Goal: Task Accomplishment & Management: Manage account settings

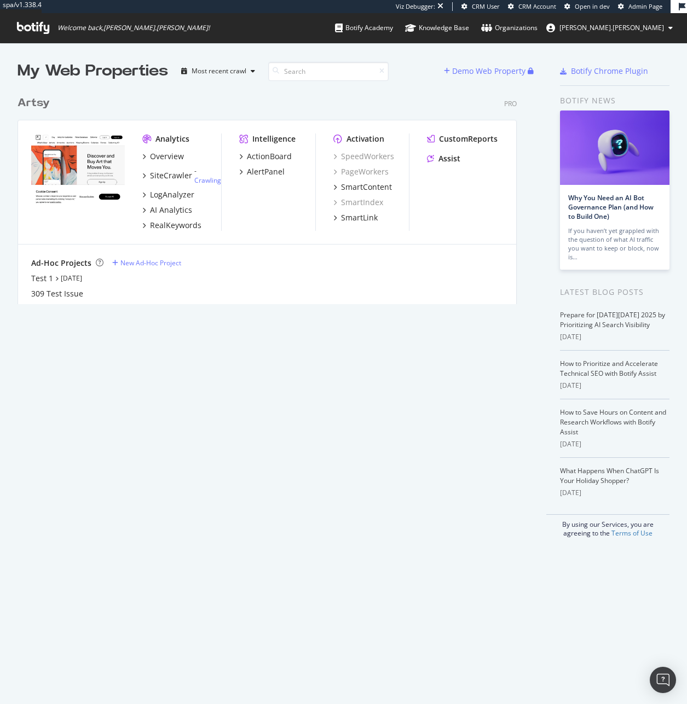
scroll to position [9, 9]
click at [671, 686] on div "Open Intercom Messenger" at bounding box center [663, 680] width 29 height 29
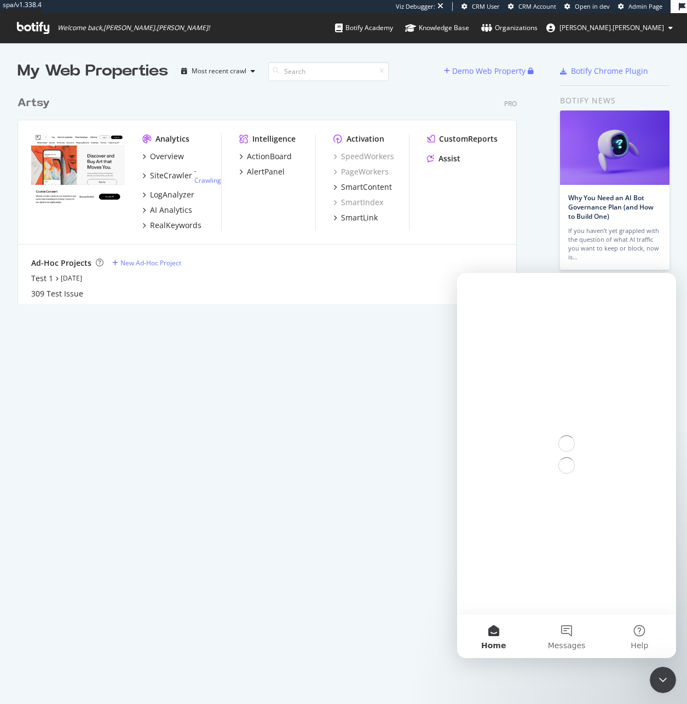
scroll to position [0, 0]
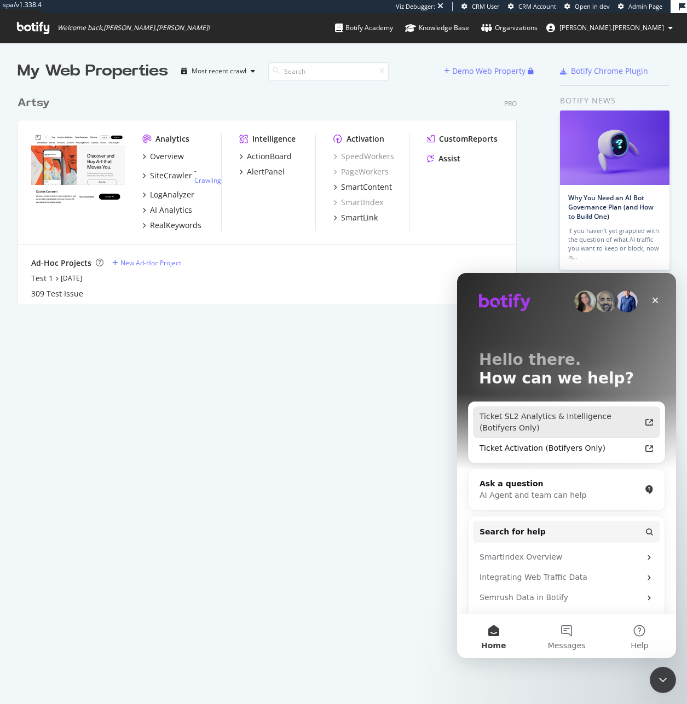
click at [577, 427] on div "Ticket SL2 Analytics & Intelligence (Botifyers Only)" at bounding box center [560, 422] width 161 height 23
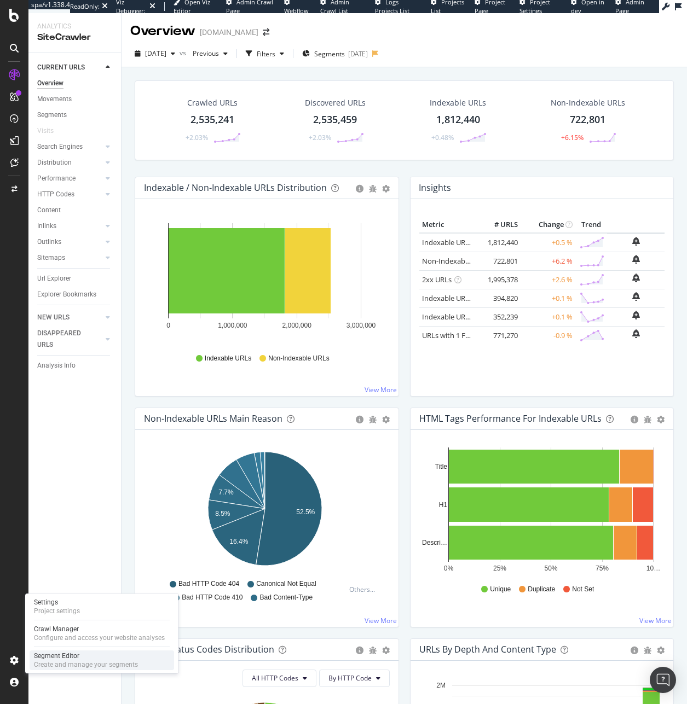
click at [51, 662] on div "Create and manage your segments" at bounding box center [86, 665] width 104 height 9
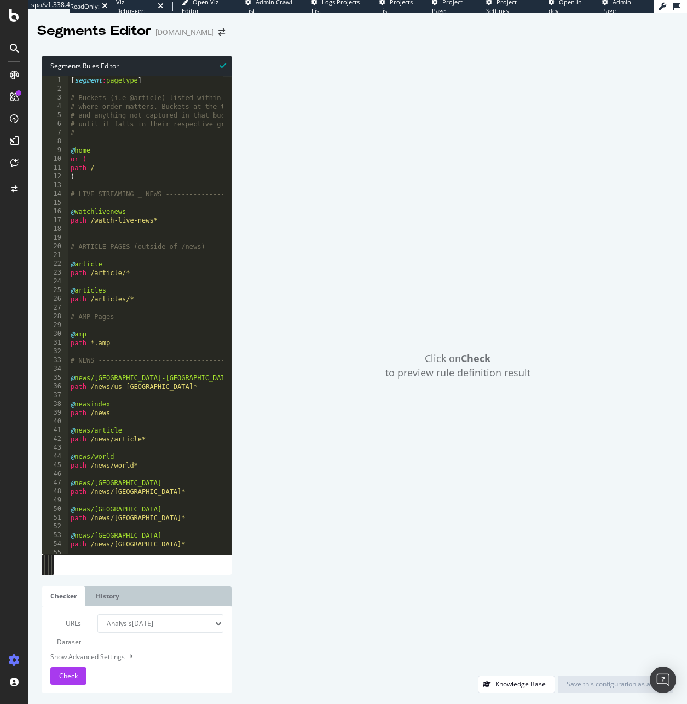
type textarea "path /news/world*"
click at [118, 465] on div "[ segment : pagetype ] # Buckets (i.e @article) listed within a [segment] will …" at bounding box center [251, 320] width 367 height 488
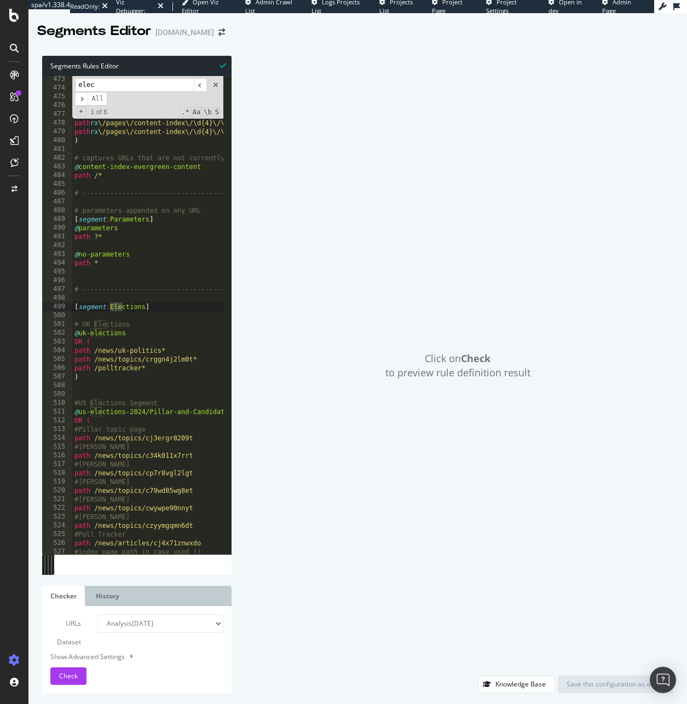
scroll to position [4135, 0]
type input "electin"
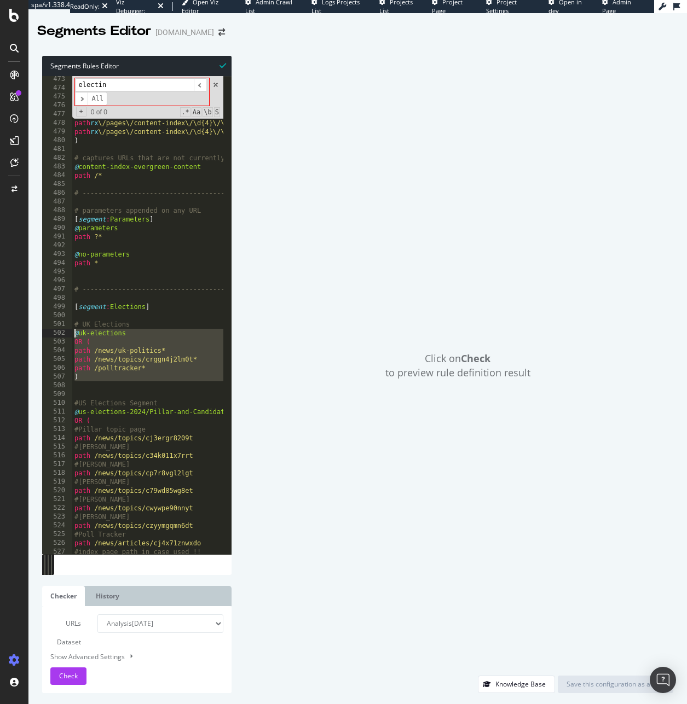
drag, startPoint x: 123, startPoint y: 380, endPoint x: 66, endPoint y: 330, distance: 76.8
click at [66, 330] on div "473 474 475 476 477 478 479 480 481 482 483 484 485 486 487 488 489 490 491 492…" at bounding box center [136, 315] width 189 height 478
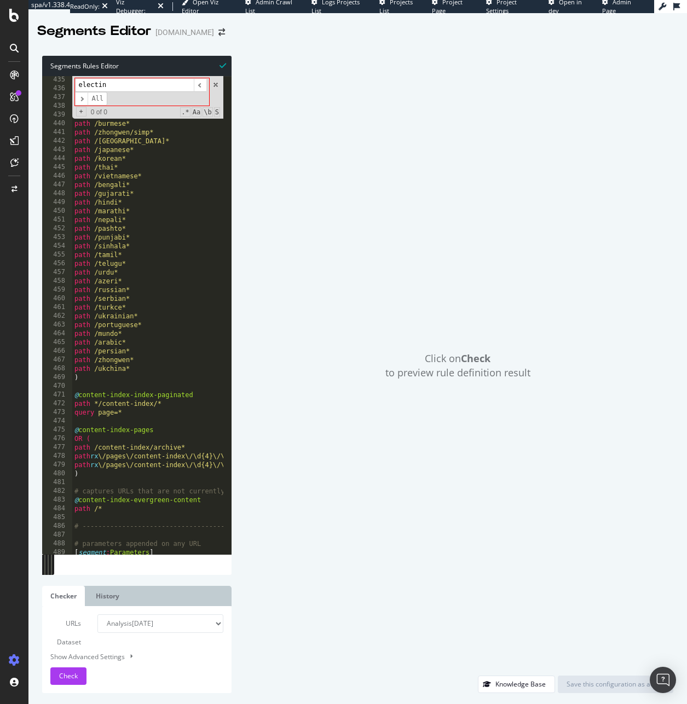
scroll to position [4120, 0]
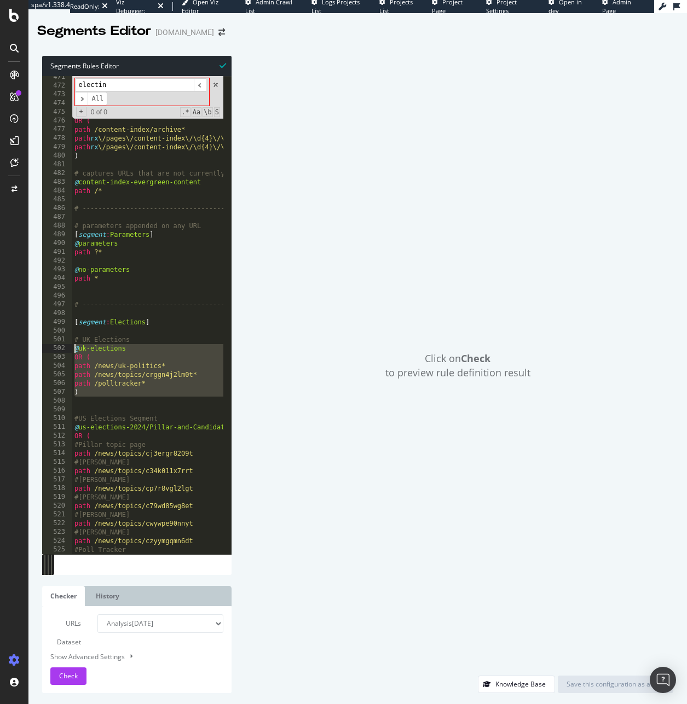
click at [136, 373] on div "@ content-index-index-paginated path */content-index/* query page=* @ content-i…" at bounding box center [255, 317] width 367 height 488
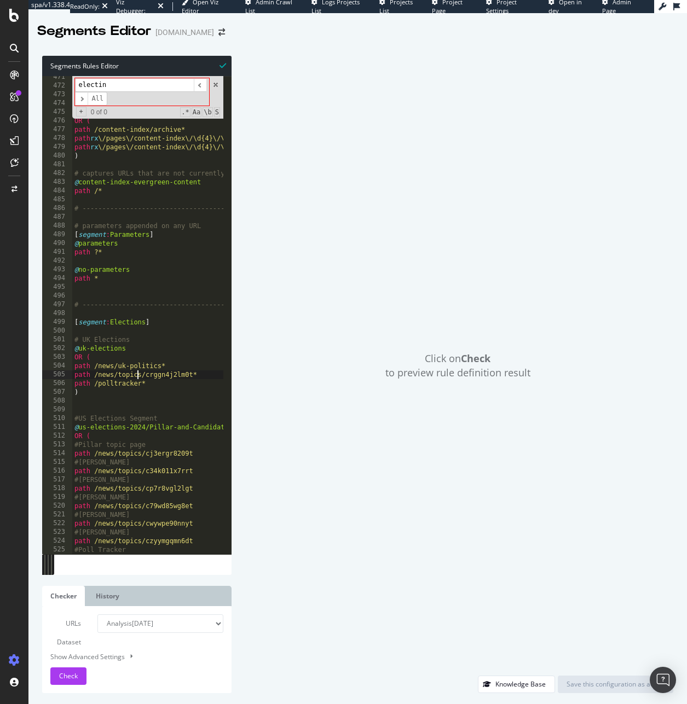
click at [140, 361] on div "@ content-index-index-paginated path */content-index/* query page=* @ content-i…" at bounding box center [255, 317] width 367 height 488
type textarea "OR ("
click at [163, 335] on div "@ content-index-index-paginated path */content-index/* query page=* @ content-i…" at bounding box center [255, 317] width 367 height 488
click at [149, 80] on input "electin" at bounding box center [134, 85] width 119 height 14
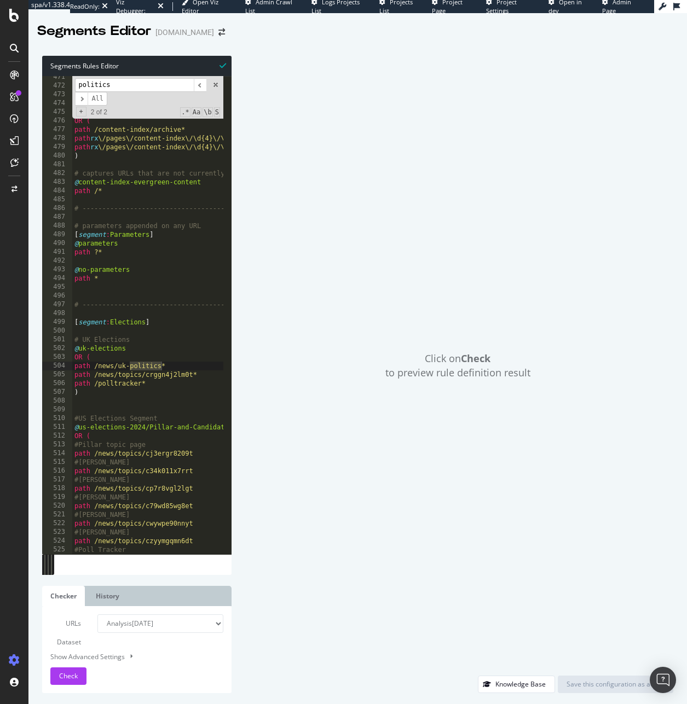
scroll to position [4163, 0]
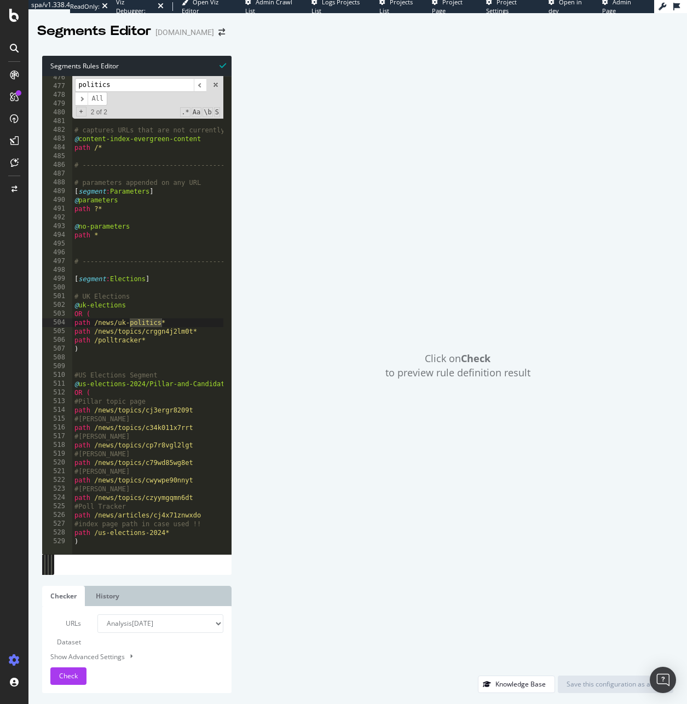
type input "politics"
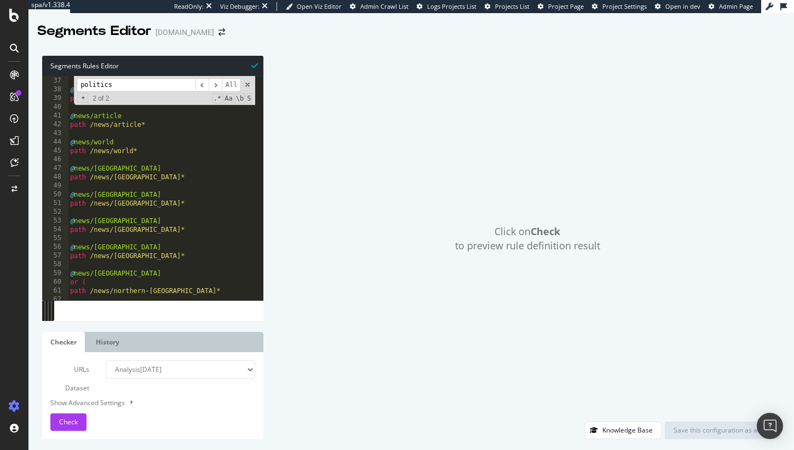
scroll to position [0, 0]
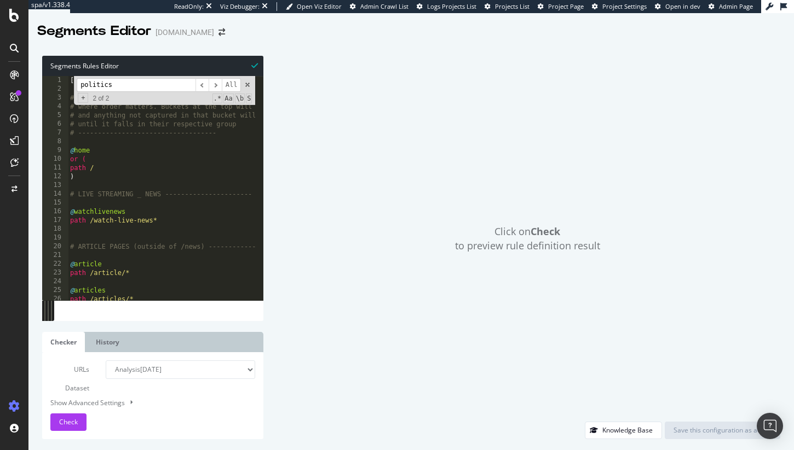
click at [246, 85] on span at bounding box center [248, 85] width 8 height 8
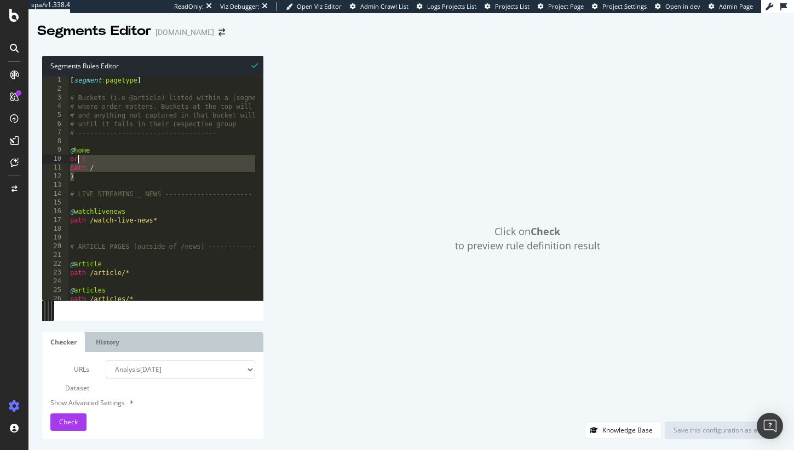
drag, startPoint x: 83, startPoint y: 164, endPoint x: 69, endPoint y: 145, distance: 23.5
click at [69, 145] on div "[ segment : pagetype ] # Buckets (i.e @article) listed within a [segment] will …" at bounding box center [251, 193] width 367 height 234
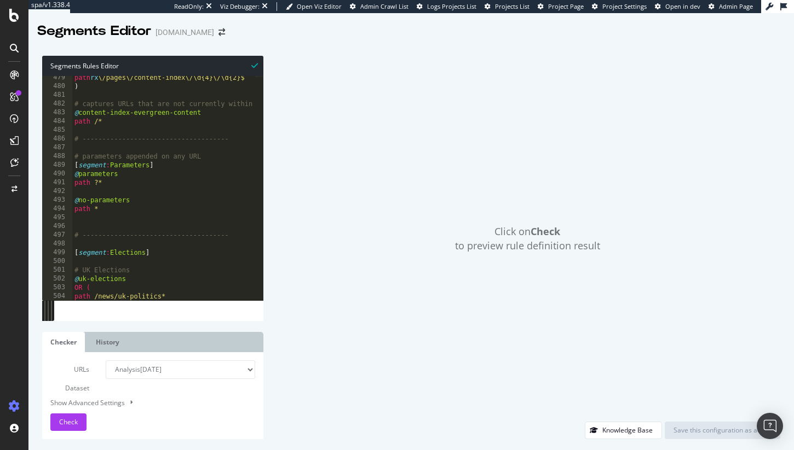
scroll to position [4055, 0]
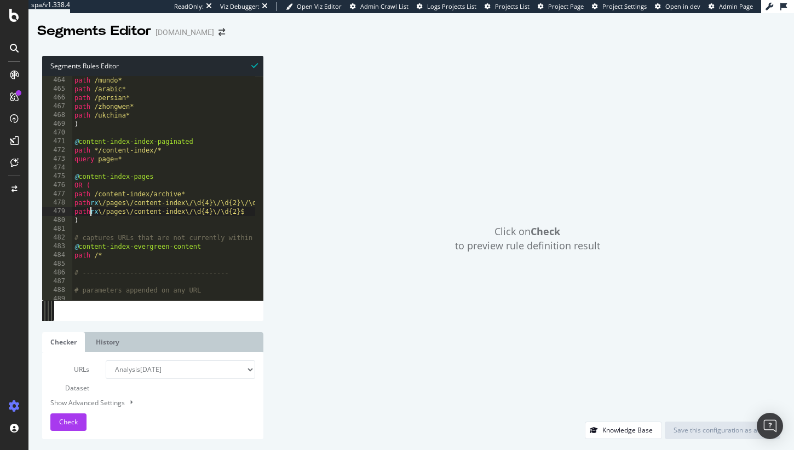
click at [91, 214] on div "path /portuguese* path /mundo* path /arabic* path /persian* path /zhongwen* pat…" at bounding box center [255, 184] width 367 height 234
click at [82, 195] on div "path /portuguese* path /mundo* path /arabic* path /persian* path /zhongwen* pat…" at bounding box center [255, 184] width 367 height 234
click at [133, 160] on div "path /portuguese* path /mundo* path /arabic* path /persian* path /zhongwen* pat…" at bounding box center [255, 184] width 367 height 234
type textarea "query page=*"
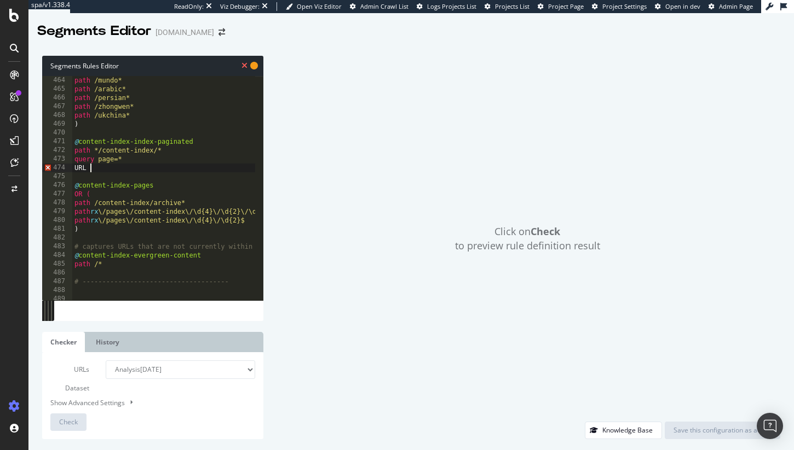
scroll to position [0, 1]
drag, startPoint x: 89, startPoint y: 172, endPoint x: 77, endPoint y: 171, distance: 11.5
click at [77, 171] on div "path /portuguese* path /mundo* path /arabic* path /persian* path /zhongwen* pat…" at bounding box center [255, 184] width 367 height 234
type textarea "U"
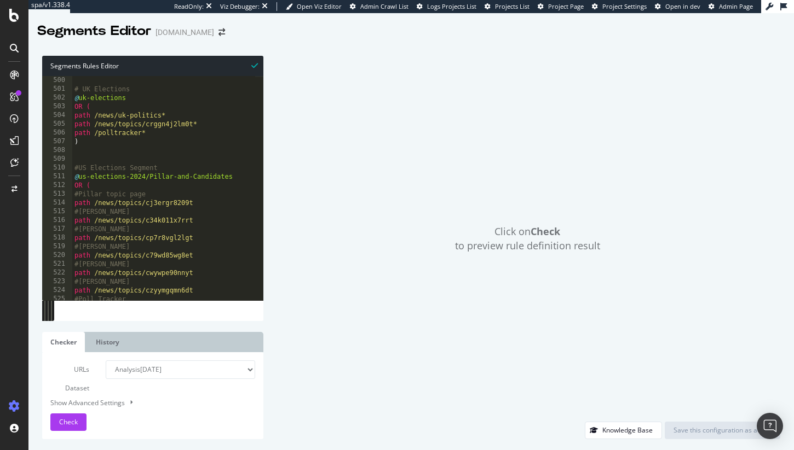
scroll to position [4417, 0]
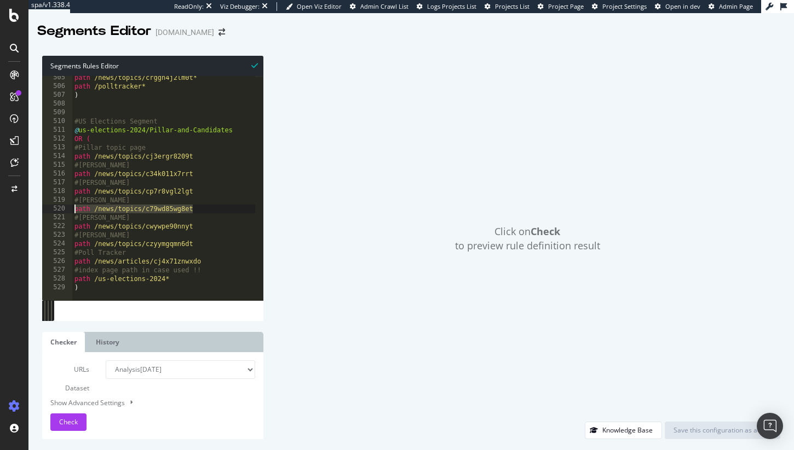
drag, startPoint x: 205, startPoint y: 209, endPoint x: 52, endPoint y: 212, distance: 153.3
click at [52, 212] on div "query page=* 505 506 507 508 509 510 511 512 513 514 515 516 517 518 519 520 52…" at bounding box center [152, 188] width 221 height 224
click at [198, 210] on div "path /news/topics/crggn4j2lm0t* path /polltracker* ) #US Elections Segment @ us…" at bounding box center [255, 190] width 367 height 234
drag, startPoint x: 143, startPoint y: 211, endPoint x: 195, endPoint y: 209, distance: 51.5
click at [195, 209] on div "path /news/topics/crggn4j2lm0t* path /polltracker* ) #US Elections Segment @ us…" at bounding box center [255, 190] width 367 height 234
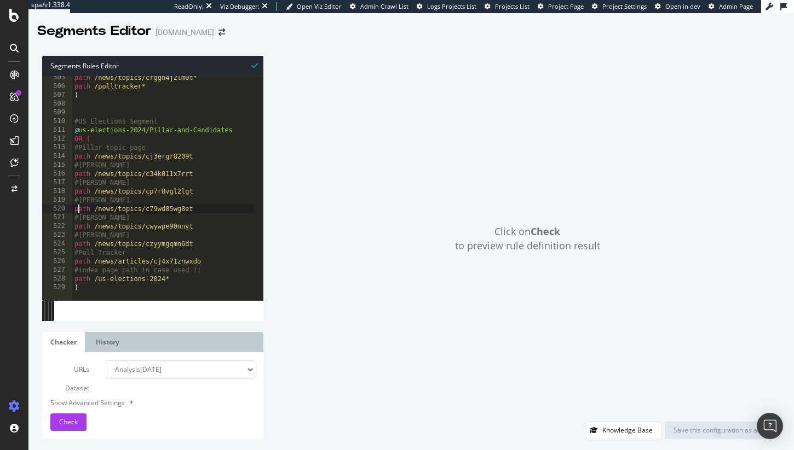
click at [77, 213] on div "path /news/topics/crggn4j2lm0t* path /polltracker* ) #US Elections Segment @ us…" at bounding box center [255, 190] width 367 height 234
drag, startPoint x: 94, startPoint y: 211, endPoint x: 218, endPoint y: 214, distance: 124.3
click at [218, 214] on div "path /news/topics/crggn4j2lm0t* path /polltracker* ) #US Elections Segment @ us…" at bounding box center [255, 190] width 367 height 234
click at [198, 203] on div "path /news/topics/crggn4j2lm0t* path /polltracker* ) #US Elections Segment @ us…" at bounding box center [255, 190] width 367 height 234
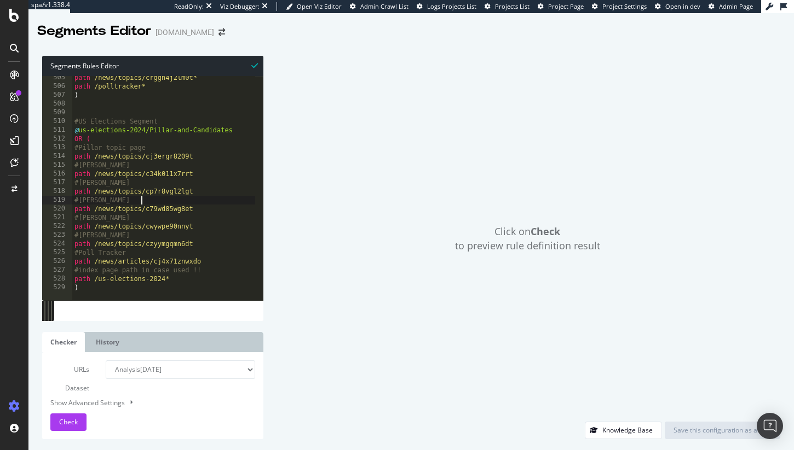
click at [200, 210] on div "path /news/topics/crggn4j2lm0t* path /polltracker* ) #US Elections Segment @ us…" at bounding box center [255, 190] width 367 height 234
click at [104, 154] on div "path /news/topics/crggn4j2lm0t* path /polltracker* ) #US Elections Segment @ us…" at bounding box center [255, 190] width 367 height 234
click at [103, 138] on div "path /news/topics/crggn4j2lm0t* path /polltracker* ) #US Elections Segment @ us…" at bounding box center [255, 190] width 367 height 234
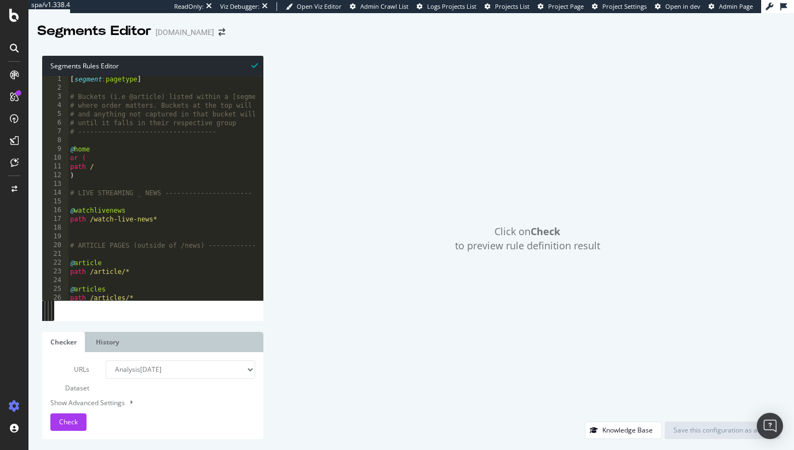
scroll to position [0, 0]
drag, startPoint x: 92, startPoint y: 157, endPoint x: 66, endPoint y: 160, distance: 25.9
click at [66, 160] on div "OR ( 1 2 3 4 5 6 7 8 9 10 11 12 13 14 15 16 17 18 19 20 21 22 23 24 25 26 27 [ …" at bounding box center [152, 188] width 221 height 224
type textarea "or ("
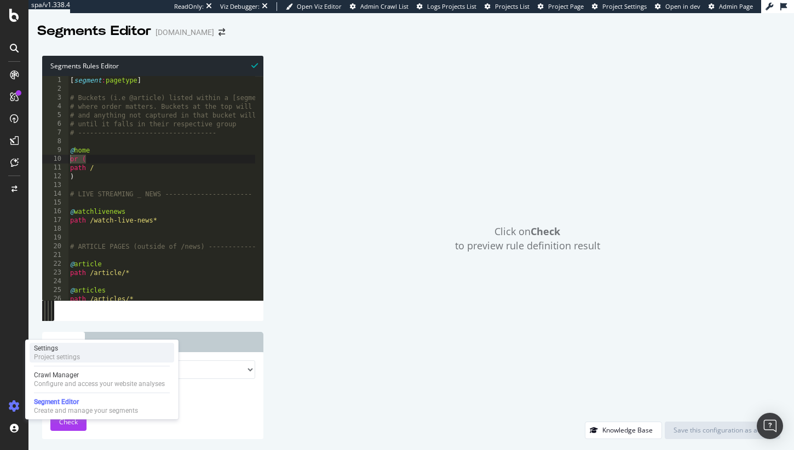
click at [84, 357] on div "Settings Project settings" at bounding box center [102, 353] width 145 height 20
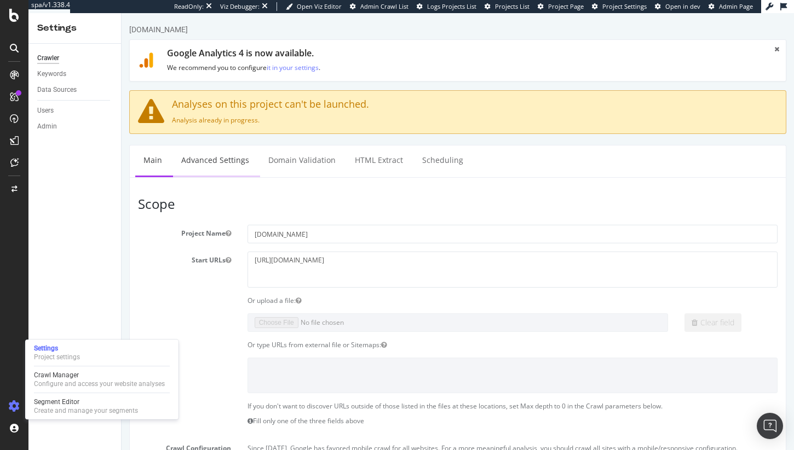
click at [196, 173] on link "Advanced Settings" at bounding box center [215, 161] width 84 height 30
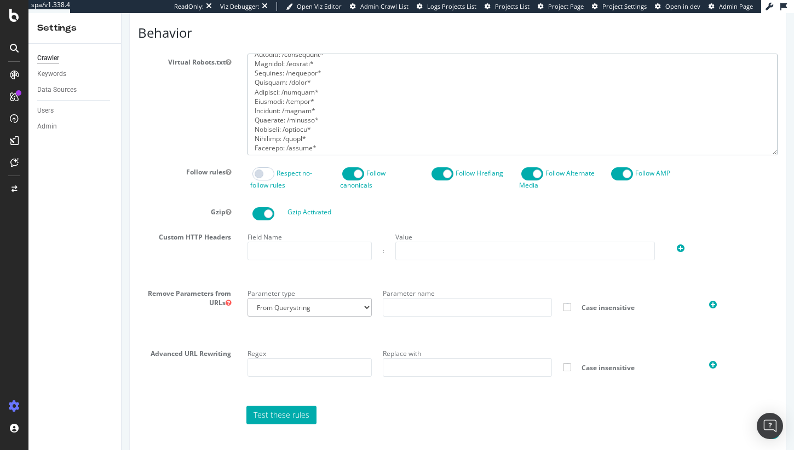
scroll to position [496, 0]
drag, startPoint x: 322, startPoint y: 146, endPoint x: 245, endPoint y: 100, distance: 89.6
click at [245, 100] on div at bounding box center [512, 104] width 546 height 101
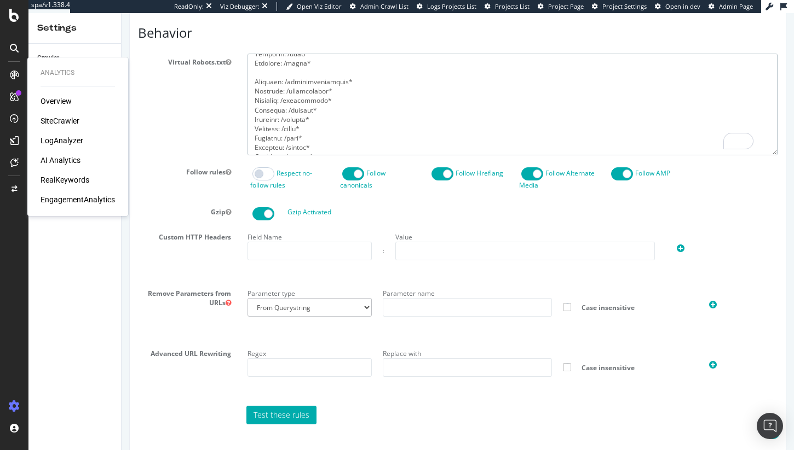
click at [318, 122] on textarea "To enrich screen reader interactions, please activate Accessibility in Grammarl…" at bounding box center [512, 104] width 530 height 101
click at [65, 117] on div "SiteCrawler" at bounding box center [60, 120] width 39 height 11
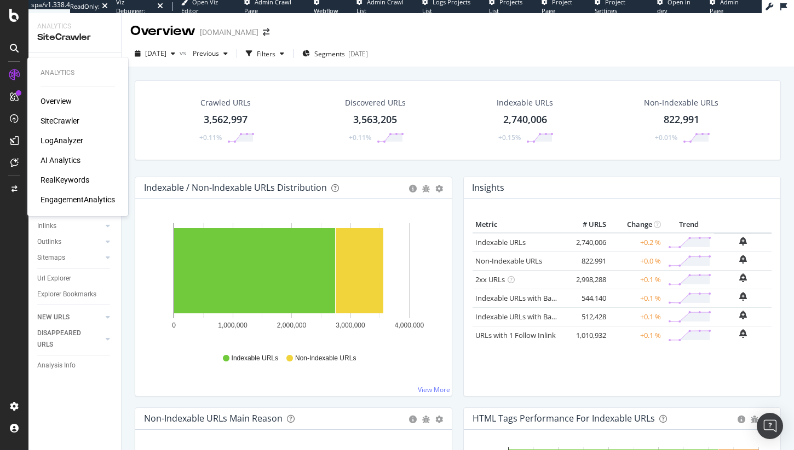
click at [61, 151] on div "Overview SiteCrawler LogAnalyzer AI Analytics RealKeywords EngagementAnalytics" at bounding box center [78, 150] width 74 height 109
click at [65, 141] on div "LogAnalyzer" at bounding box center [62, 140] width 43 height 11
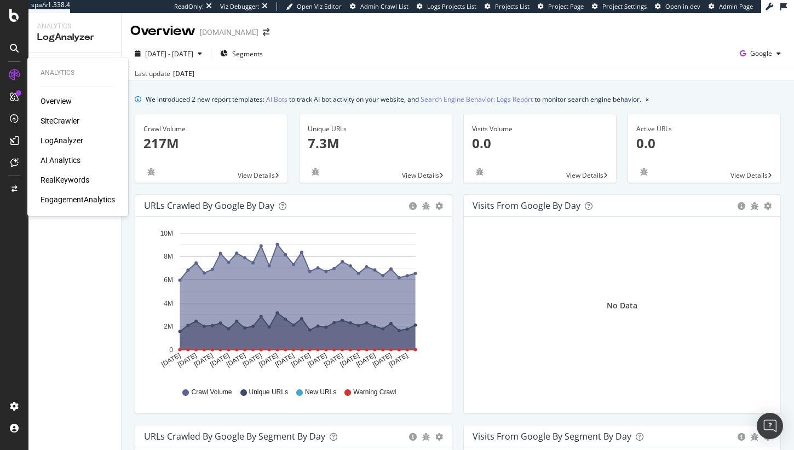
click at [67, 122] on div "SiteCrawler" at bounding box center [60, 120] width 39 height 11
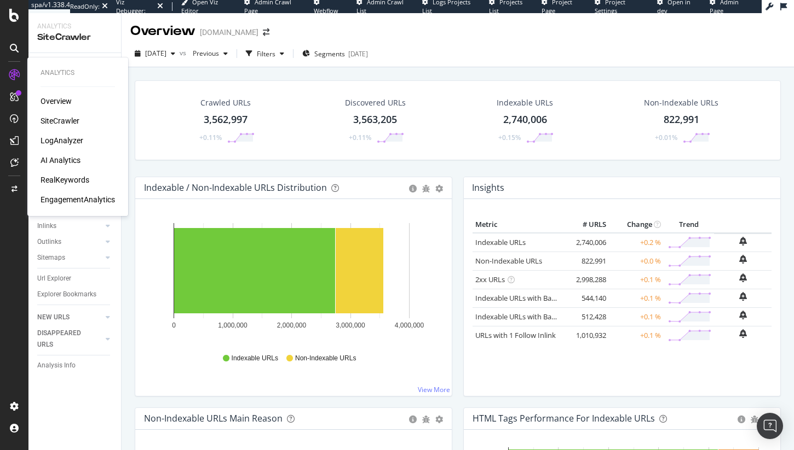
click at [64, 136] on div "LogAnalyzer" at bounding box center [62, 140] width 43 height 11
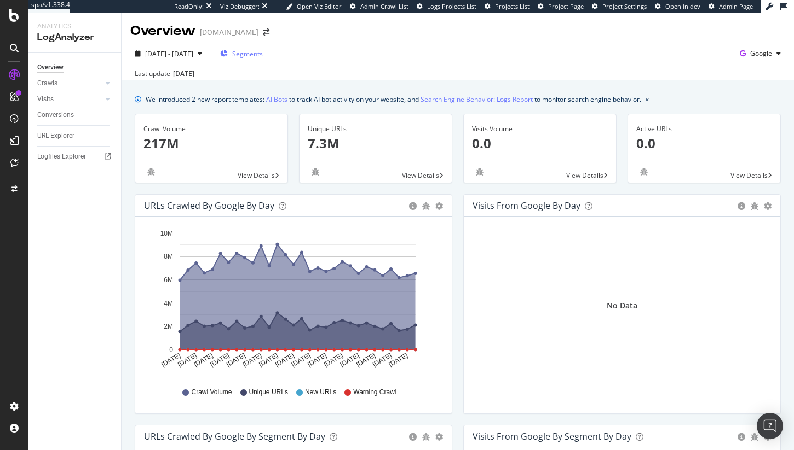
click at [256, 55] on span "Segments" at bounding box center [247, 53] width 31 height 9
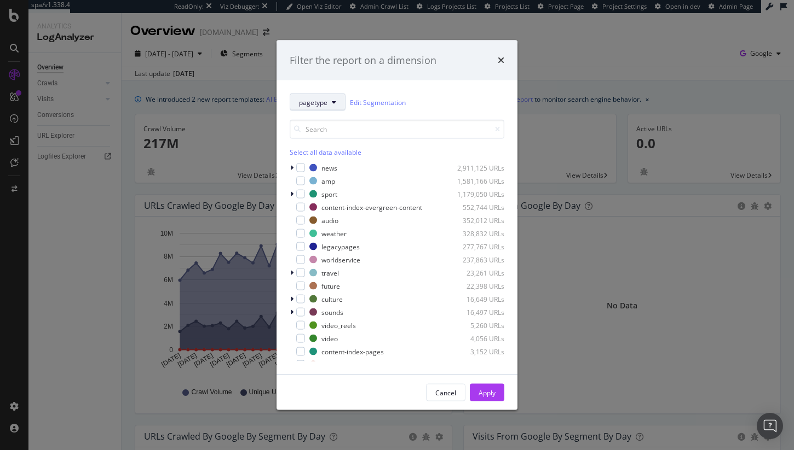
click at [323, 97] on span "pagetype" at bounding box center [313, 101] width 28 height 9
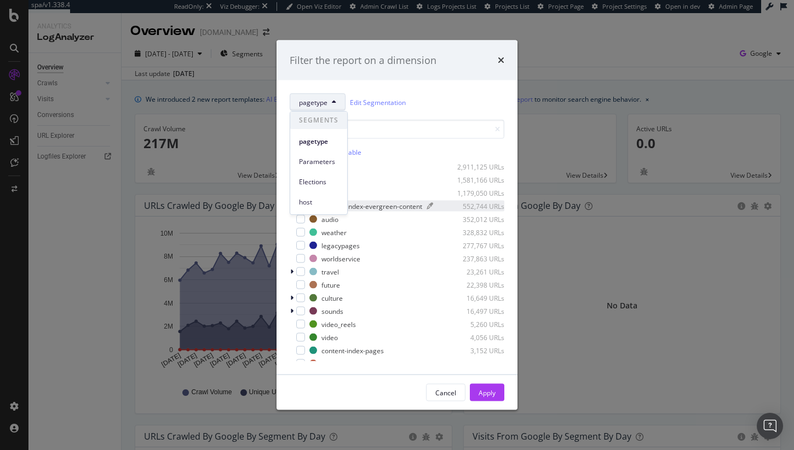
scroll to position [2, 0]
click at [207, 228] on div "Filter the report on a dimension pagetype Edit Segmentation Select all data ava…" at bounding box center [397, 225] width 794 height 450
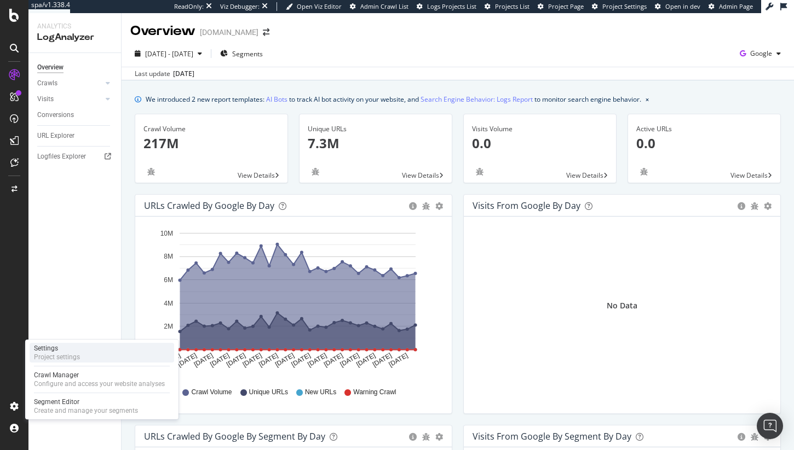
click at [59, 357] on div "Project settings" at bounding box center [57, 357] width 46 height 9
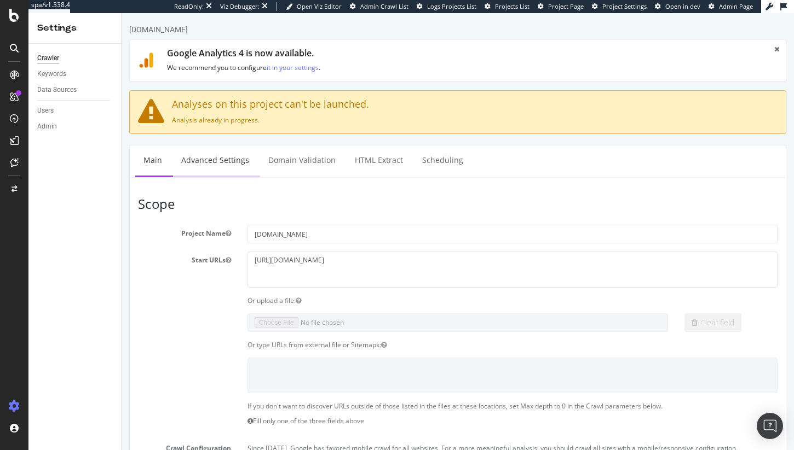
click at [201, 157] on link "Advanced Settings" at bounding box center [215, 161] width 84 height 30
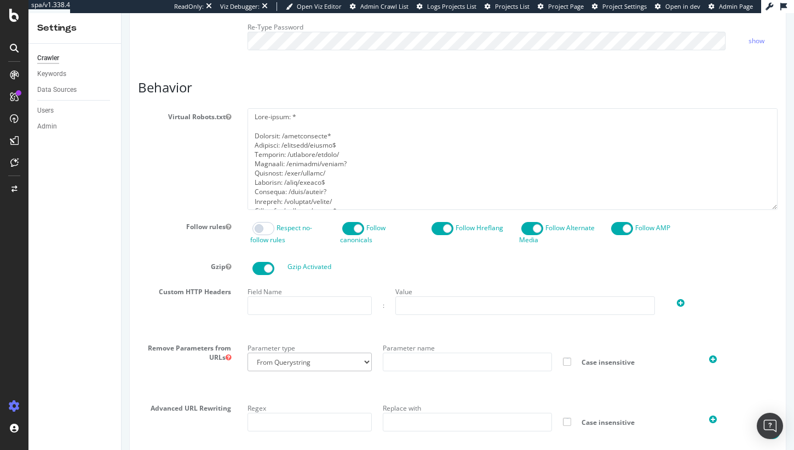
scroll to position [577, 0]
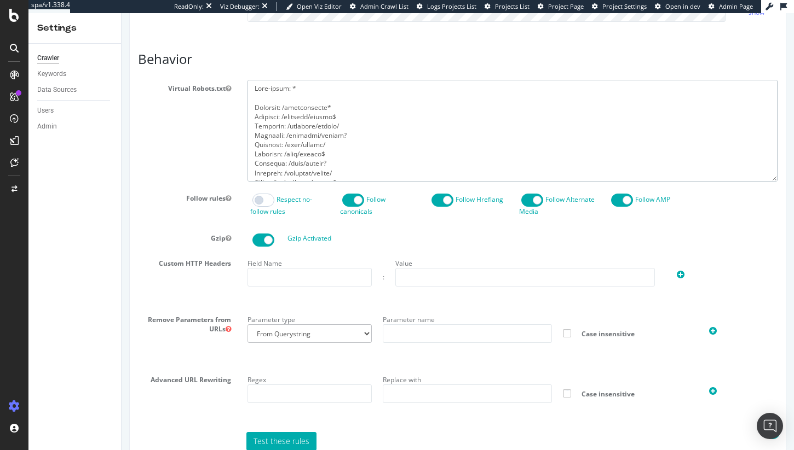
click at [338, 181] on textarea at bounding box center [512, 130] width 530 height 101
click at [337, 181] on textarea at bounding box center [512, 130] width 530 height 101
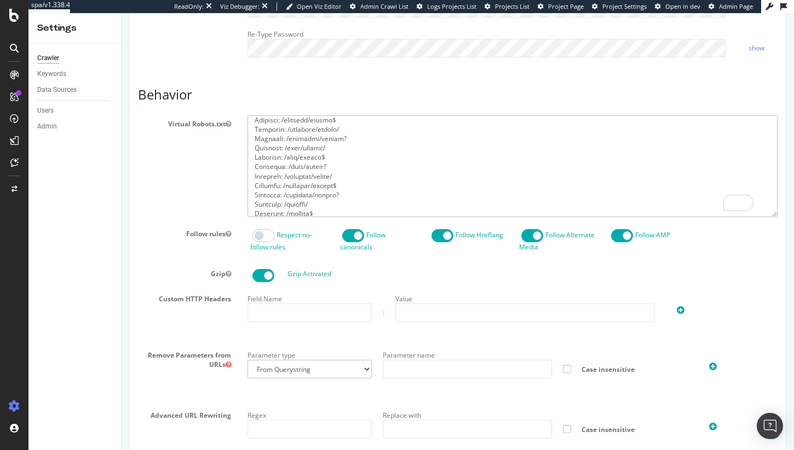
scroll to position [34, 0]
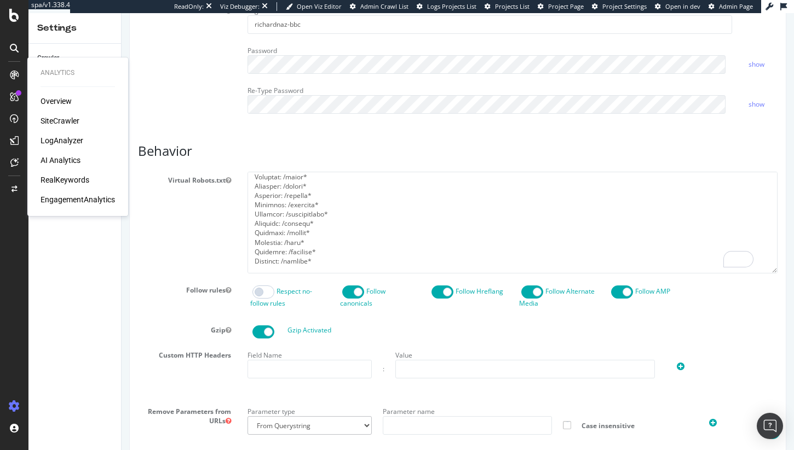
click at [63, 142] on div "LogAnalyzer" at bounding box center [62, 140] width 43 height 11
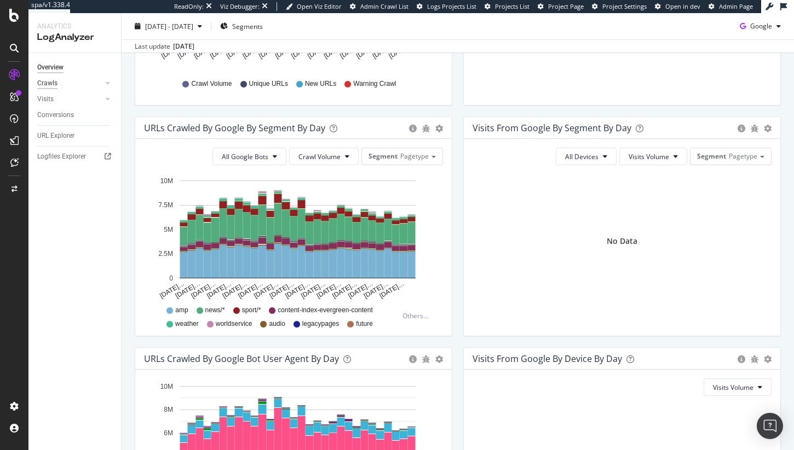
click at [54, 85] on div "Crawls" at bounding box center [47, 83] width 20 height 11
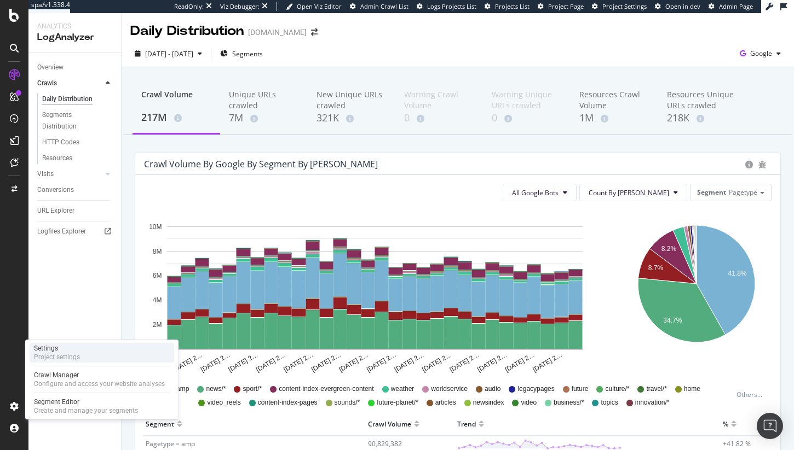
click at [61, 359] on div "Project settings" at bounding box center [57, 357] width 46 height 9
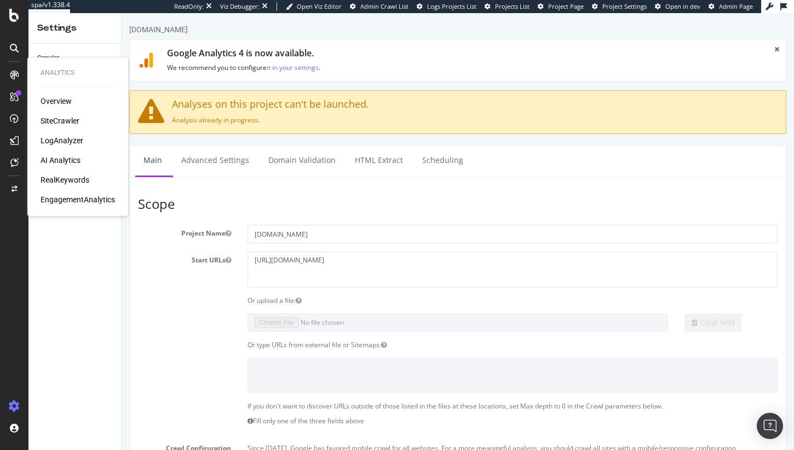
click at [61, 128] on div "Overview SiteCrawler LogAnalyzer AI Analytics RealKeywords EngagementAnalytics" at bounding box center [78, 150] width 74 height 109
click at [62, 124] on div "SiteCrawler" at bounding box center [60, 120] width 39 height 11
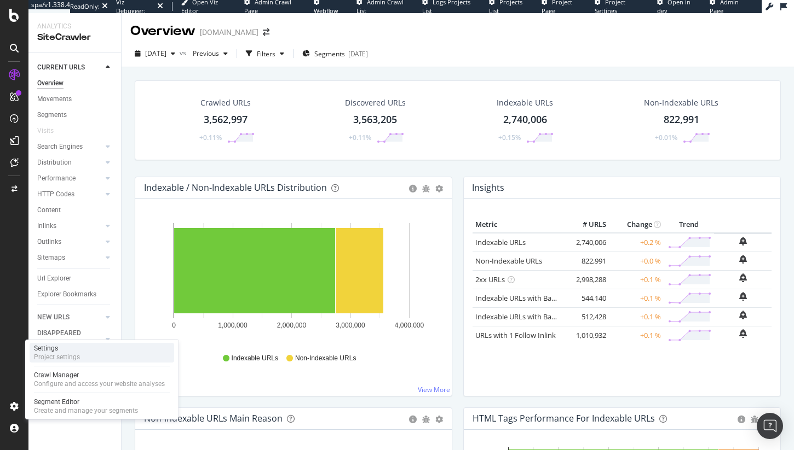
click at [66, 350] on div "Settings" at bounding box center [57, 348] width 46 height 9
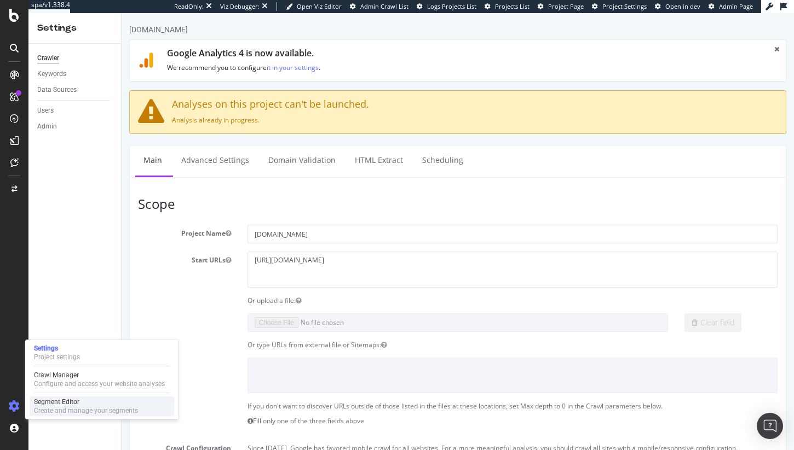
click at [59, 401] on div "Segment Editor" at bounding box center [86, 402] width 104 height 9
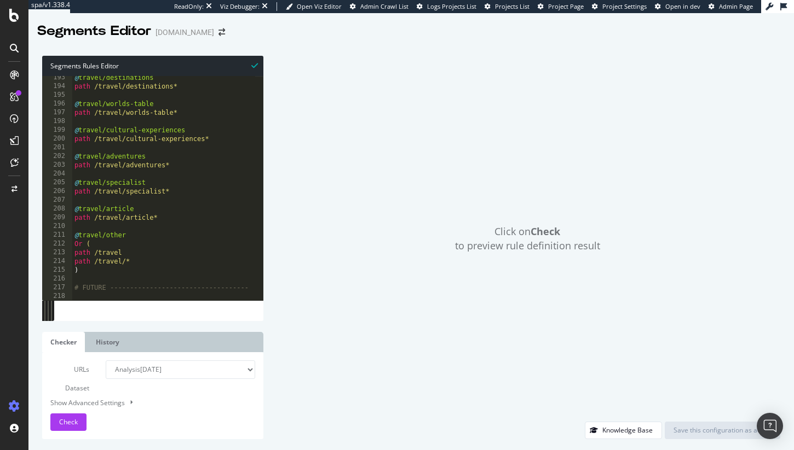
scroll to position [1684, 0]
click at [215, 200] on div "@ travel/destinations path /travel/destinations* @ travel/worlds-table path /tr…" at bounding box center [255, 190] width 367 height 234
click at [146, 122] on div "@ travel/destinations path /travel/destinations* @ travel/worlds-table path /tr…" at bounding box center [255, 190] width 367 height 234
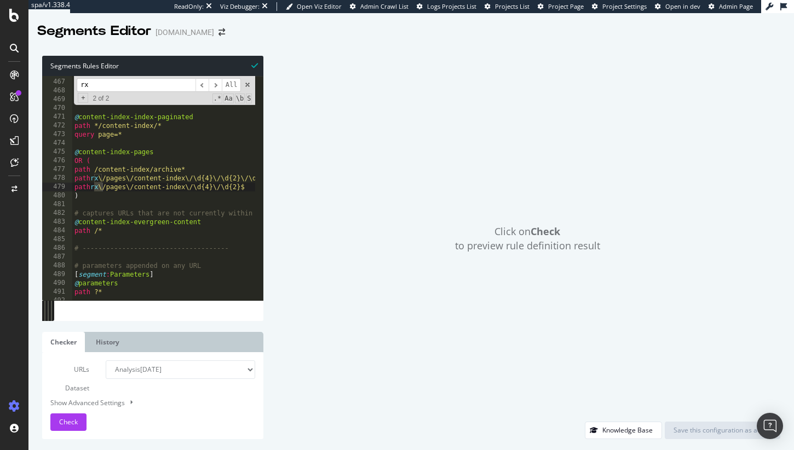
scroll to position [4078, 0]
type input "rx"
click at [151, 188] on div "path /persian* path /zhongwen* path /ukchina* ) @ content-index-index-paginated…" at bounding box center [255, 188] width 367 height 234
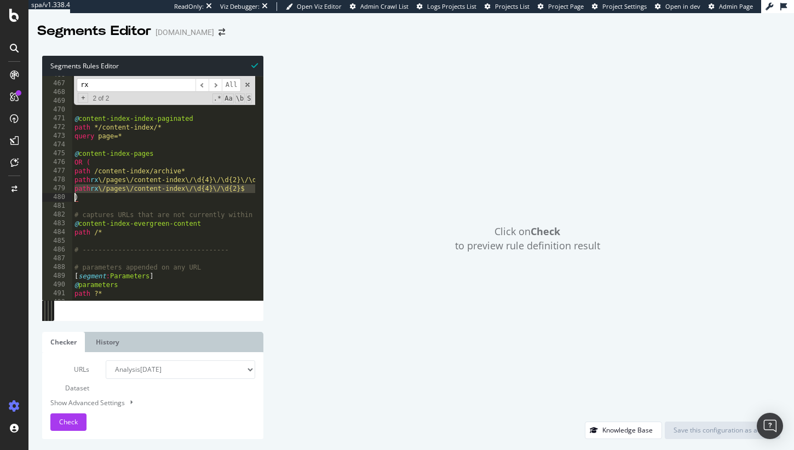
click at [152, 154] on div "path /persian* path /zhongwen* path /ukchina* ) @ content-index-index-paginated…" at bounding box center [255, 188] width 367 height 234
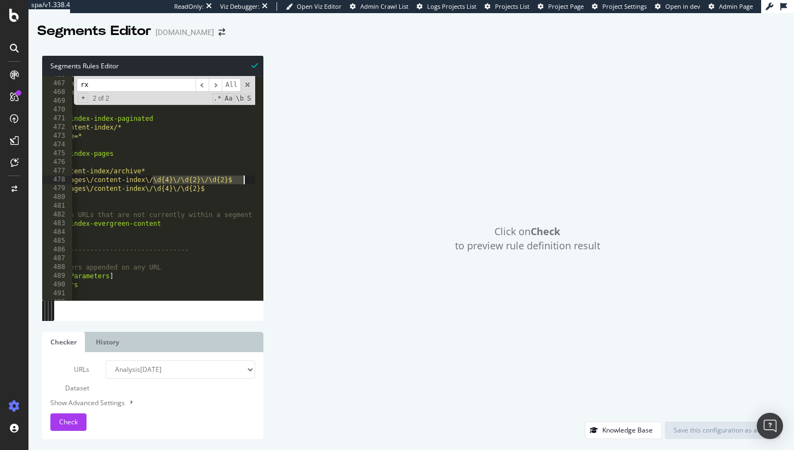
drag, startPoint x: 192, startPoint y: 181, endPoint x: 240, endPoint y: 182, distance: 48.2
click at [240, 182] on div "path /persian* path /zhongwen* path /ukchina* ) @ content-index-index-paginated…" at bounding box center [215, 188] width 367 height 234
click at [223, 191] on div "path /persian* path /zhongwen* path /ukchina* ) @ content-index-index-paginated…" at bounding box center [215, 188] width 367 height 234
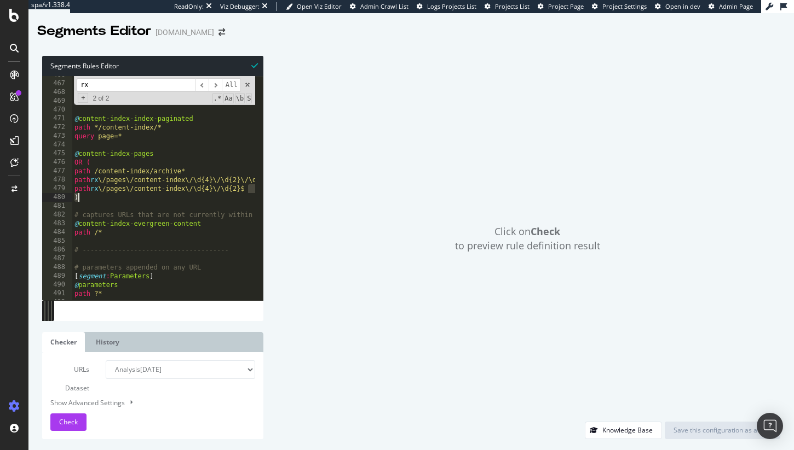
scroll to position [0, 0]
drag, startPoint x: 223, startPoint y: 191, endPoint x: 120, endPoint y: 198, distance: 103.1
click at [120, 198] on div "path /persian* path /zhongwen* path /ukchina* ) @ content-index-index-paginated…" at bounding box center [255, 188] width 367 height 234
click at [184, 180] on div "path /persian* path /zhongwen* path /ukchina* ) @ content-index-index-paginated…" at bounding box center [255, 189] width 367 height 234
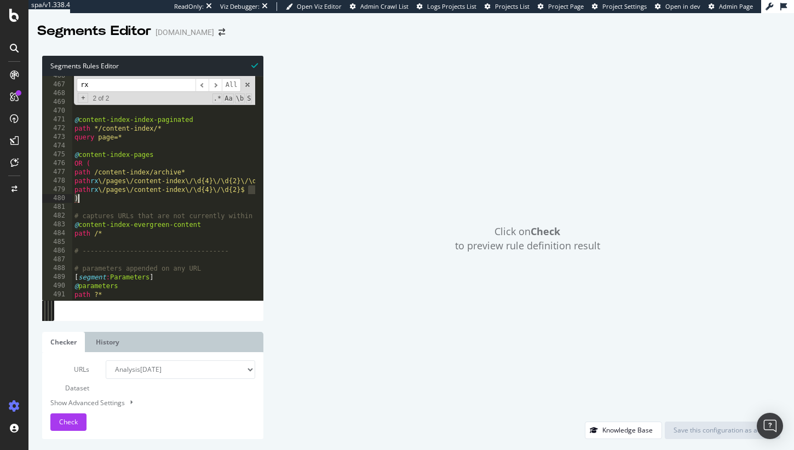
type textarea "path rx \/pages\/content-index\/\d{4}\/\d{2}\/\d{2}$"
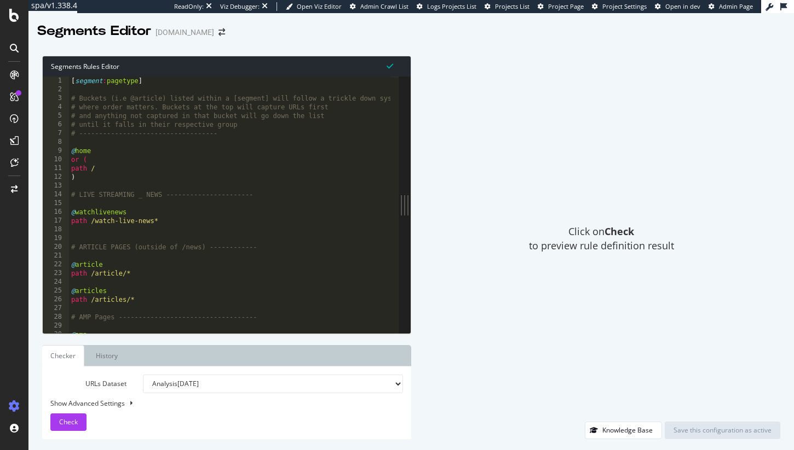
drag, startPoint x: 258, startPoint y: 196, endPoint x: 531, endPoint y: 188, distance: 272.7
click at [531, 188] on div "Segments Rules Editor 1 2 3 4 5 6 7 8 9 10 11 12 13 14 15 16 17 18 19 20 21 22 …" at bounding box center [410, 248] width 765 height 406
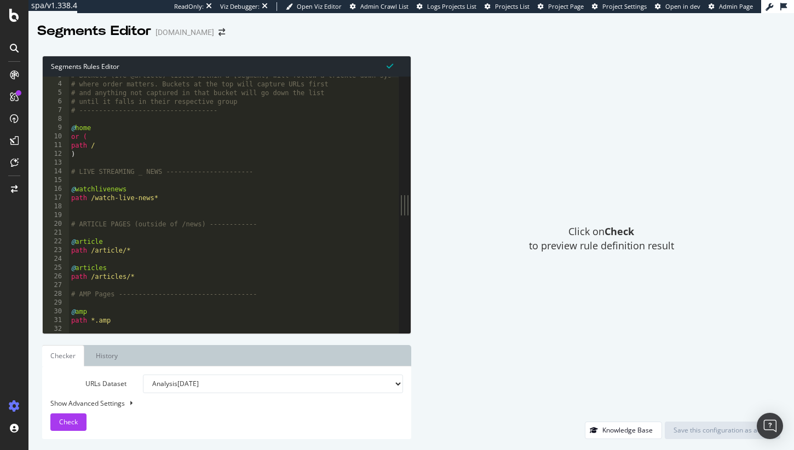
type textarea "# ARTICLE PAGES (outside of /news) ------------"
click at [325, 222] on div "# Buckets (i.e @article) listed within a [segment] will follow a trickle down s…" at bounding box center [252, 204] width 367 height 266
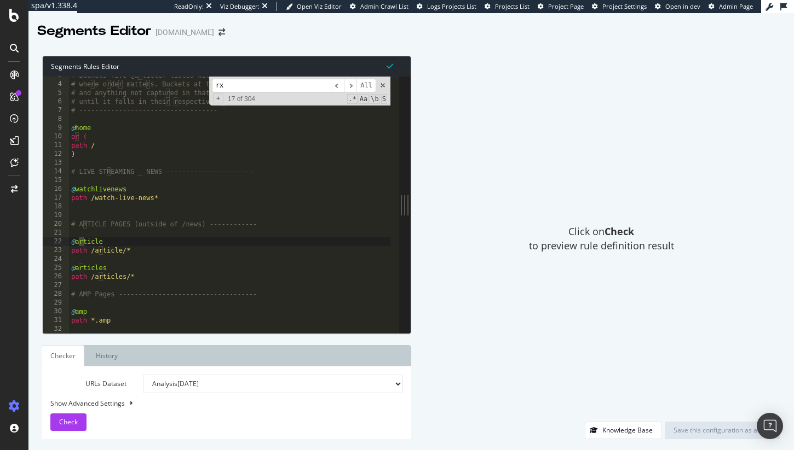
scroll to position [4062, 0]
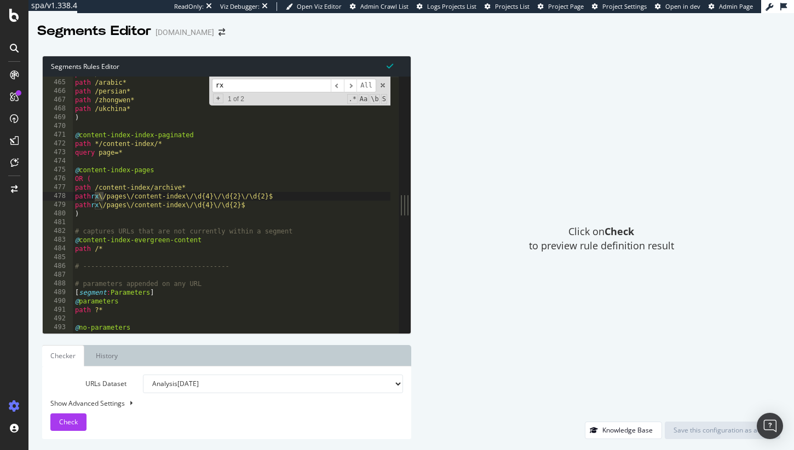
type input "rx"
click at [263, 203] on div "path /mundo* path /arabic* path /persian* path /zhongwen* path /ukchina* ) @ co…" at bounding box center [256, 203] width 367 height 266
type textarea "path rx \/pages\/content-index\/\d{4}\/\d{2}$ )"
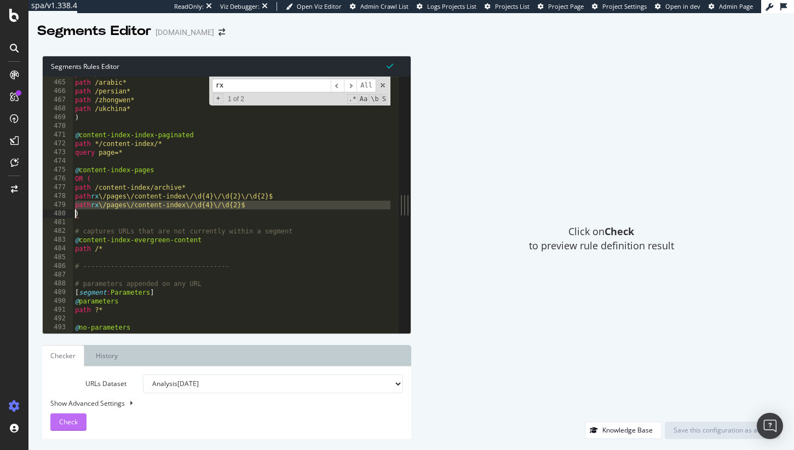
click at [77, 424] on span "Check" at bounding box center [68, 422] width 19 height 9
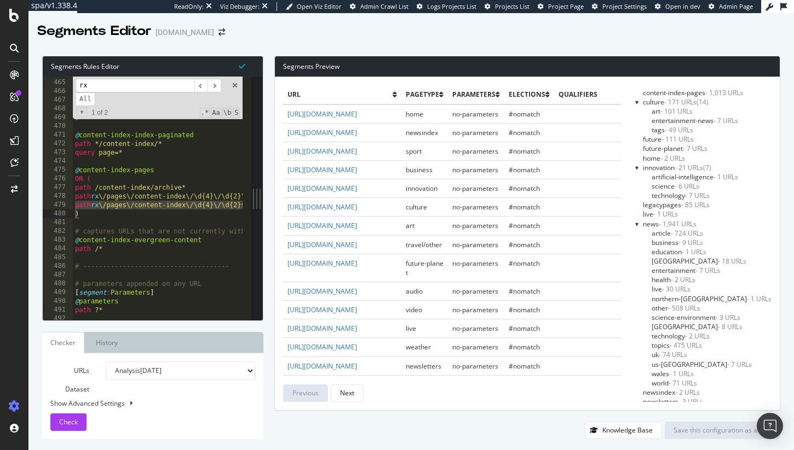
scroll to position [141, 0]
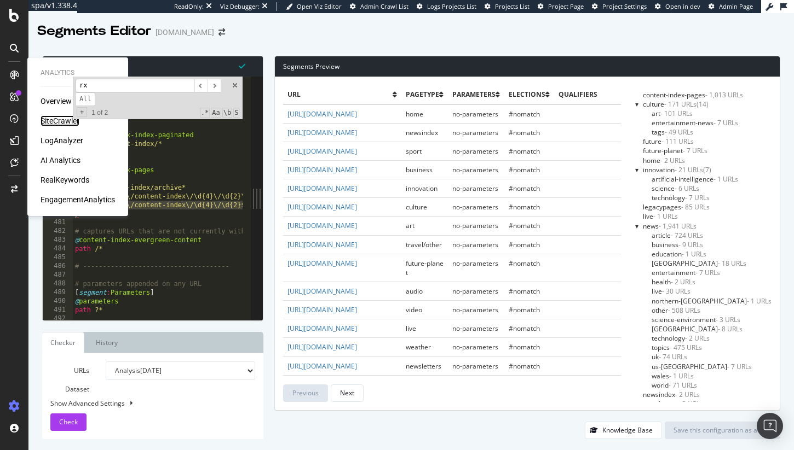
click at [57, 115] on div "SiteCrawler" at bounding box center [60, 120] width 39 height 11
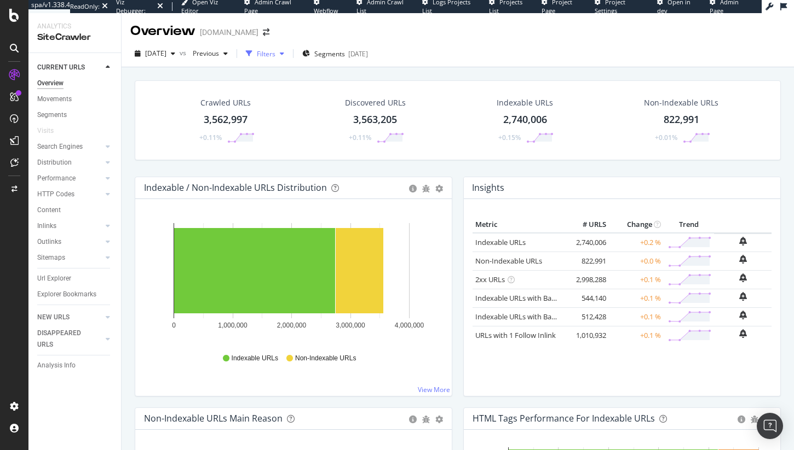
click at [275, 51] on div "Filters" at bounding box center [266, 53] width 19 height 9
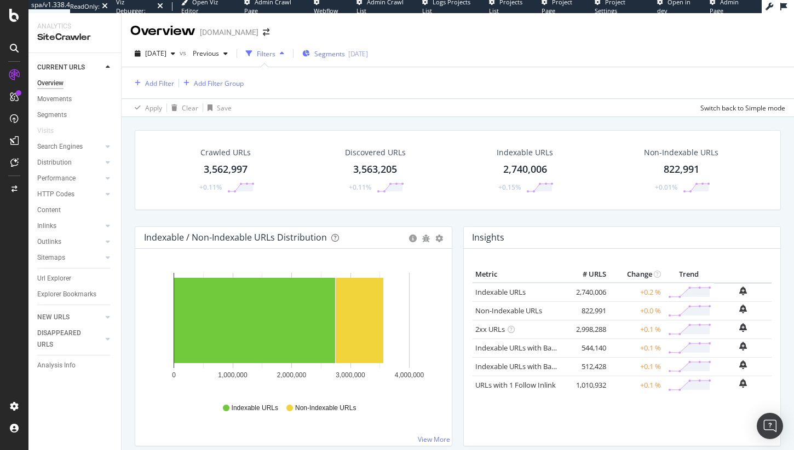
click at [339, 54] on span "Segments" at bounding box center [329, 53] width 31 height 9
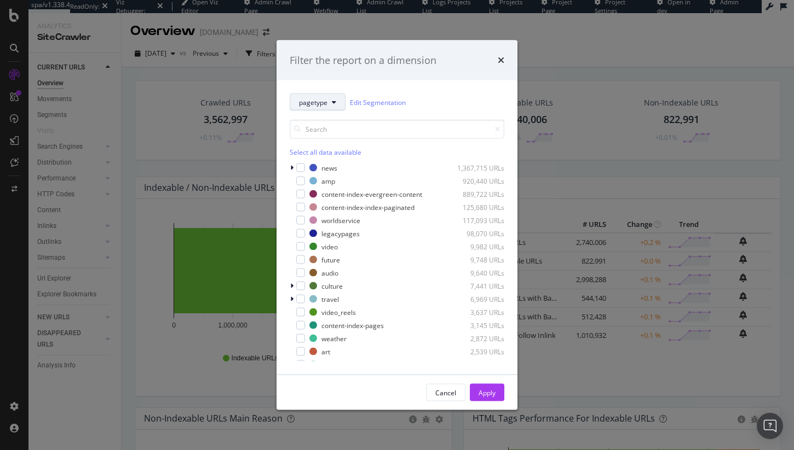
click at [323, 99] on span "pagetype" at bounding box center [313, 101] width 28 height 9
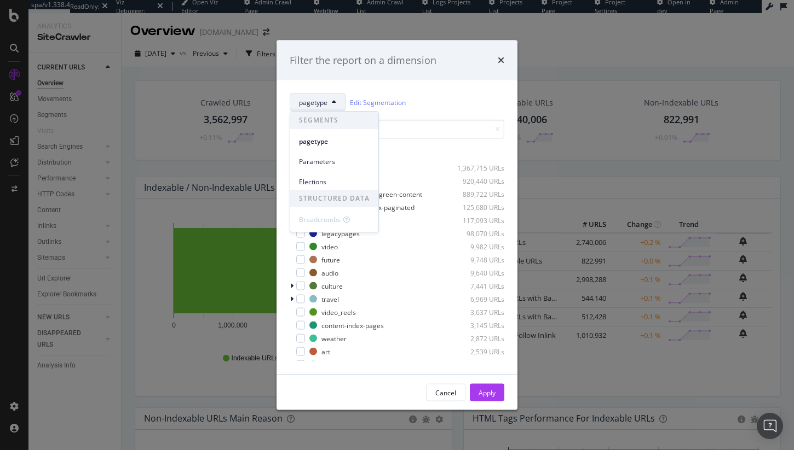
click at [406, 114] on div "Select all data available news 1,367,715 URLs amp 920,440 URLs content-index-ev…" at bounding box center [397, 236] width 215 height 251
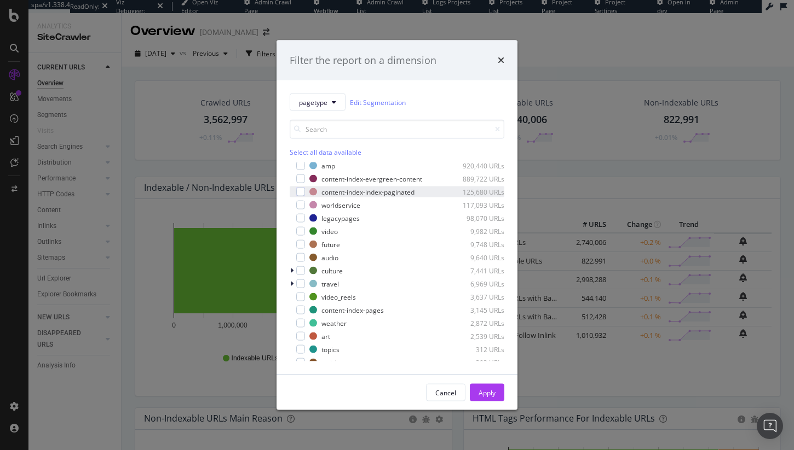
scroll to position [13, 0]
click at [27, 387] on div "Filter the report on a dimension pagetype Edit Segmentation Select all data ava…" at bounding box center [397, 225] width 794 height 450
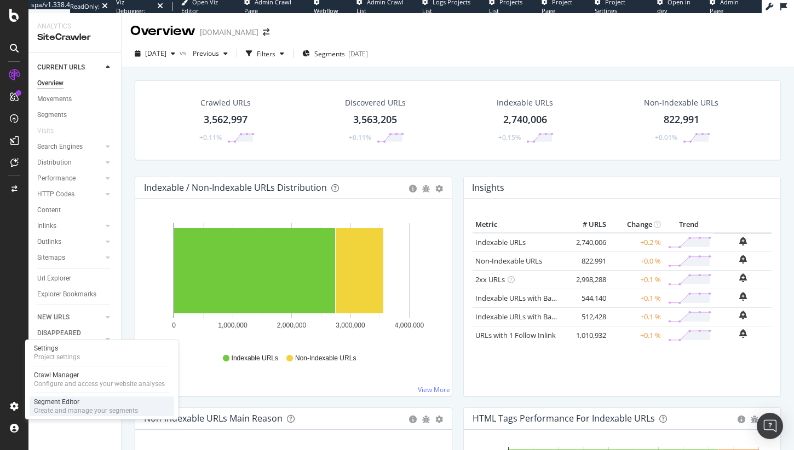
click at [79, 402] on div "Segment Editor" at bounding box center [86, 402] width 104 height 9
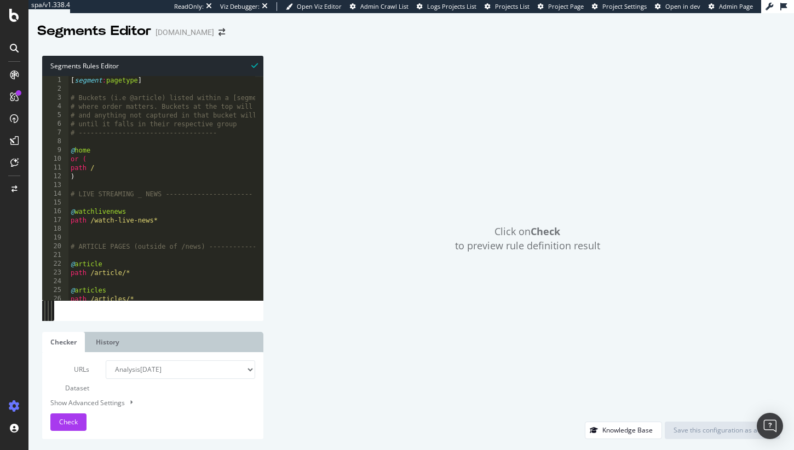
click at [155, 199] on div "[ segment : pagetype ] # Buckets (i.e @article) listed within a [segment] will …" at bounding box center [251, 193] width 367 height 234
type textarea "index"
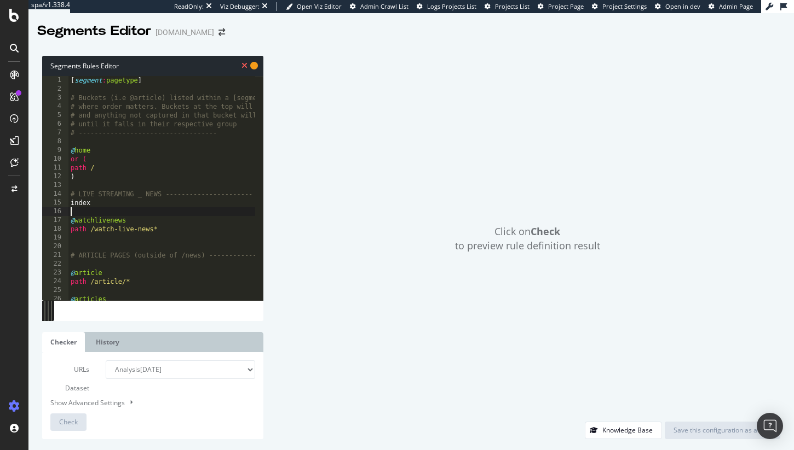
type textarea "index"
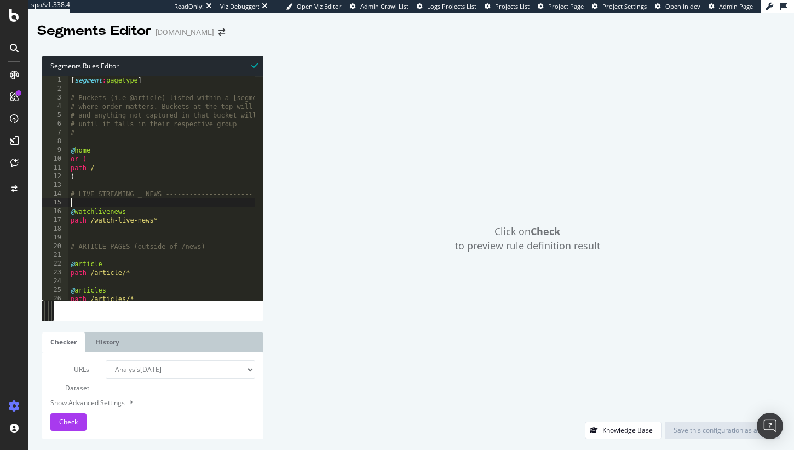
click at [337, 160] on div "Click on Check to preview rule definition result" at bounding box center [527, 239] width 506 height 366
click at [291, 167] on div "Click on Check to preview rule definition result" at bounding box center [527, 239] width 506 height 366
click at [308, 105] on div "Click on Check to preview rule definition result" at bounding box center [527, 239] width 506 height 366
click at [198, 118] on div "[ segment : pagetype ] # Buckets (i.e @article) listed within a [segment] will …" at bounding box center [251, 193] width 367 height 234
click at [180, 154] on div "[ segment : pagetype ] # Buckets (i.e @article) listed within a [segment] will …" at bounding box center [251, 193] width 367 height 234
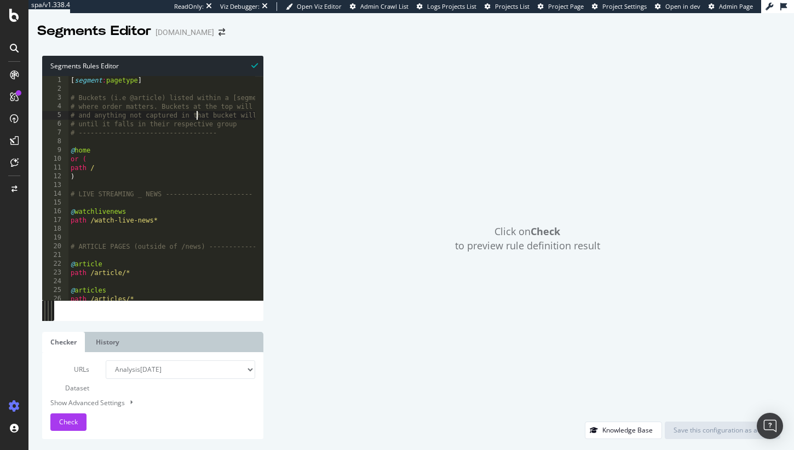
type textarea "@home"
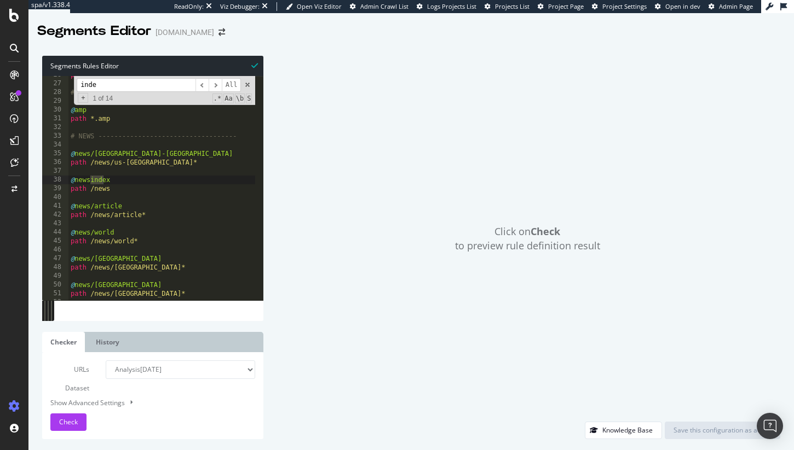
scroll to position [224, 0]
type input "index"
click at [217, 82] on span "​" at bounding box center [215, 85] width 13 height 14
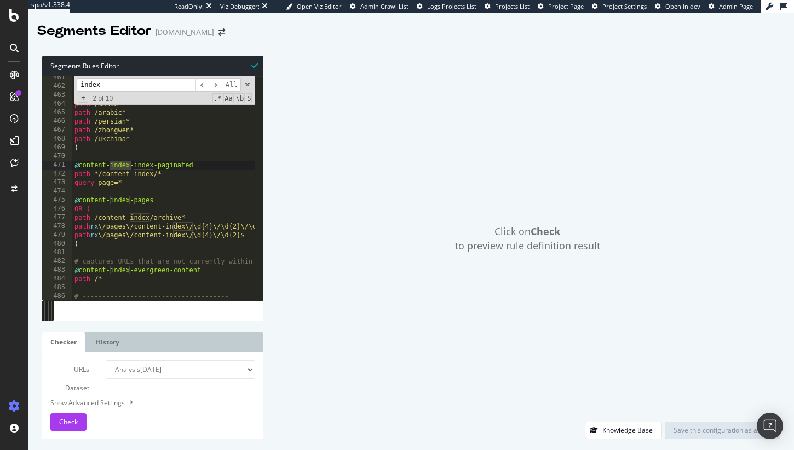
scroll to position [4059, 0]
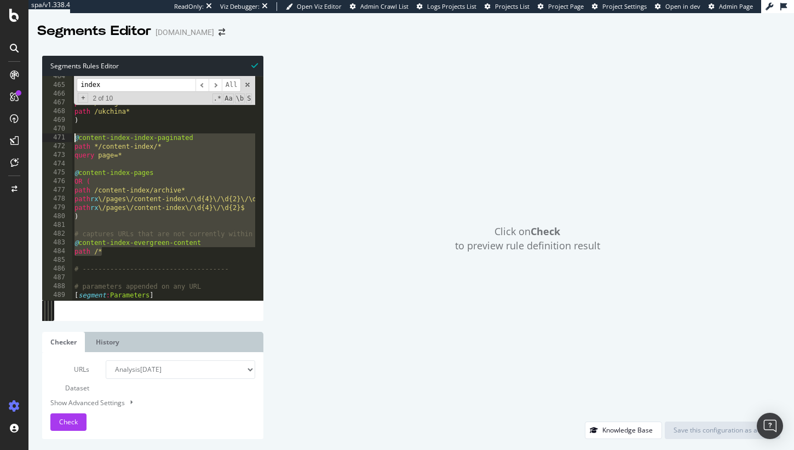
drag, startPoint x: 126, startPoint y: 253, endPoint x: 67, endPoint y: 141, distance: 127.1
click at [67, 141] on div "path /* 464 465 466 467 468 469 470 471 472 473 474 475 476 477 478 479 480 481…" at bounding box center [152, 188] width 221 height 224
click at [113, 251] on div "path /mundo* path /arabic* path /persian* path /zhongwen* path /ukchina* ) @ co…" at bounding box center [255, 189] width 367 height 234
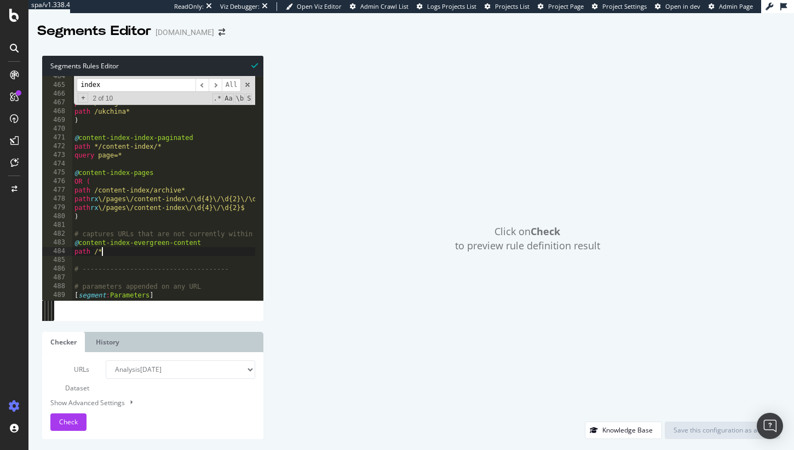
click at [148, 248] on div "path /mundo* path /arabic* path /persian* path /zhongwen* path /ukchina* ) @ co…" at bounding box center [255, 189] width 367 height 234
click at [105, 251] on div "path /mundo* path /arabic* path /persian* path /zhongwen* path /ukchina* ) @ co…" at bounding box center [255, 189] width 367 height 234
drag, startPoint x: 109, startPoint y: 251, endPoint x: 68, endPoint y: 244, distance: 41.7
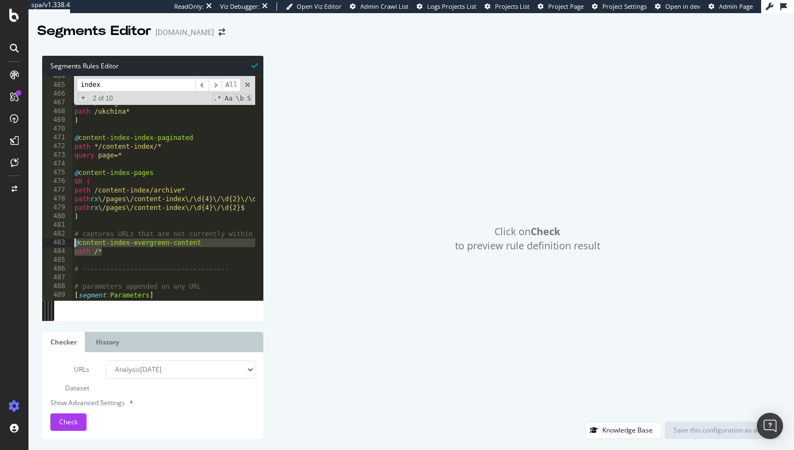
click at [68, 244] on div "path /* 464 465 466 467 468 469 470 471 472 473 474 475 476 477 478 479 480 481…" at bounding box center [152, 188] width 221 height 224
click at [120, 243] on div "path /mundo* path /arabic* path /persian* path /zhongwen* path /ukchina* ) @ co…" at bounding box center [255, 189] width 367 height 234
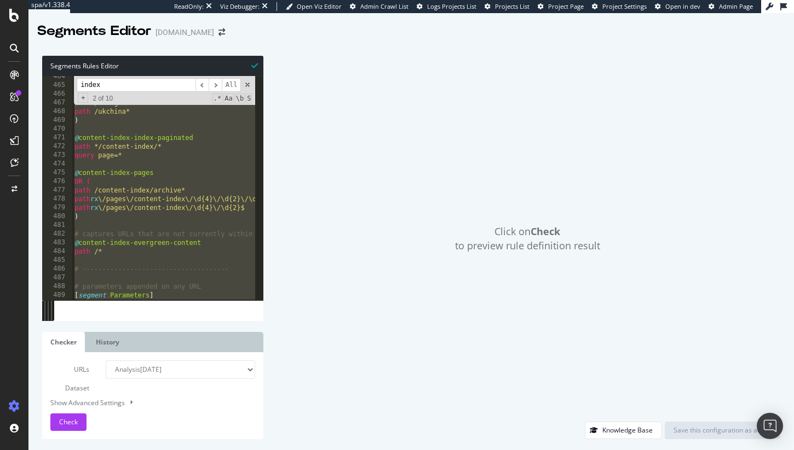
click at [123, 242] on div "path /mundo* path /arabic* path /persian* path /zhongwen* path /ukchina* ) @ co…" at bounding box center [255, 189] width 367 height 234
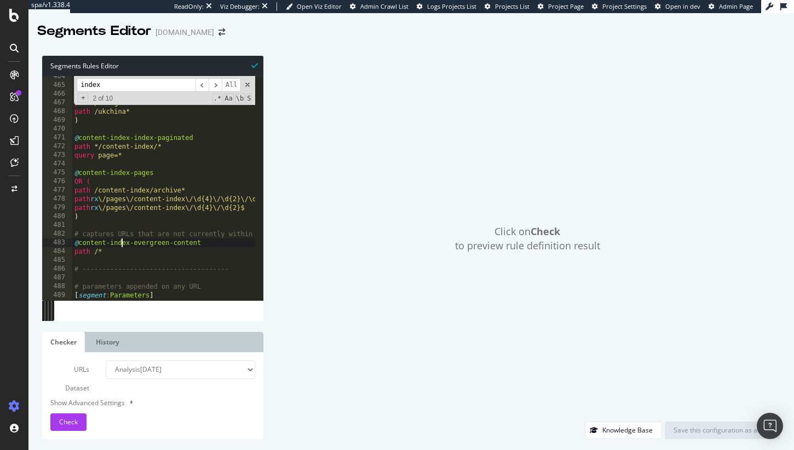
click at [123, 242] on div "path /mundo* path /arabic* path /persian* path /zhongwen* path /ukchina* ) @ co…" at bounding box center [255, 189] width 367 height 234
click at [168, 172] on div "path /mundo* path /arabic* path /persian* path /zhongwen* path /ukchina* ) @ co…" at bounding box center [255, 189] width 367 height 234
click at [122, 134] on div "path /mundo* path /arabic* path /persian* path /zhongwen* path /ukchina* ) @ co…" at bounding box center [255, 189] width 367 height 234
click at [122, 184] on div "path /mundo* path /arabic* path /persian* path /zhongwen* path /ukchina* ) @ co…" at bounding box center [255, 189] width 367 height 234
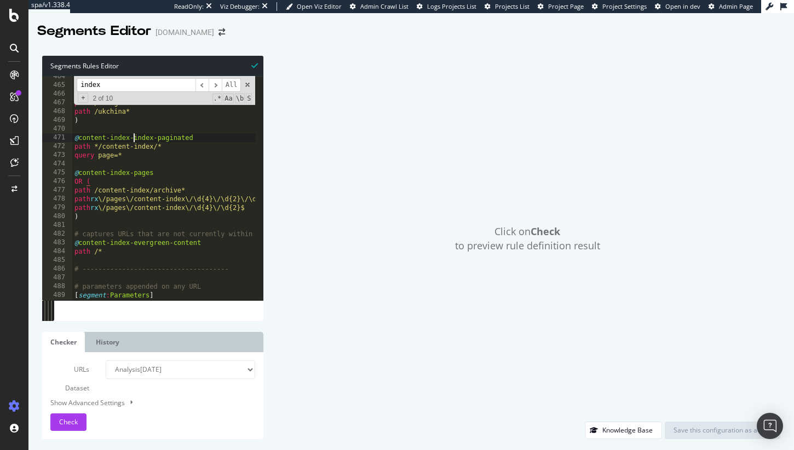
click at [134, 138] on div "path /mundo* path /arabic* path /persian* path /zhongwen* path /ukchina* ) @ co…" at bounding box center [255, 189] width 367 height 234
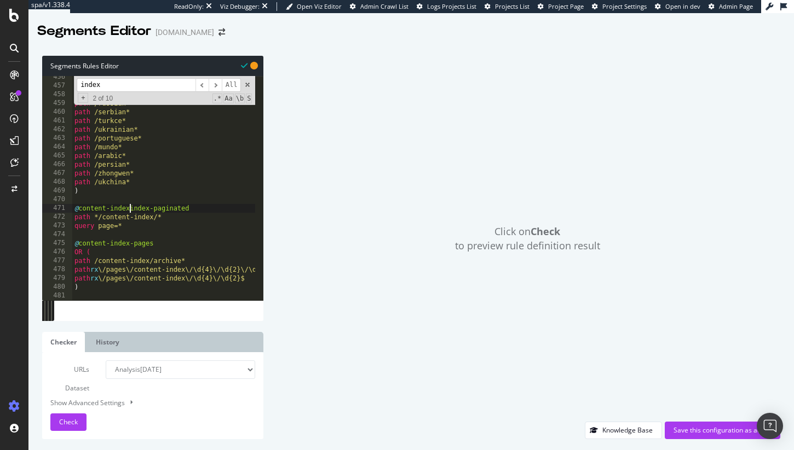
scroll to position [0, 4]
click at [132, 244] on div "path /telugu* path /urdu* path /azeri* path /russian* path /serbian* path /turk…" at bounding box center [255, 190] width 367 height 234
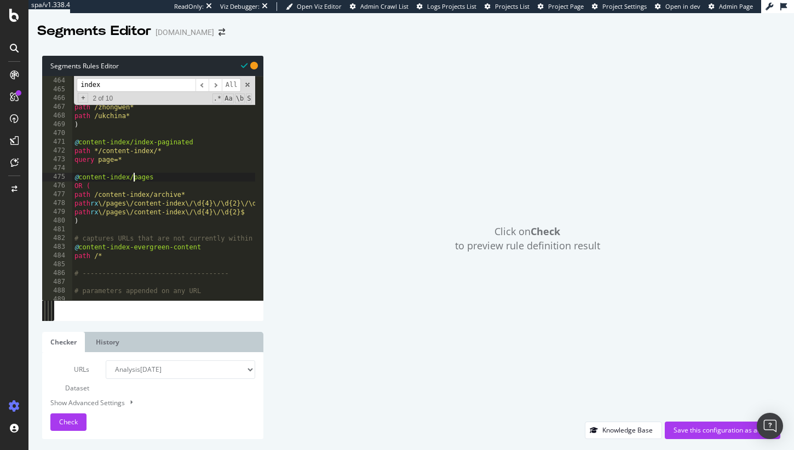
click at [134, 249] on div "path /portuguese* path /mundo* path /arabic* path /persian* path /zhongwen* pat…" at bounding box center [255, 185] width 367 height 234
type textarea "@content-index/evergreen-content"
click at [703, 424] on div "Save this configuration as active" at bounding box center [722, 431] width 98 height 16
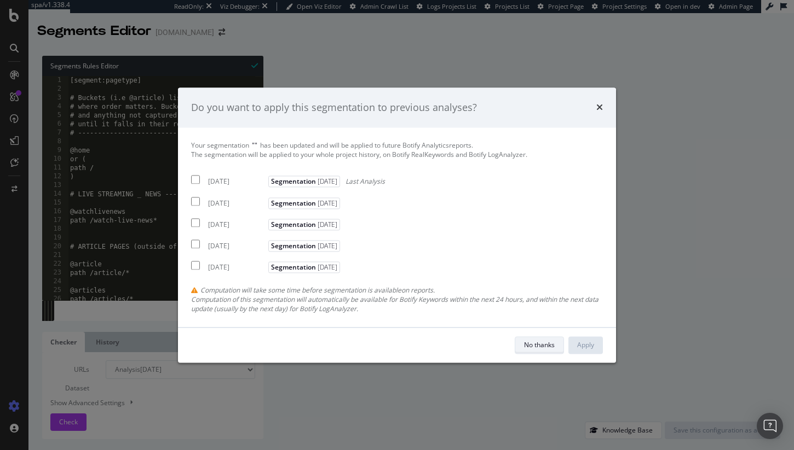
click at [546, 350] on div "No thanks" at bounding box center [539, 344] width 31 height 9
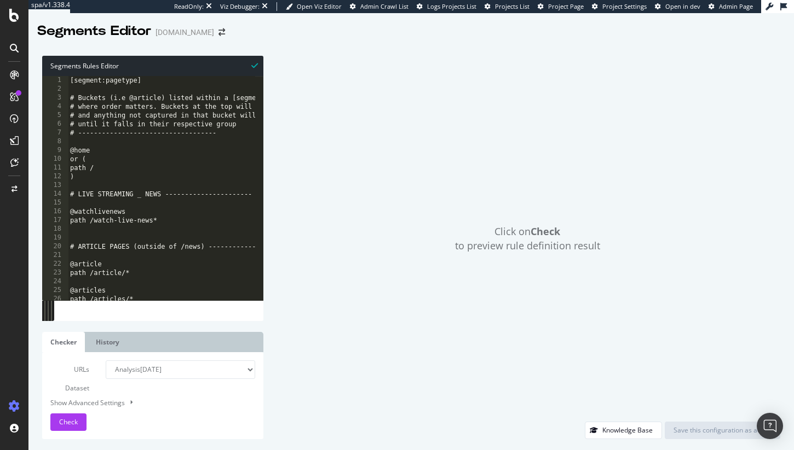
scroll to position [107, 0]
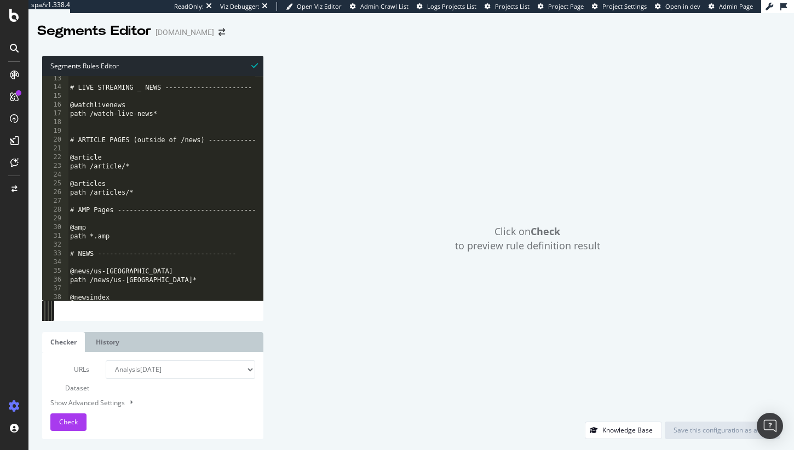
type textarea "# AMP Pages -----------------------------------"
click at [153, 211] on div "# LIVE STREAMING _ NEWS ---------------------- @watchlivenews path /watch-live-…" at bounding box center [251, 191] width 367 height 234
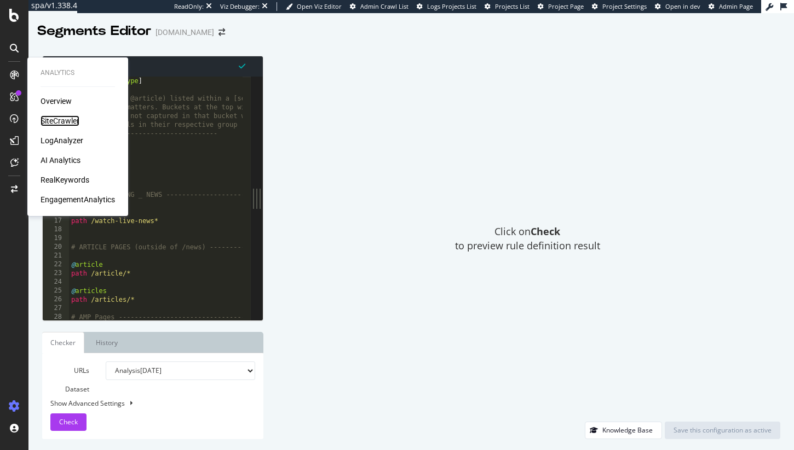
click at [60, 120] on div "SiteCrawler" at bounding box center [60, 120] width 39 height 11
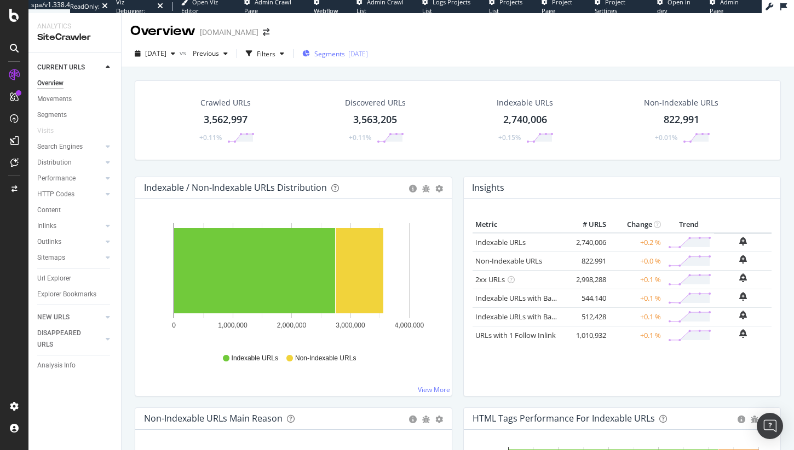
click at [345, 57] on span "Segments" at bounding box center [329, 53] width 31 height 9
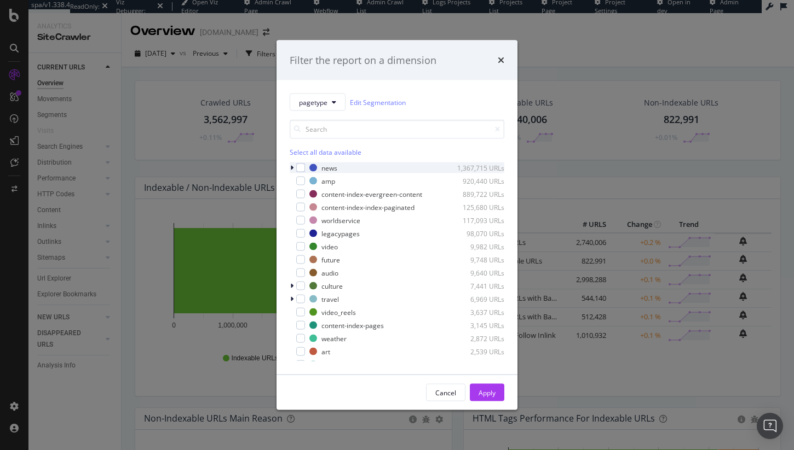
click at [291, 167] on icon "modal" at bounding box center [291, 168] width 3 height 7
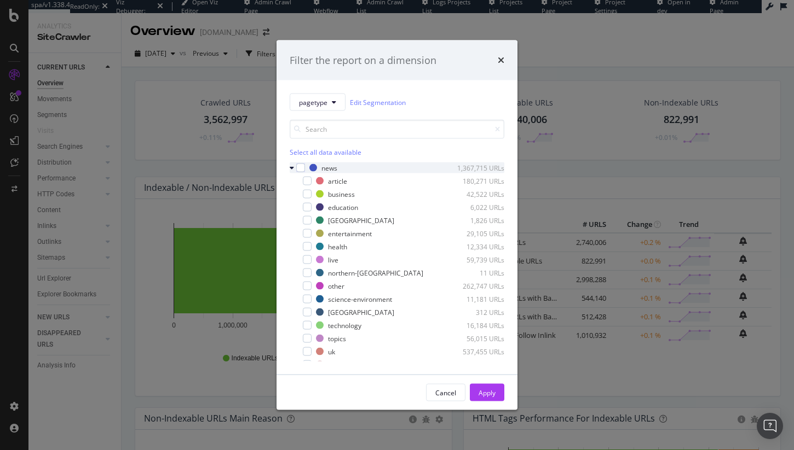
click at [292, 166] on icon "modal" at bounding box center [292, 168] width 4 height 7
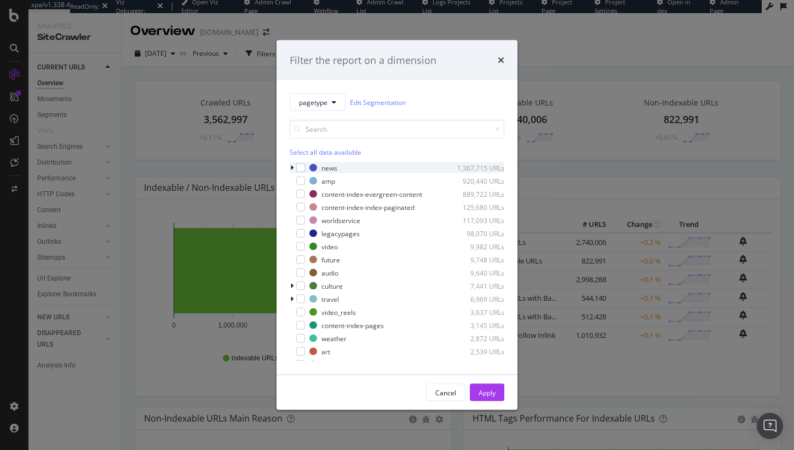
click at [293, 170] on icon "modal" at bounding box center [291, 168] width 3 height 7
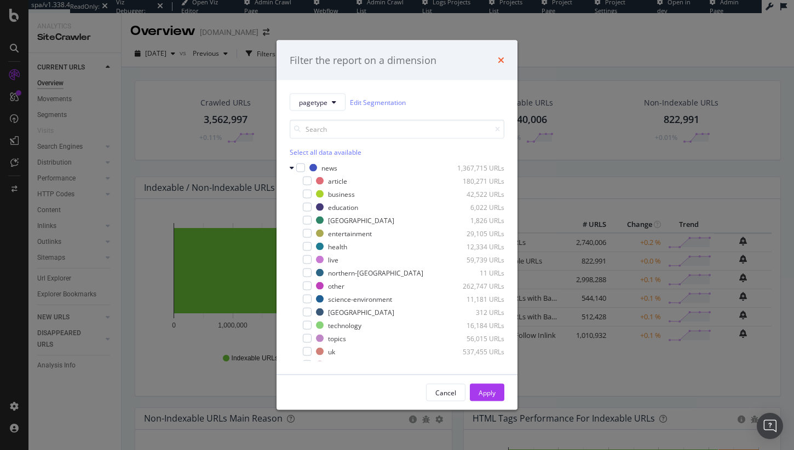
click at [498, 60] on icon "times" at bounding box center [501, 60] width 7 height 9
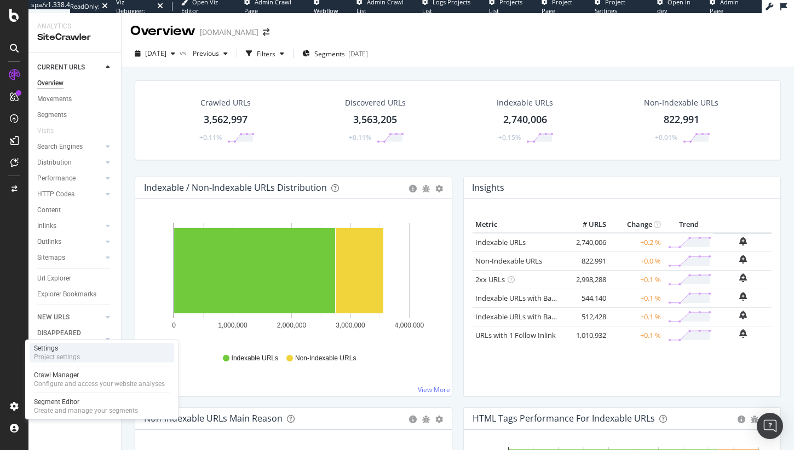
click at [94, 353] on div "Settings Project settings" at bounding box center [102, 353] width 145 height 20
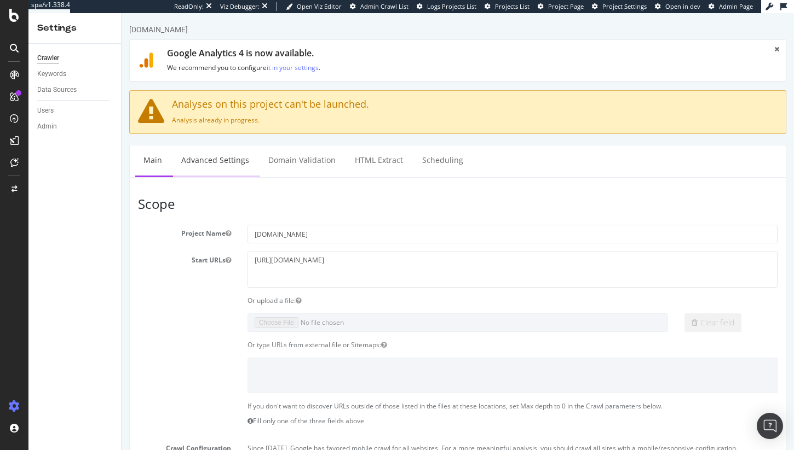
click at [222, 159] on link "Advanced Settings" at bounding box center [215, 161] width 84 height 30
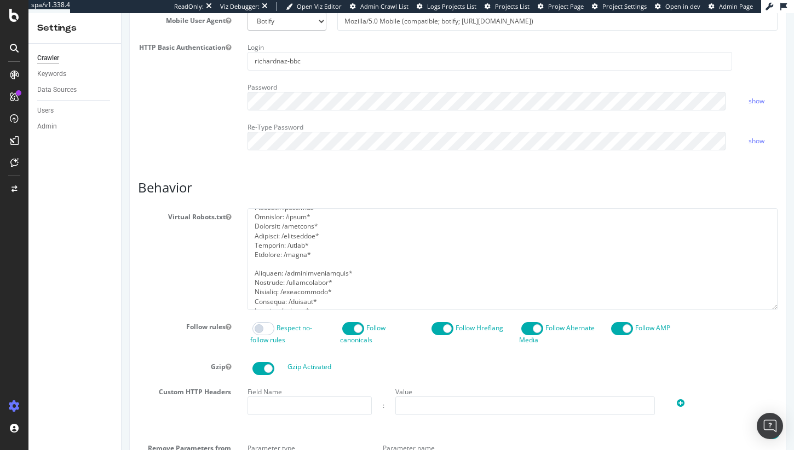
scroll to position [489, 0]
drag, startPoint x: 333, startPoint y: 272, endPoint x: 243, endPoint y: 263, distance: 90.7
click at [243, 263] on div at bounding box center [512, 259] width 546 height 101
drag, startPoint x: 319, startPoint y: 271, endPoint x: 242, endPoint y: 254, distance: 78.5
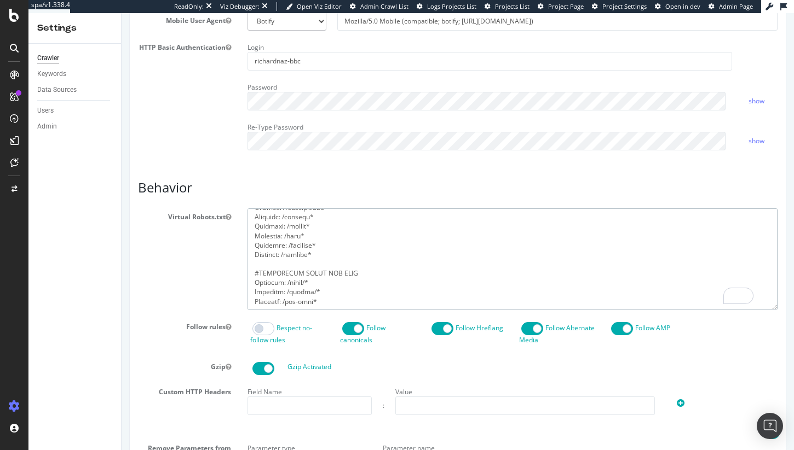
click at [242, 254] on div at bounding box center [512, 259] width 546 height 101
click at [300, 246] on textarea "To enrich screen reader interactions, please activate Accessibility in Grammarl…" at bounding box center [512, 259] width 530 height 101
click at [304, 261] on textarea "To enrich screen reader interactions, please activate Accessibility in Grammarl…" at bounding box center [512, 259] width 530 height 101
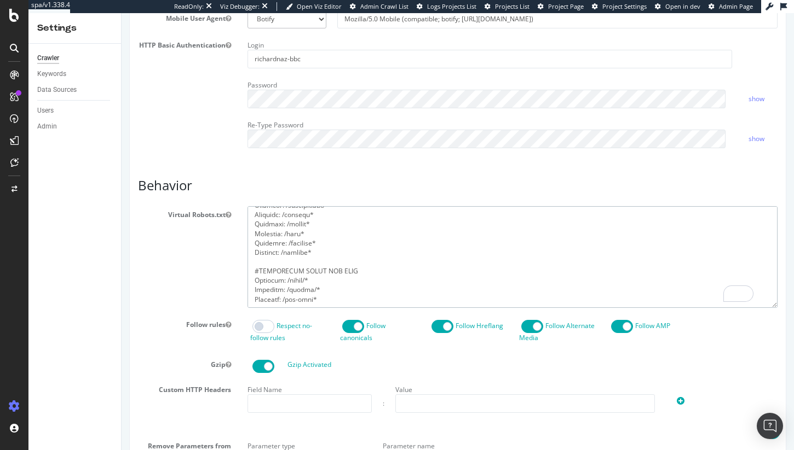
click at [332, 282] on textarea "To enrich screen reader interactions, please activate Accessibility in Grammarl…" at bounding box center [512, 256] width 530 height 101
click at [330, 275] on textarea "To enrich screen reader interactions, please activate Accessibility in Grammarl…" at bounding box center [512, 256] width 530 height 101
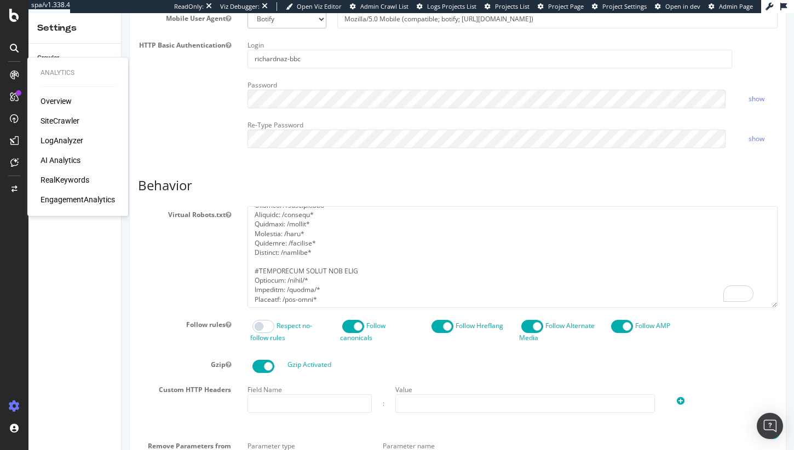
click at [74, 117] on div "SiteCrawler" at bounding box center [60, 120] width 39 height 11
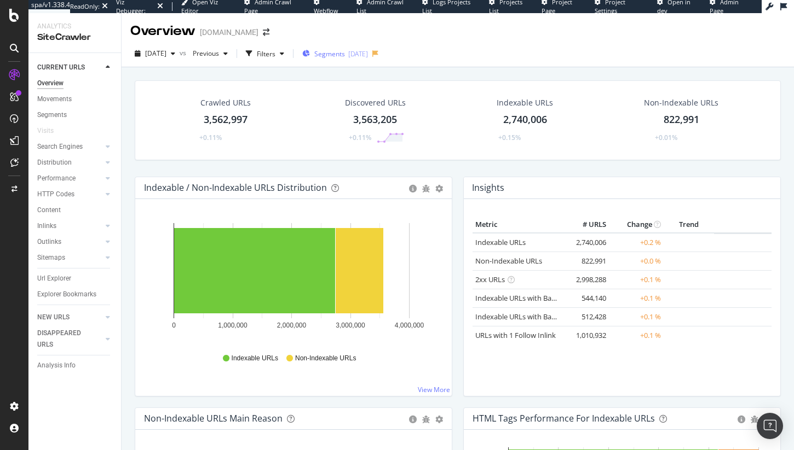
click at [366, 50] on div "[DATE]" at bounding box center [358, 53] width 20 height 9
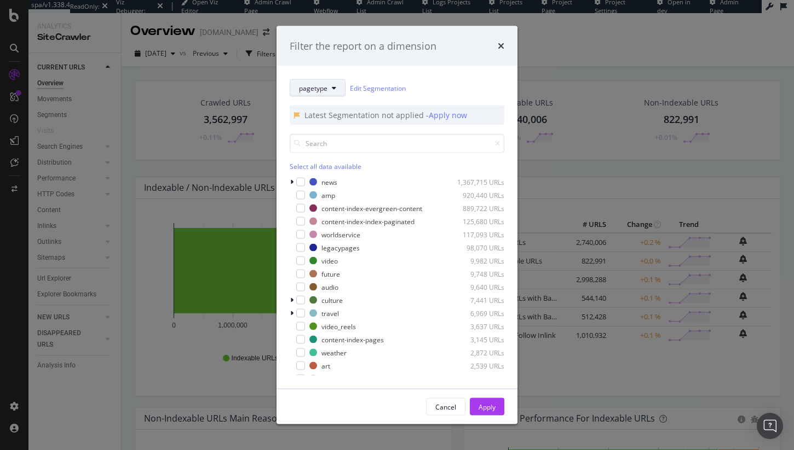
click at [324, 91] on span "pagetype" at bounding box center [313, 87] width 28 height 9
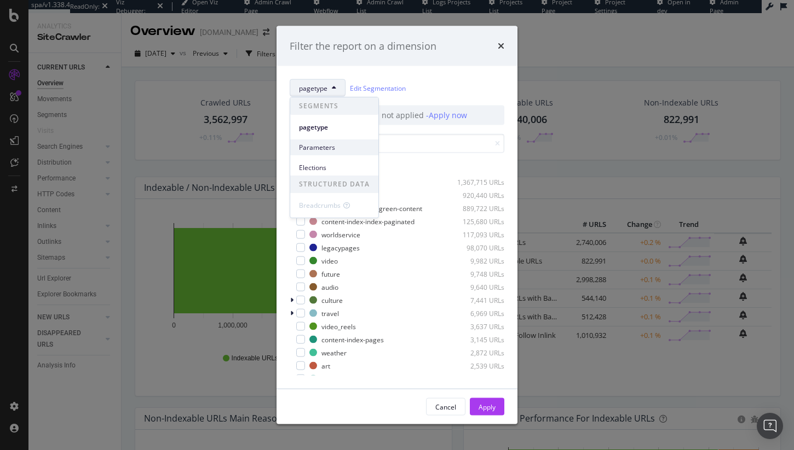
click at [317, 148] on span "Parameters" at bounding box center [334, 148] width 71 height 10
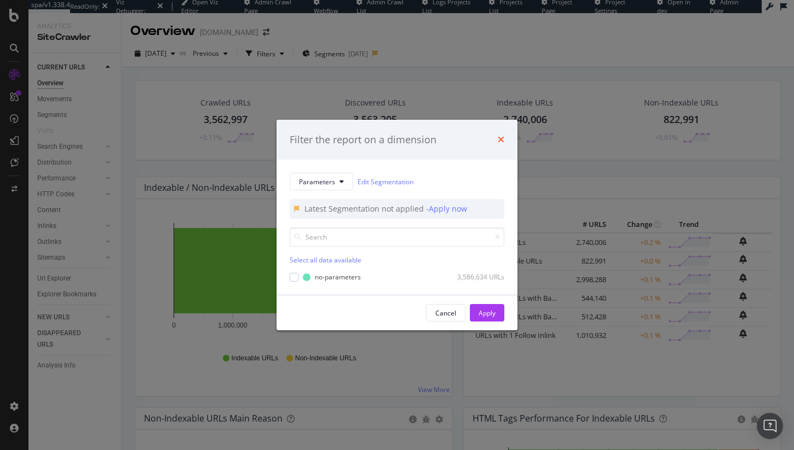
click at [503, 136] on icon "times" at bounding box center [501, 139] width 7 height 9
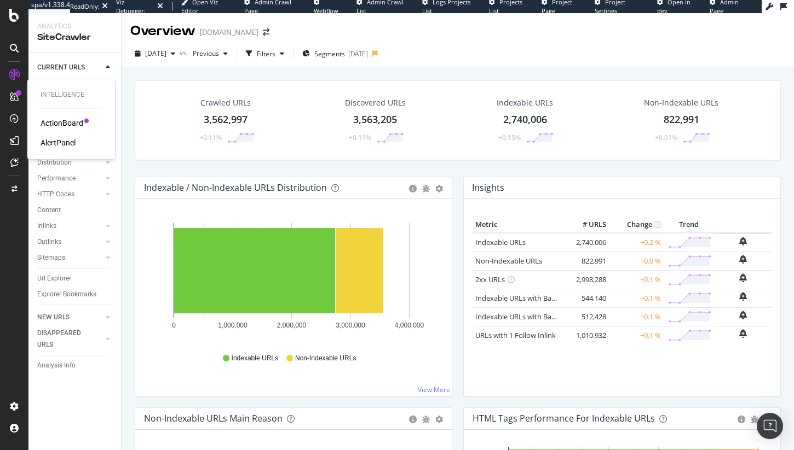
click at [62, 143] on div "AlertPanel" at bounding box center [58, 142] width 35 height 11
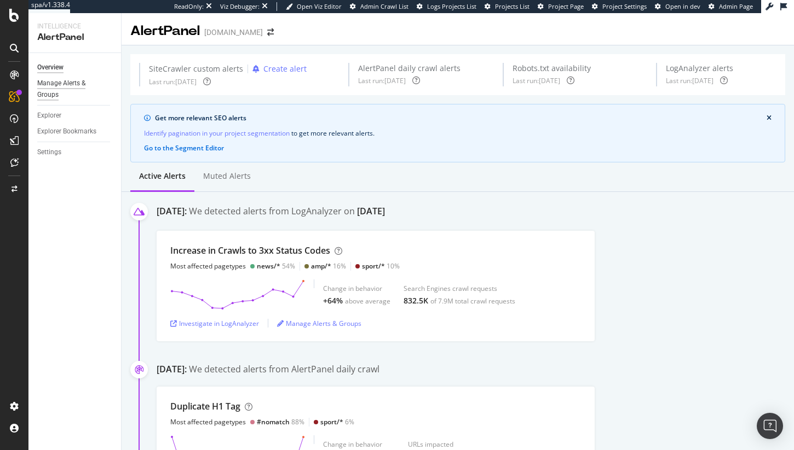
click at [60, 99] on div "Manage Alerts & Groups" at bounding box center [70, 89] width 66 height 23
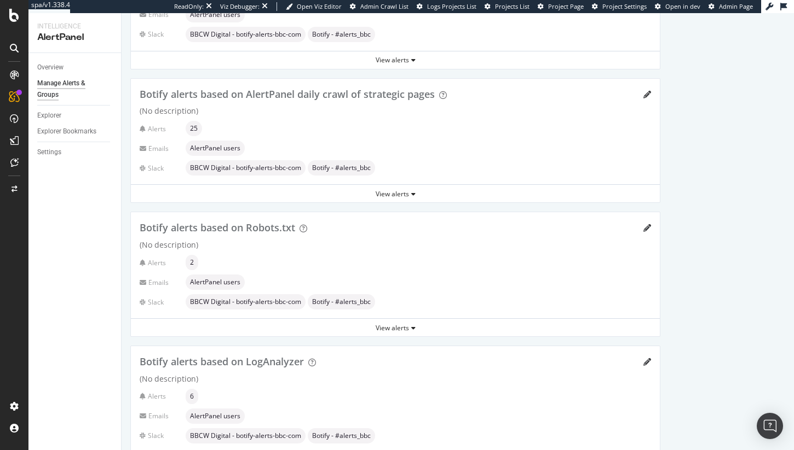
scroll to position [320, 0]
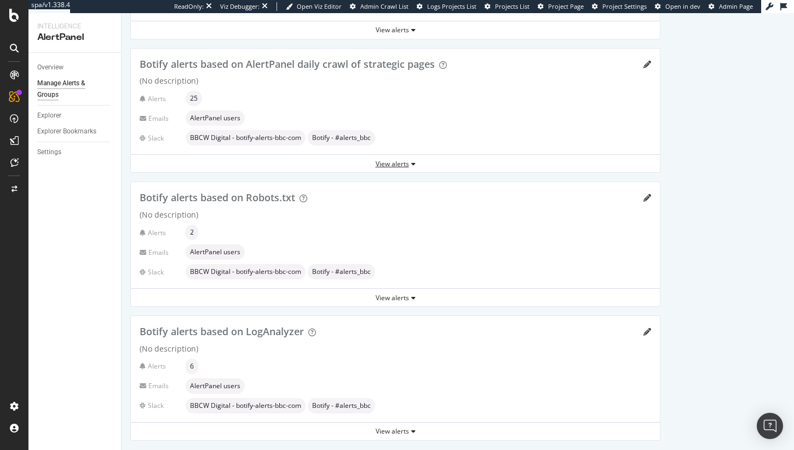
click at [394, 169] on div "View alerts" at bounding box center [395, 163] width 529 height 16
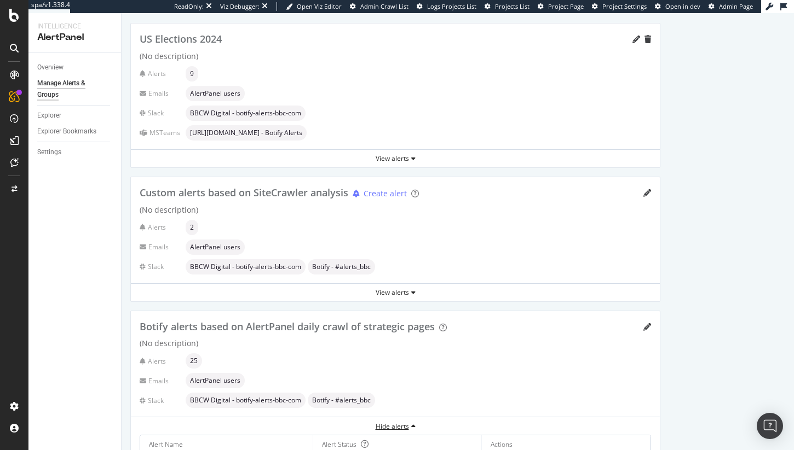
scroll to position [59, 0]
click at [404, 285] on div "View alerts" at bounding box center [395, 292] width 529 height 16
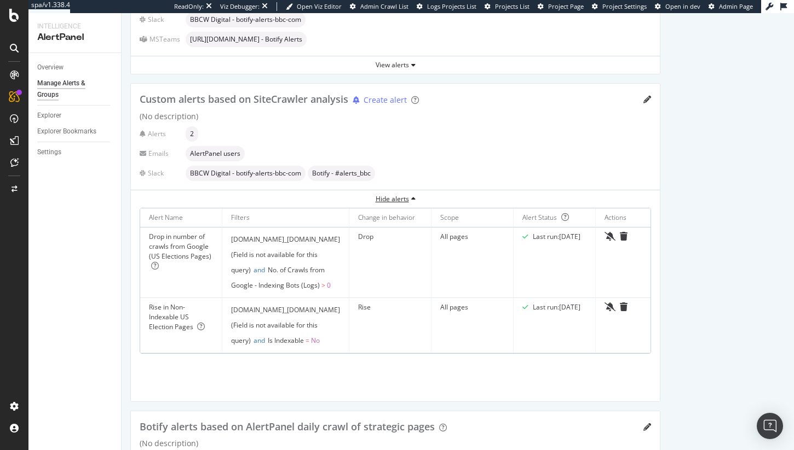
scroll to position [152, 0]
click at [284, 102] on span "Custom alerts based on SiteCrawler analysis" at bounding box center [244, 98] width 209 height 13
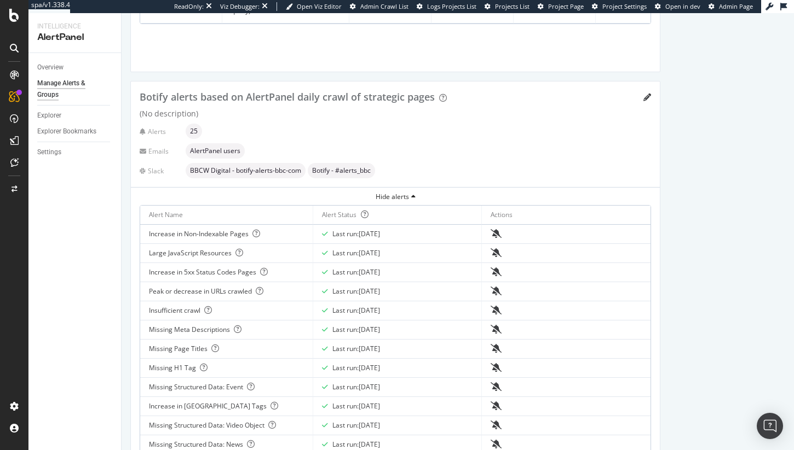
scroll to position [508, 0]
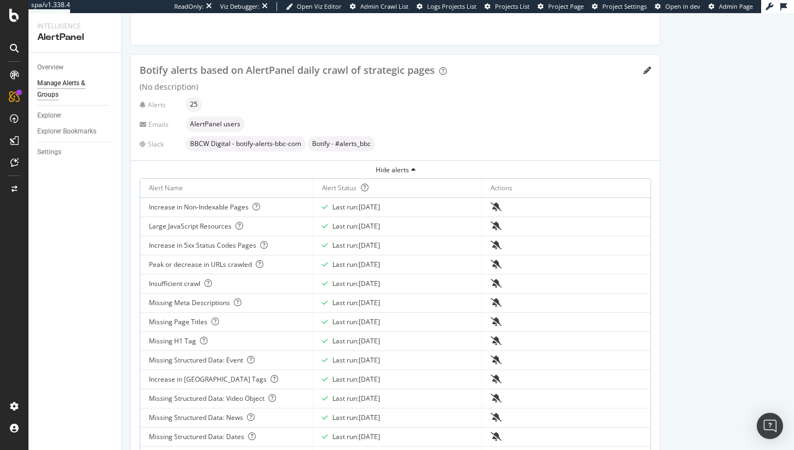
click at [286, 68] on span "Botify alerts based on AlertPanel daily crawl of strategic pages" at bounding box center [287, 69] width 295 height 13
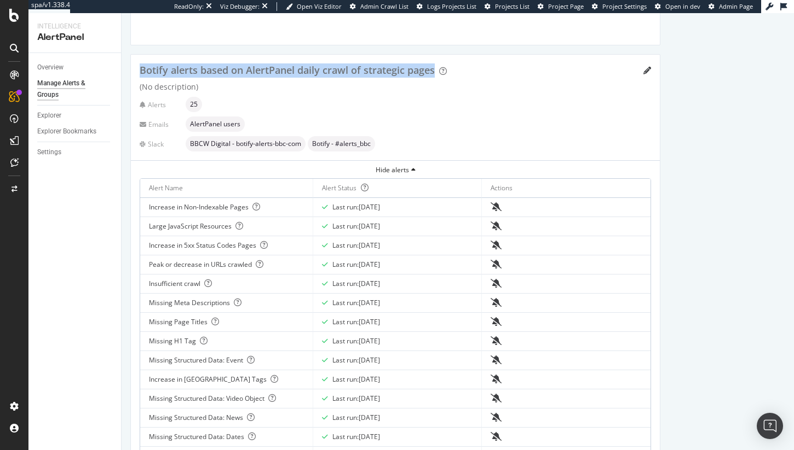
click at [286, 68] on span "Botify alerts based on AlertPanel daily crawl of strategic pages" at bounding box center [287, 69] width 295 height 13
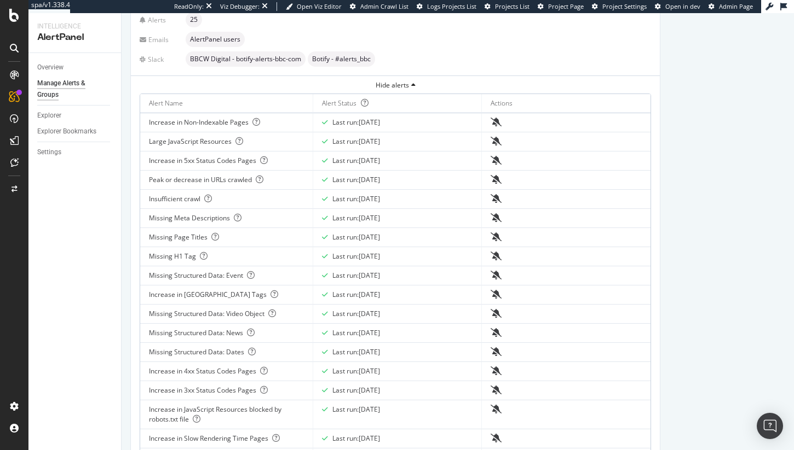
scroll to position [54, 0]
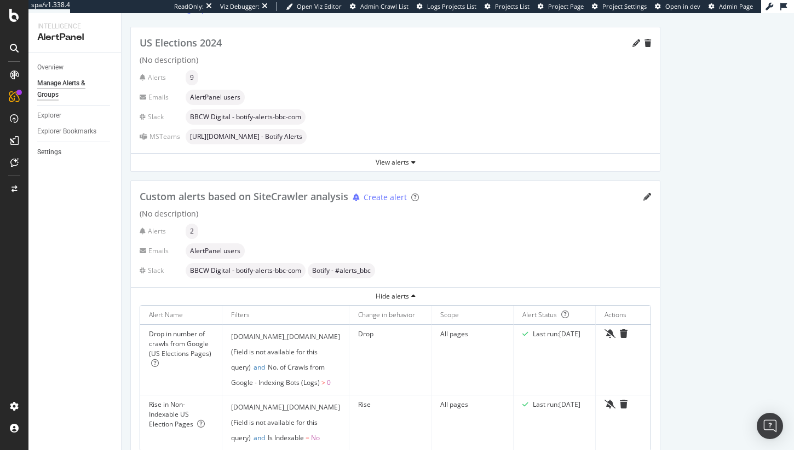
click at [61, 153] on link "Settings" at bounding box center [75, 152] width 76 height 11
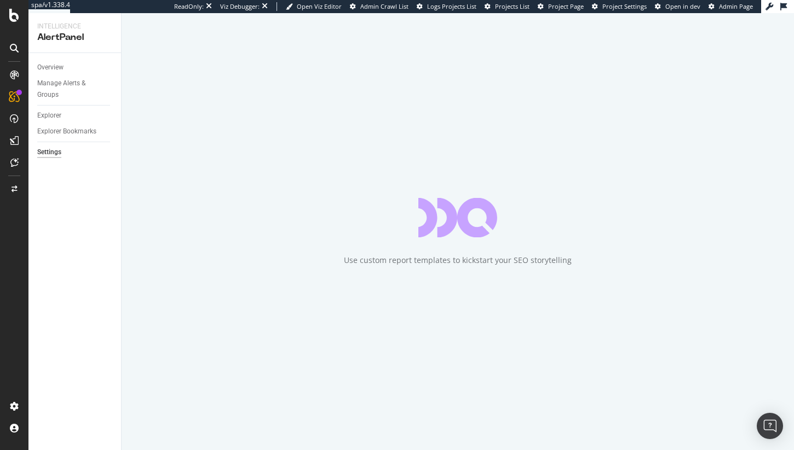
select select "03"
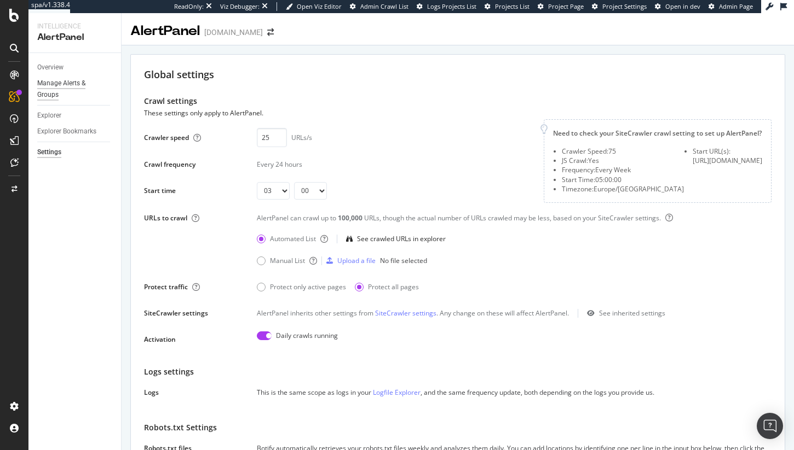
click at [56, 97] on div "Manage Alerts & Groups" at bounding box center [70, 89] width 66 height 23
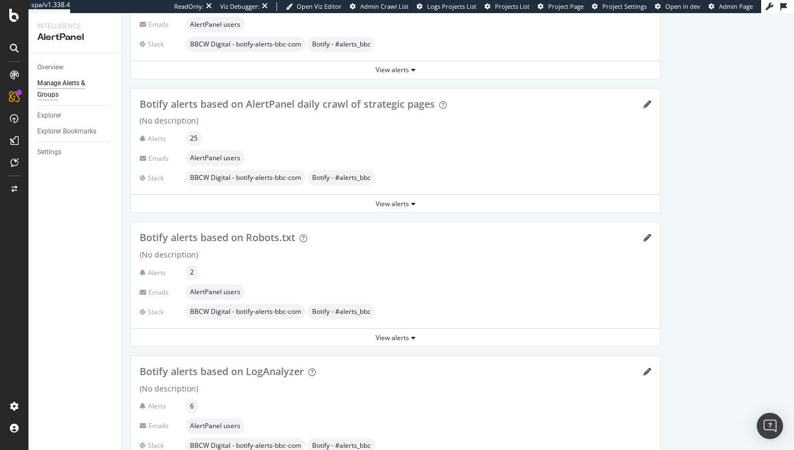
scroll to position [337, 0]
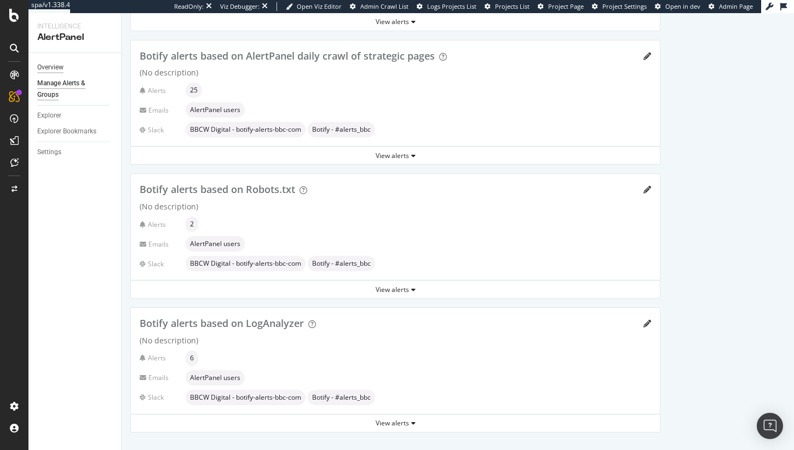
click at [59, 68] on div "Overview" at bounding box center [50, 67] width 26 height 11
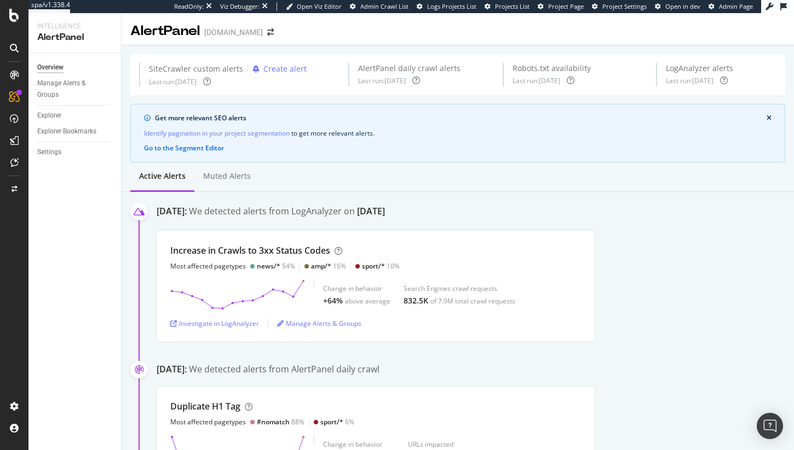
scroll to position [543, 0]
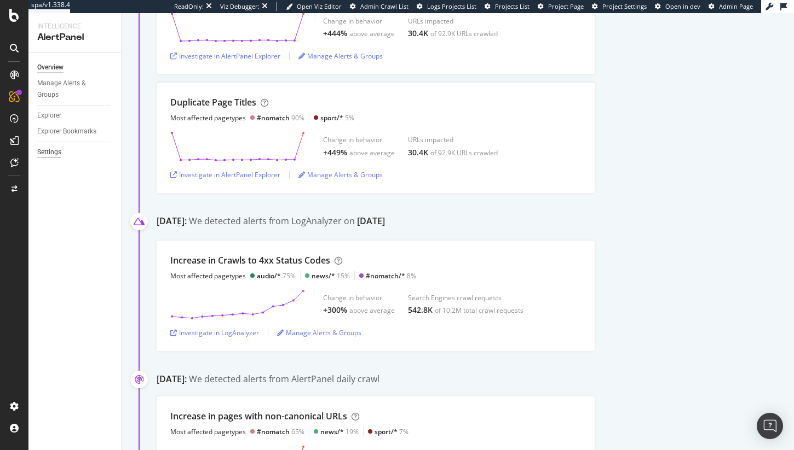
click at [44, 149] on div "Settings" at bounding box center [49, 152] width 24 height 11
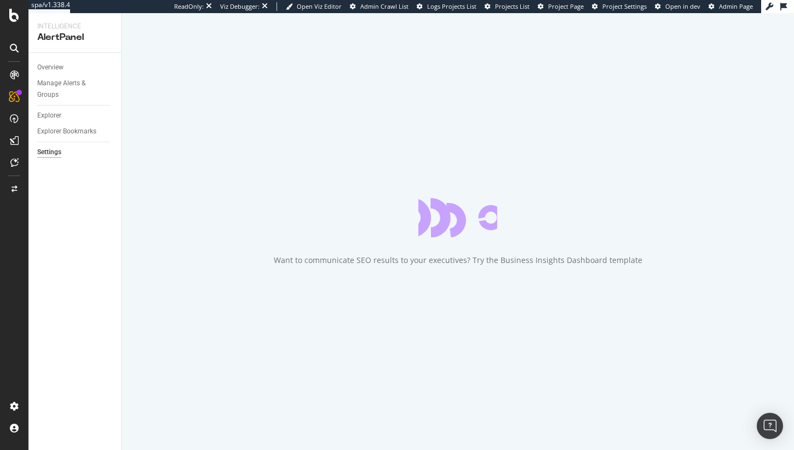
select select "03"
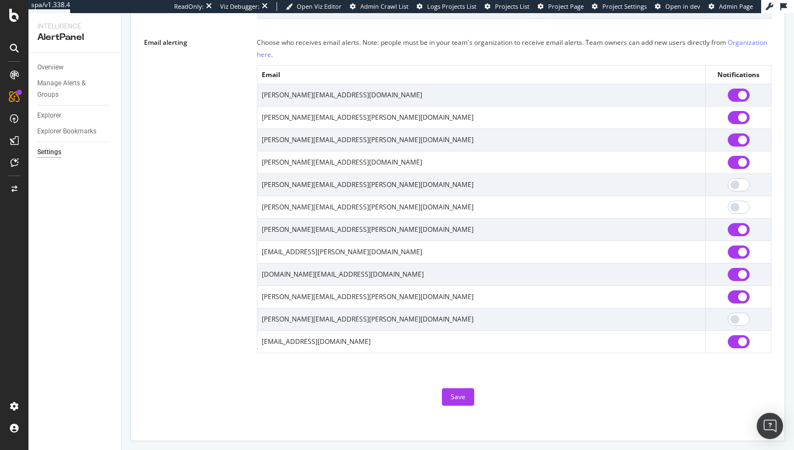
scroll to position [884, 0]
click at [314, 152] on td "colin.ingram@bbc.com" at bounding box center [481, 140] width 448 height 22
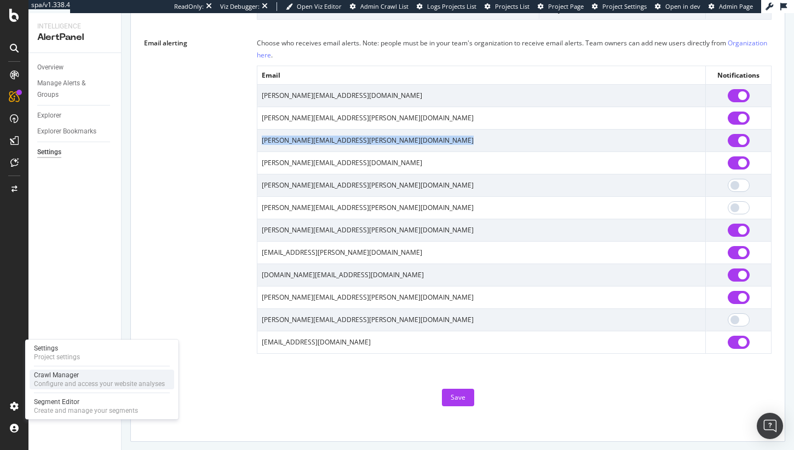
click at [82, 385] on div "Configure and access your website analyses" at bounding box center [99, 384] width 131 height 9
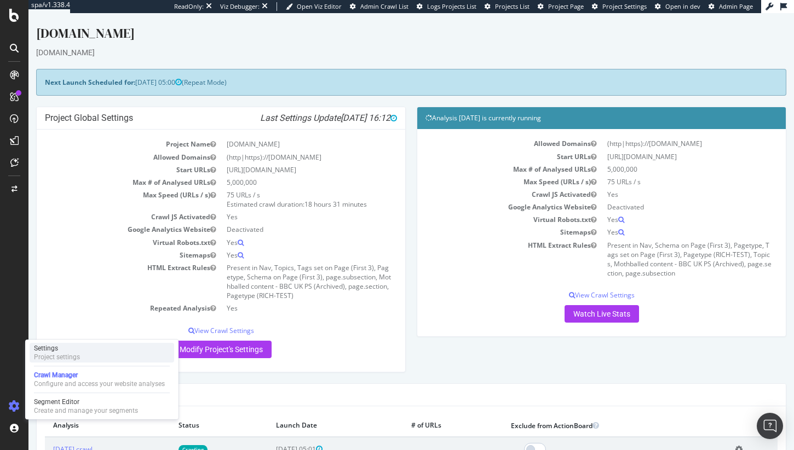
click at [72, 358] on div "Project settings" at bounding box center [57, 357] width 46 height 9
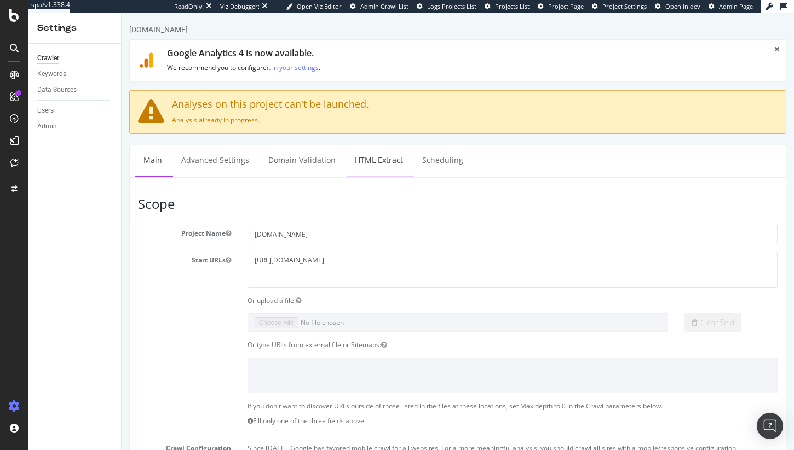
click at [356, 160] on link "HTML Extract" at bounding box center [378, 161] width 65 height 30
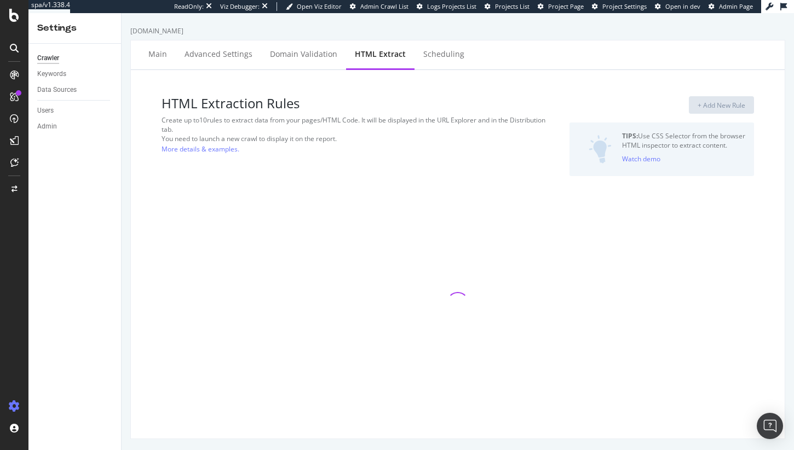
select select "exist"
select select "list"
select select "exist"
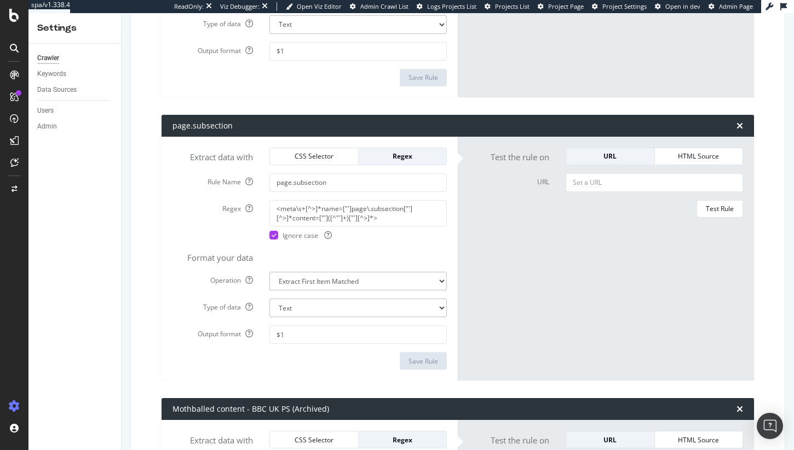
scroll to position [1562, 0]
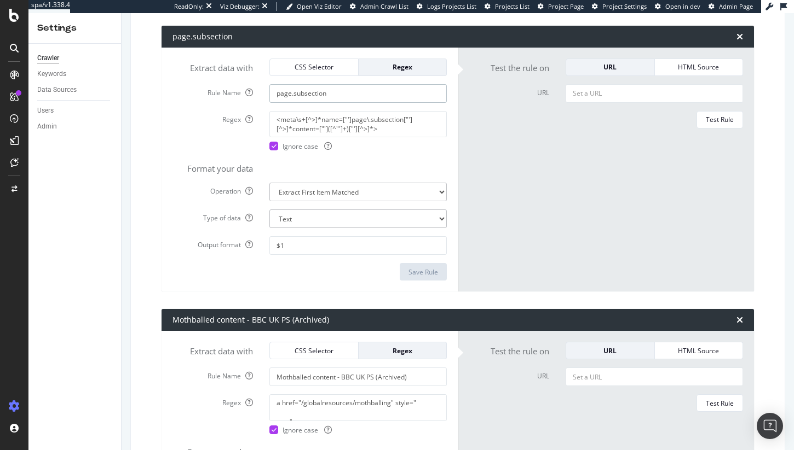
click at [334, 101] on input "page.subsection" at bounding box center [357, 93] width 177 height 19
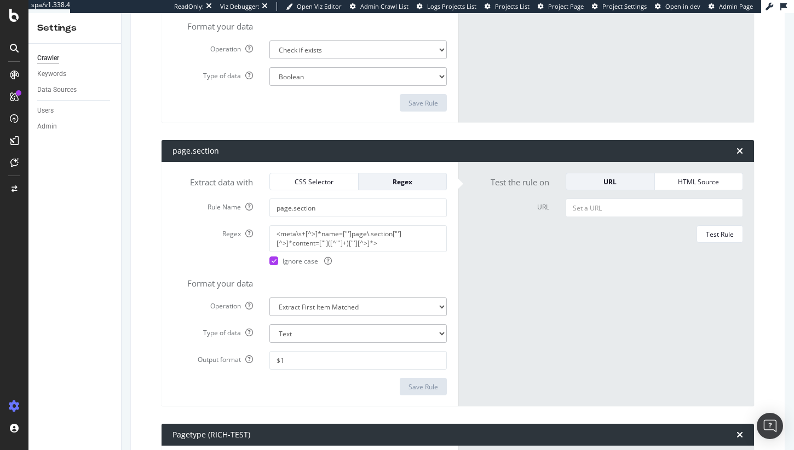
scroll to position [1990, 0]
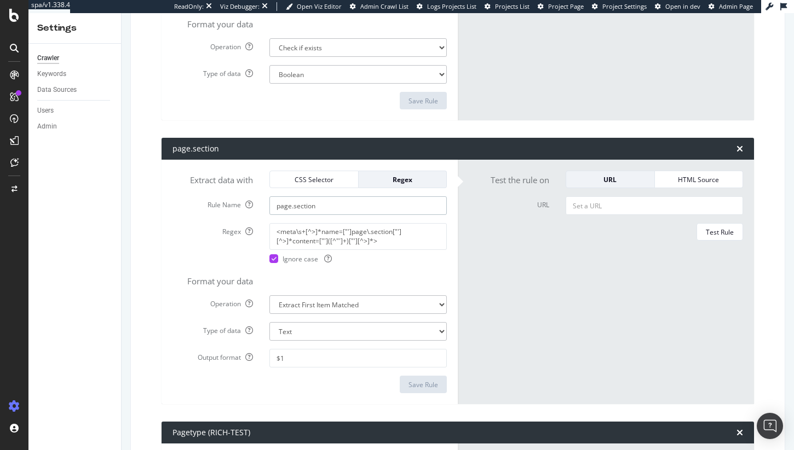
click at [338, 207] on input "page.section" at bounding box center [357, 206] width 177 height 19
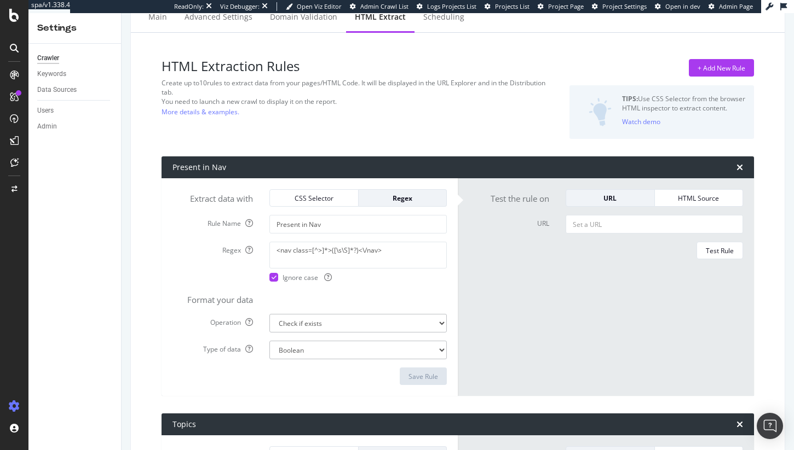
scroll to position [0, 0]
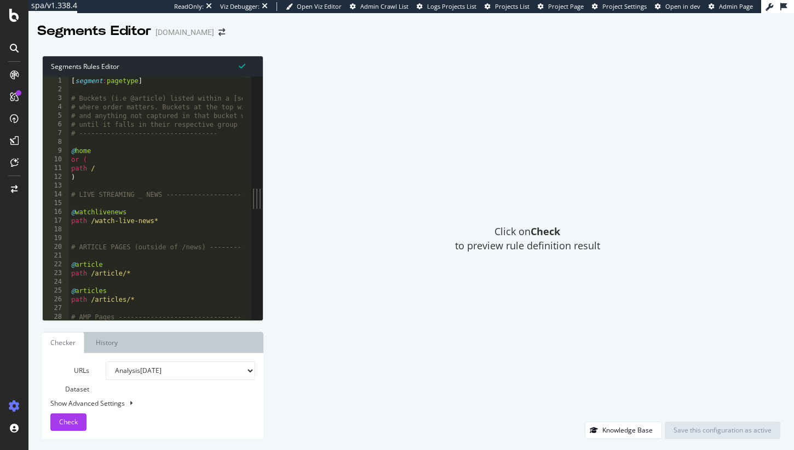
click at [180, 225] on div "[ segment : pagetype ] # Buckets (i.e @article) listed within a [segment] will …" at bounding box center [252, 203] width 367 height 253
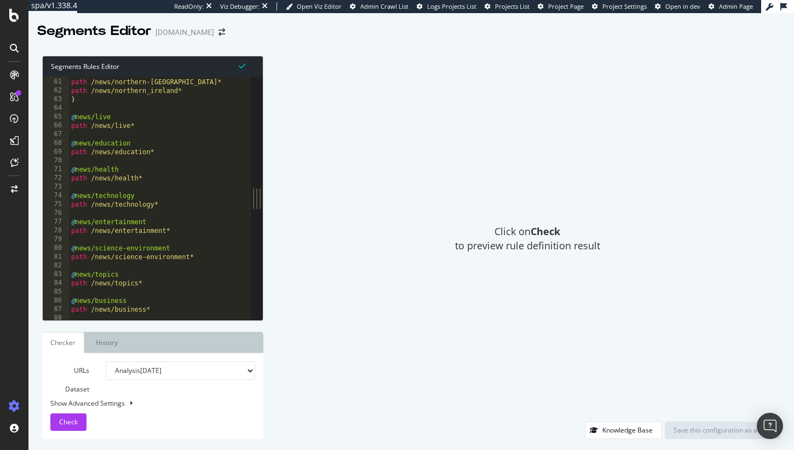
scroll to position [538, 0]
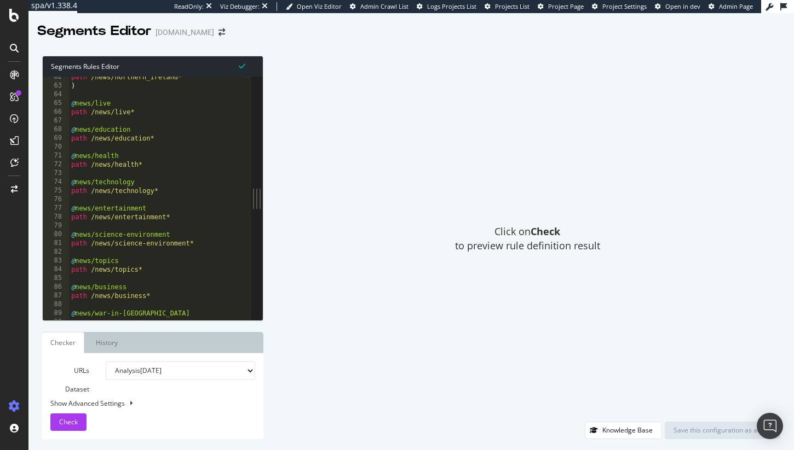
click at [89, 103] on div "path /news/northern_ireland* ) @ news/live path /news/live* @ news/education pa…" at bounding box center [252, 199] width 367 height 253
click at [83, 105] on div "path /news/northern_ireland* ) @ news/live path /news/live* @ news/education pa…" at bounding box center [252, 199] width 367 height 253
click at [100, 103] on div "path /news/northern_ireland* ) @ news/live path /news/live* @ news/education pa…" at bounding box center [252, 199] width 367 height 253
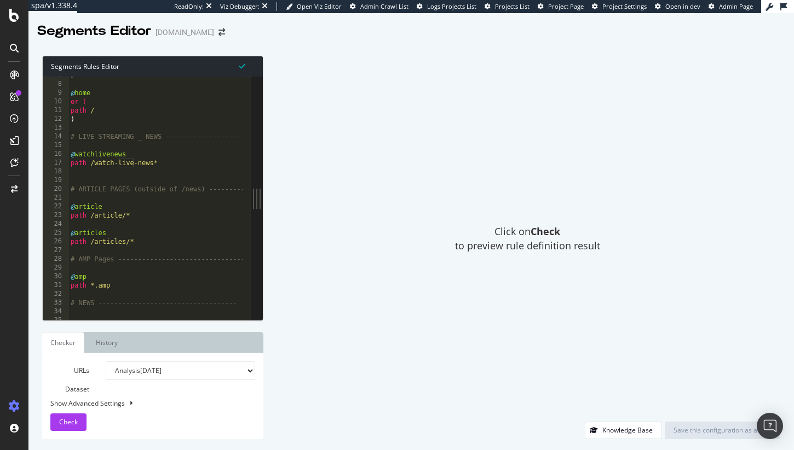
scroll to position [72, 0]
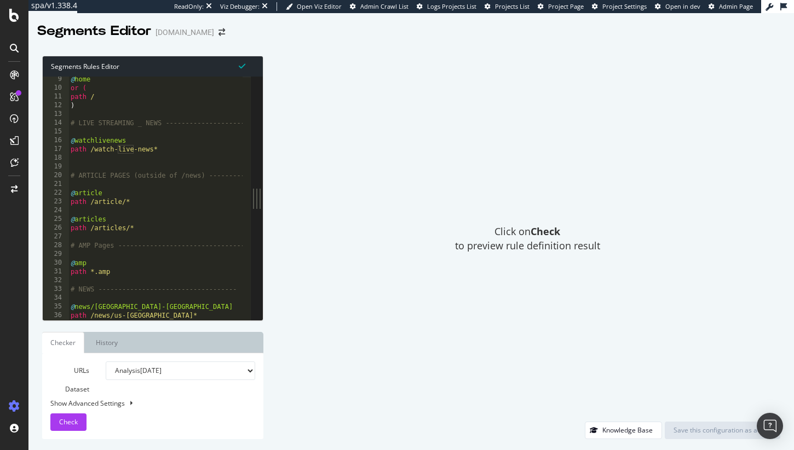
click at [142, 224] on div "@ home or ( path / ) # LIVE STREAMING _ NEWS ---------------------- @ watchlive…" at bounding box center [251, 201] width 367 height 253
type textarea "path /articles/*"
click at [163, 211] on div "@ home or ( path / ) # LIVE STREAMING _ NEWS ---------------------- @ watchlive…" at bounding box center [251, 201] width 367 height 253
click at [163, 206] on div "@ home or ( path / ) # LIVE STREAMING _ NEWS ---------------------- @ watchlive…" at bounding box center [251, 201] width 367 height 253
type textarea "path /article/*"
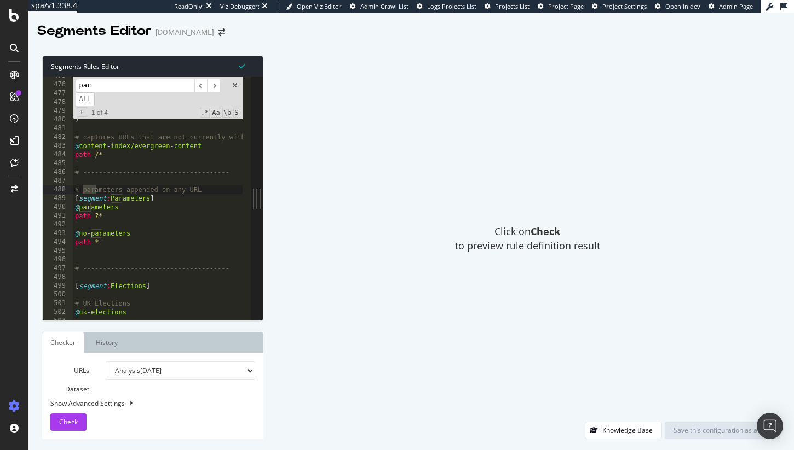
scroll to position [4156, 0]
type input "param"
click at [92, 154] on div "@ content-index/pages OR ( path /content-index/archive* path rx \/pages\/conten…" at bounding box center [256, 198] width 367 height 253
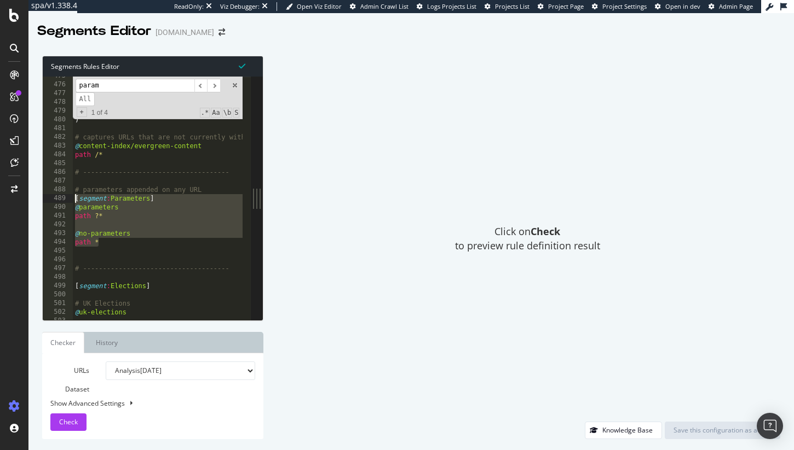
drag, startPoint x: 108, startPoint y: 245, endPoint x: 71, endPoint y: 201, distance: 57.1
click at [71, 201] on div "path /* 475 476 477 478 479 480 481 482 483 484 485 486 487 488 489 490 491 492…" at bounding box center [147, 199] width 208 height 244
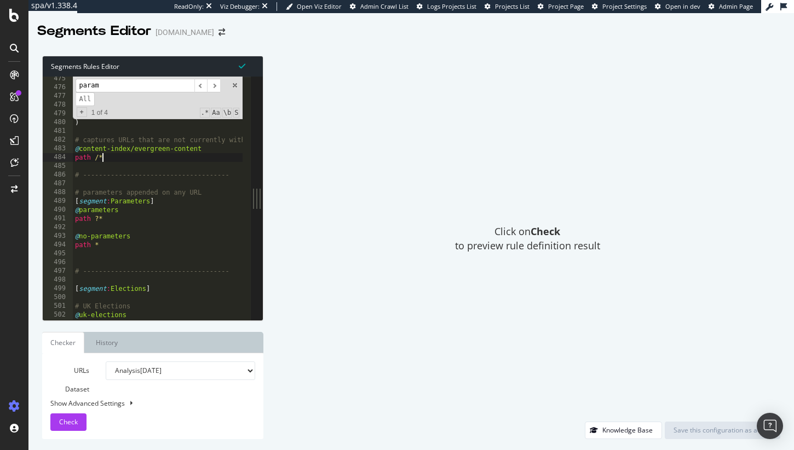
click at [105, 158] on div "@ content-index/pages OR ( path /content-index/archive* path rx \/pages\/conten…" at bounding box center [256, 200] width 367 height 253
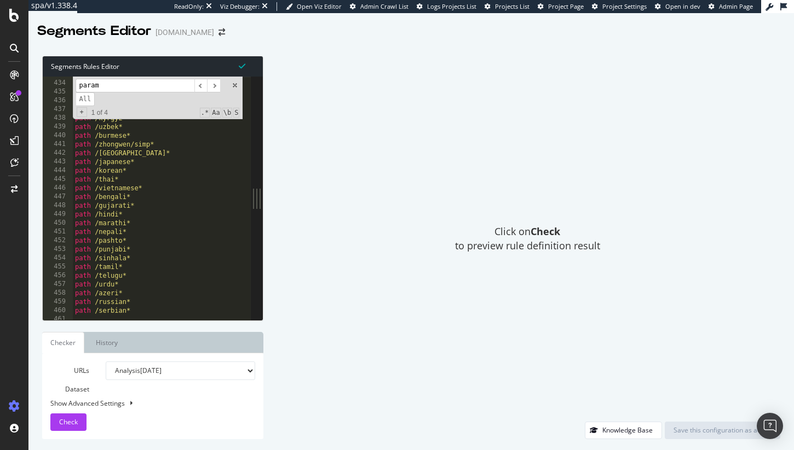
scroll to position [3790, 0]
click at [236, 86] on span at bounding box center [235, 86] width 8 height 8
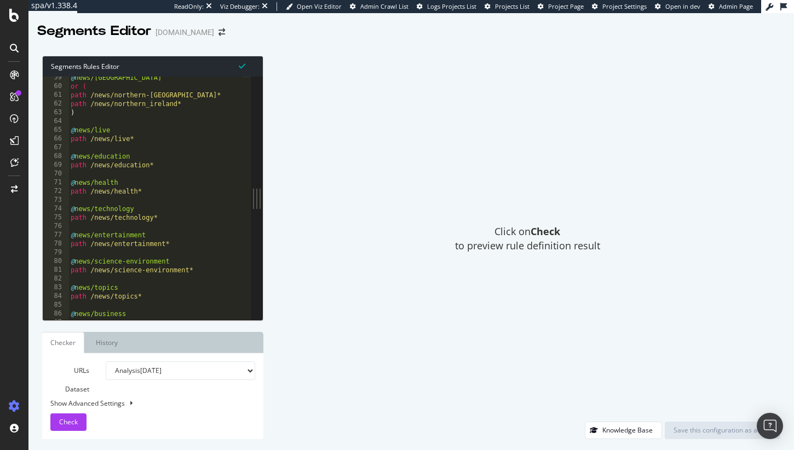
scroll to position [0, 0]
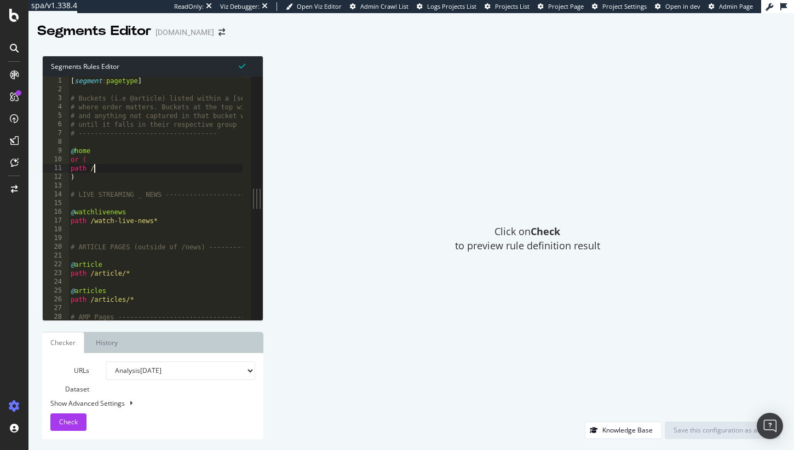
click at [128, 167] on div "[ segment : pagetype ] # Buckets (i.e @article) listed within a [segment] will …" at bounding box center [251, 203] width 367 height 253
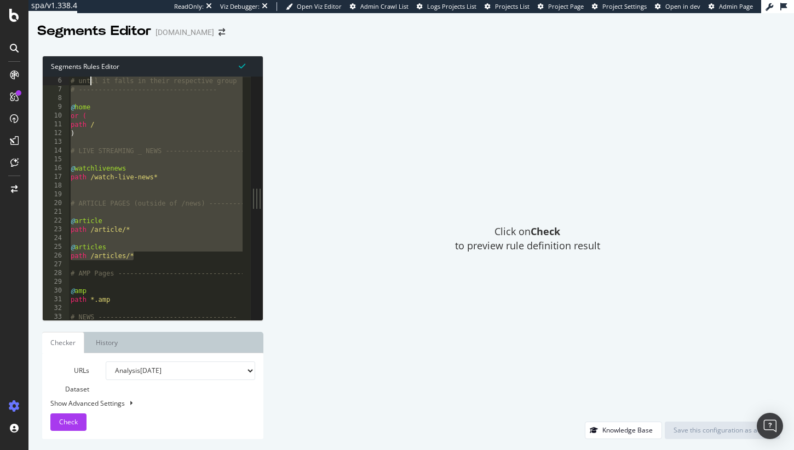
drag, startPoint x: 146, startPoint y: 244, endPoint x: 84, endPoint y: 60, distance: 194.7
click at [84, 61] on div "Segments Rules Editor path / 6 7 8 9 10 11 12 13 14 15 16 17 18 19 20 21 22 23 …" at bounding box center [152, 188] width 221 height 265
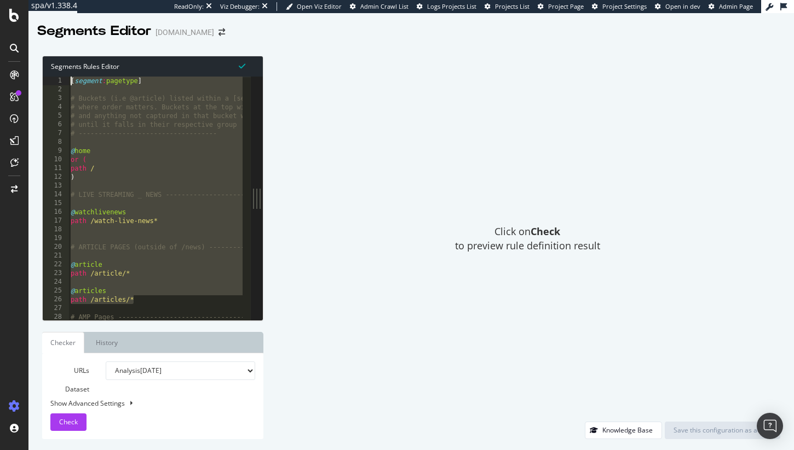
scroll to position [61, 0]
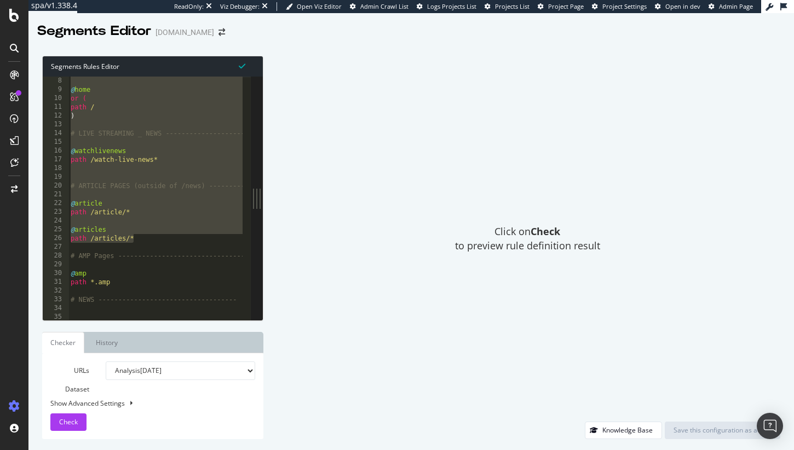
click at [322, 98] on div "Click on Check to preview rule definition result" at bounding box center [527, 239] width 506 height 366
click at [175, 208] on div "# ----------------------------------- @ home or ( path / ) # LIVE STREAMING _ N…" at bounding box center [251, 194] width 367 height 253
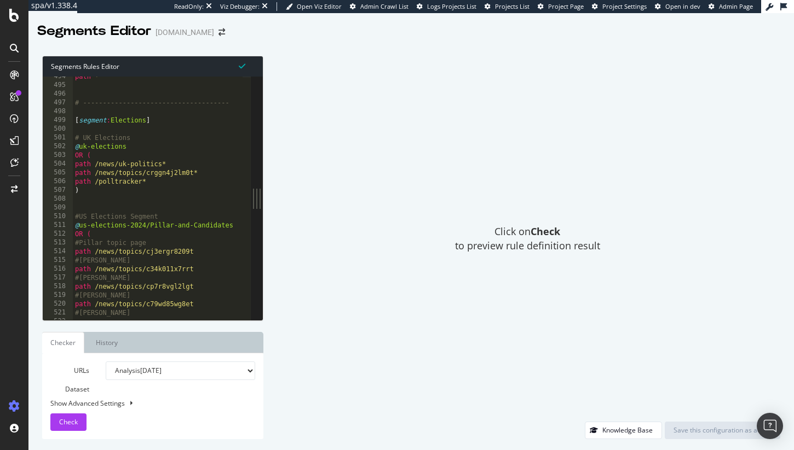
scroll to position [4179, 0]
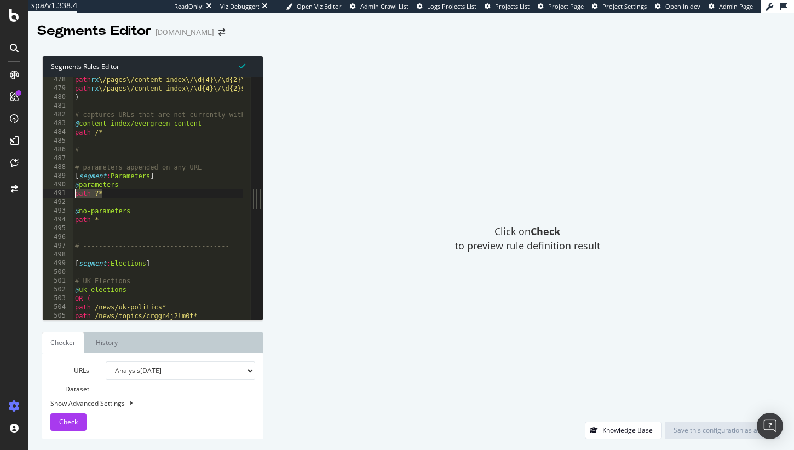
drag, startPoint x: 120, startPoint y: 194, endPoint x: 67, endPoint y: 194, distance: 52.5
click at [67, 194] on div "@article 478 479 480 481 482 483 484 485 486 487 488 489 490 491 492 493 494 49…" at bounding box center [147, 199] width 208 height 244
click at [89, 193] on div "path rx \/pages\/content-index\/\d{4}\/\d{2}\/\d{2}$ path rx \/pages\/content-i…" at bounding box center [256, 202] width 367 height 253
drag, startPoint x: 119, startPoint y: 194, endPoint x: 69, endPoint y: 193, distance: 49.8
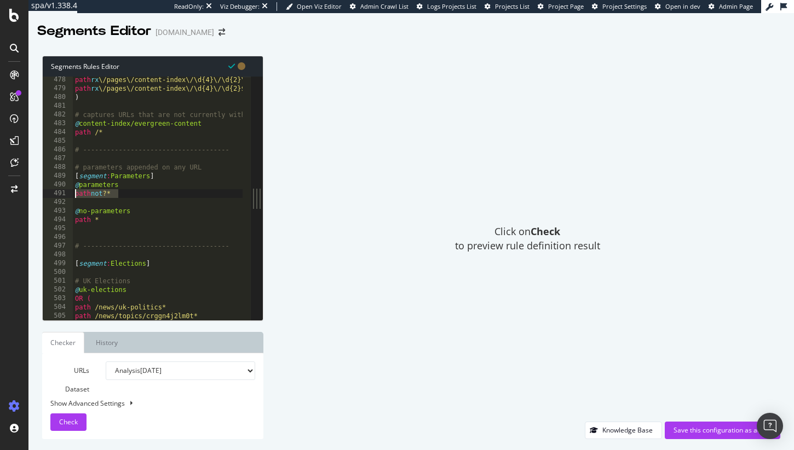
click at [69, 193] on div "path not ?* 478 479 480 481 482 483 484 485 486 487 488 489 490 491 492 493 494…" at bounding box center [147, 199] width 208 height 244
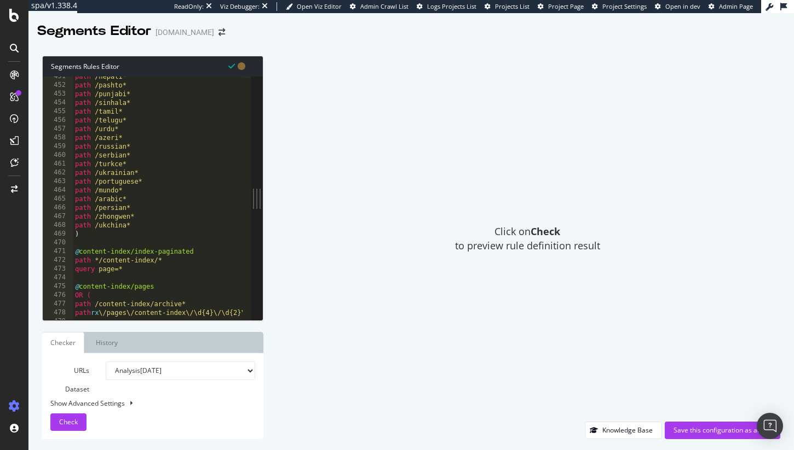
scroll to position [3957, 0]
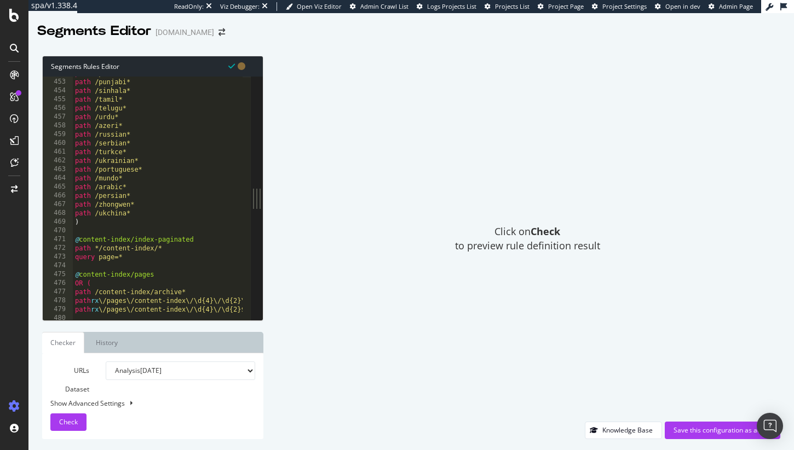
click at [133, 261] on div "path /pashto* path /punjabi* path /sinhala* path /tamil* path /telugu* path /ur…" at bounding box center [256, 195] width 367 height 253
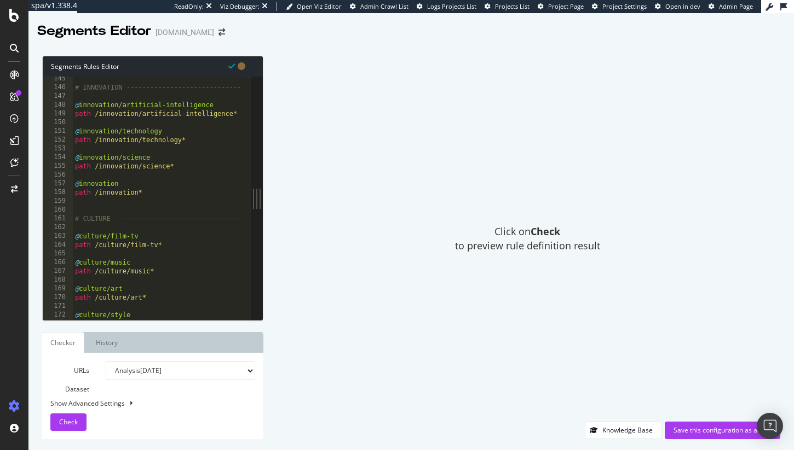
scroll to position [1264, 0]
click at [152, 194] on div "# INNOVATION ----------------------------------- @ innovation/artificial-intell…" at bounding box center [256, 199] width 367 height 253
type textarea "path /innovation*"
paste textarea "path not ?*"
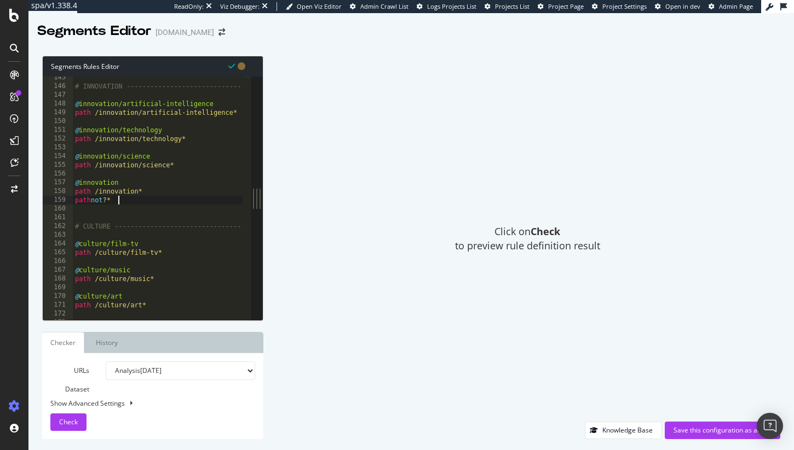
click at [105, 183] on div "# INNOVATION ----------------------------------- @ innovation/artificial-intell…" at bounding box center [256, 199] width 367 height 253
click at [100, 189] on div "# INNOVATION ----------------------------------- @ innovation/artificial-intell…" at bounding box center [256, 199] width 367 height 253
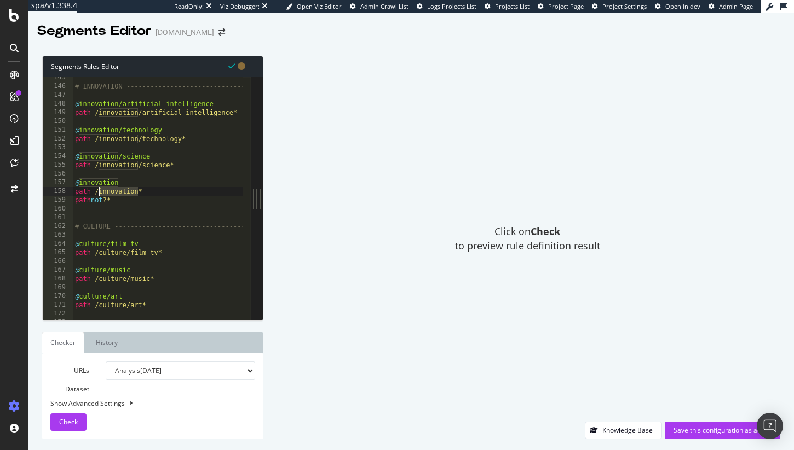
click at [100, 189] on div "# INNOVATION ----------------------------------- @ innovation/artificial-intell…" at bounding box center [256, 199] width 367 height 253
type textarea "path /innovation* path not ?*"
click at [95, 216] on div "# INNOVATION ----------------------------------- @ innovation/artificial-intell…" at bounding box center [256, 199] width 367 height 253
click at [105, 193] on div "# INNOVATION ----------------------------------- @ innovation/artificial-intell…" at bounding box center [256, 199] width 367 height 253
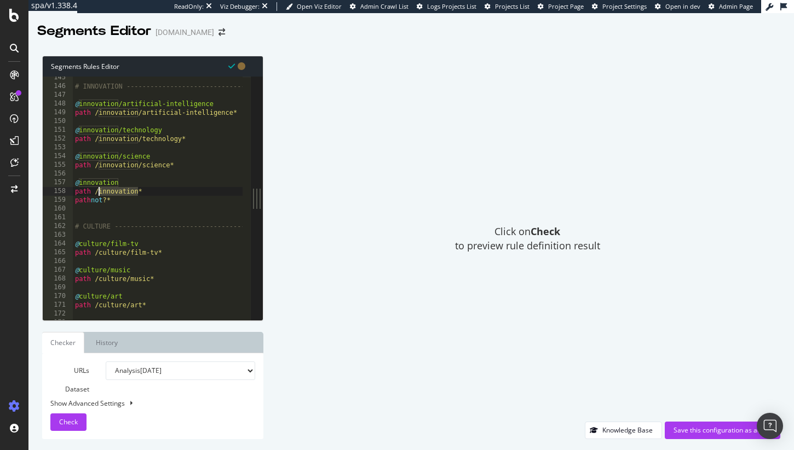
click at [105, 193] on div "# INNOVATION ----------------------------------- @ innovation/artificial-intell…" at bounding box center [256, 199] width 367 height 253
click at [102, 200] on div "# INNOVATION ----------------------------------- @ innovation/artificial-intell…" at bounding box center [256, 199] width 367 height 253
click at [117, 186] on div "# INNOVATION ----------------------------------- @ innovation/artificial-intell…" at bounding box center [256, 199] width 367 height 253
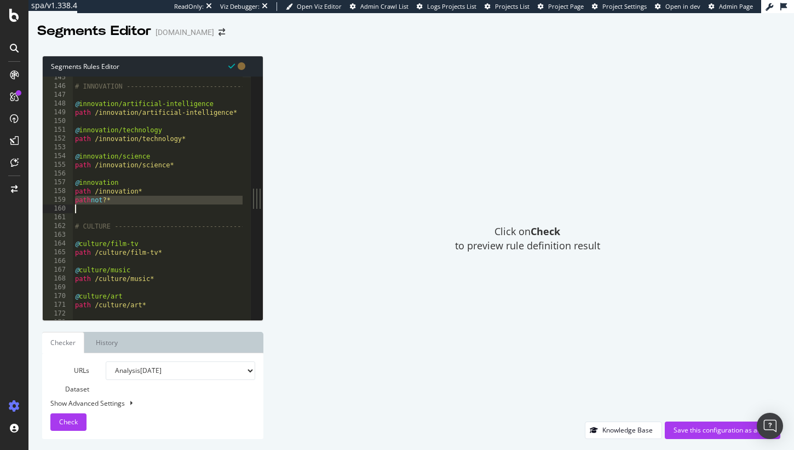
type textarea "@innovation"
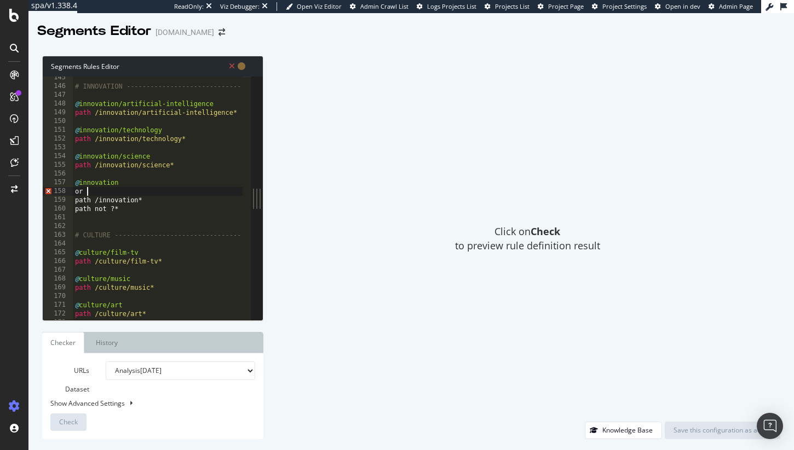
type textarea "or ("
click at [146, 216] on div "# INNOVATION ----------------------------------- @ innovation/artificial-intell…" at bounding box center [256, 199] width 367 height 253
click at [148, 207] on div "# INNOVATION ----------------------------------- @ innovation/artificial-intell…" at bounding box center [256, 199] width 367 height 253
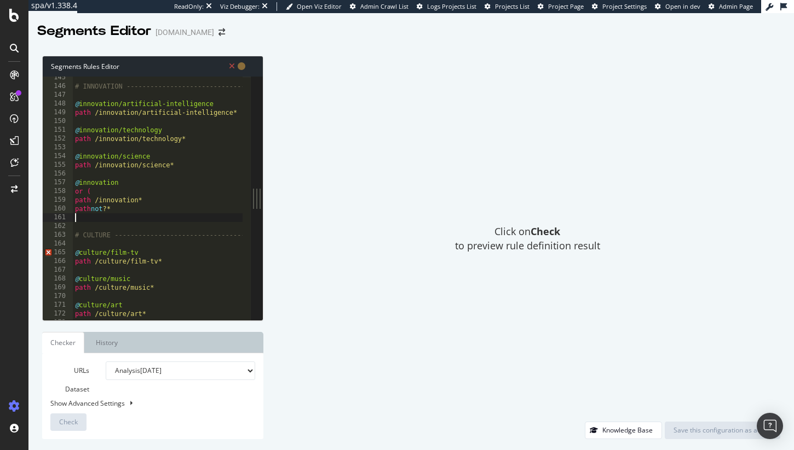
type textarea "path not ?*"
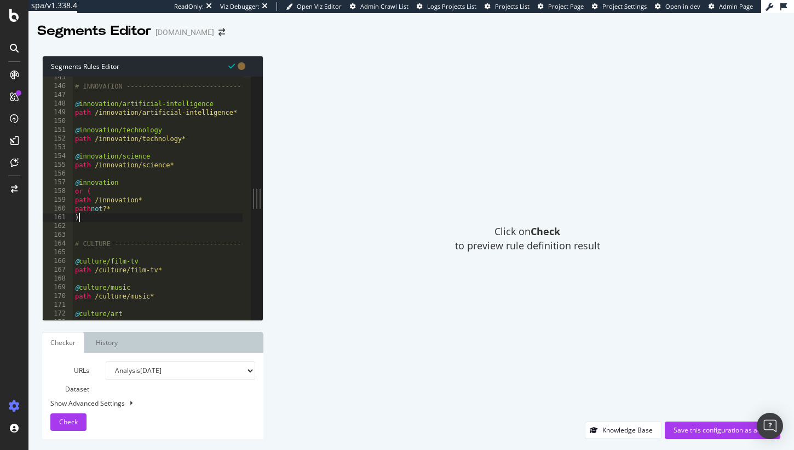
click at [109, 203] on div "# INNOVATION ----------------------------------- @ innovation/artificial-intell…" at bounding box center [256, 199] width 367 height 253
click at [106, 215] on div "# INNOVATION ----------------------------------- @ innovation/artificial-intell…" at bounding box center [256, 199] width 367 height 253
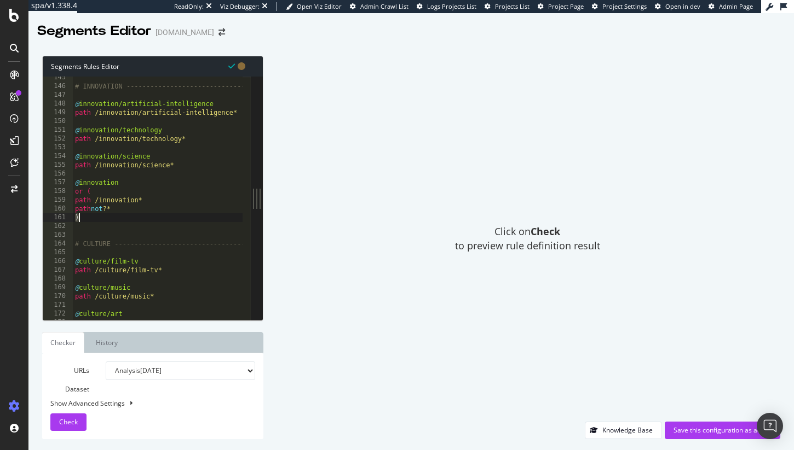
click at [106, 215] on div "# INNOVATION ----------------------------------- @ innovation/artificial-intell…" at bounding box center [256, 199] width 367 height 253
click at [106, 211] on div "# INNOVATION ----------------------------------- @ innovation/artificial-intell…" at bounding box center [256, 199] width 367 height 253
type textarea "path not ?*"
click at [106, 211] on div "# INNOVATION ----------------------------------- @ innovation/artificial-intell…" at bounding box center [256, 199] width 367 height 253
click at [103, 223] on div "# INNOVATION ----------------------------------- @ innovation/artificial-intell…" at bounding box center [256, 199] width 367 height 253
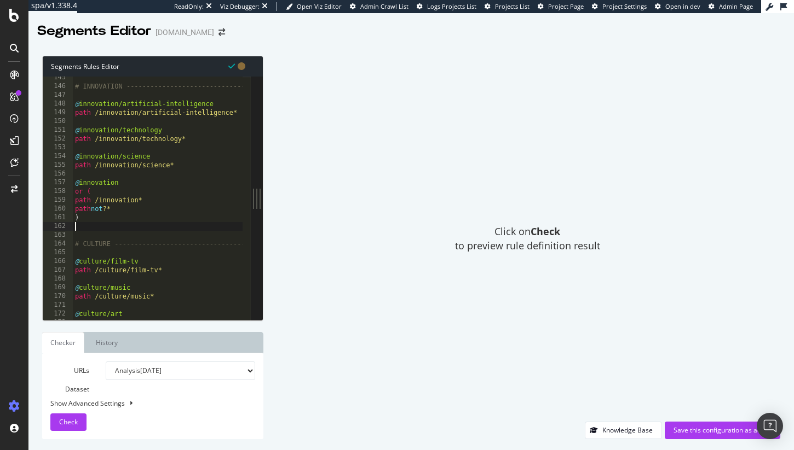
click at [105, 219] on div "# INNOVATION ----------------------------------- @ innovation/artificial-intell…" at bounding box center [256, 199] width 367 height 253
type textarea ")"
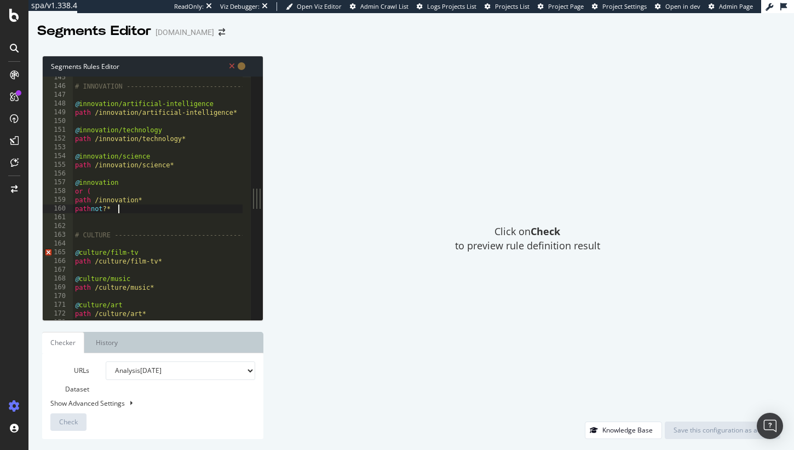
click at [109, 196] on div "# INNOVATION ----------------------------------- @ innovation/artificial-intell…" at bounding box center [256, 199] width 367 height 253
click at [109, 194] on div "# INNOVATION ----------------------------------- @ innovation/artificial-intell…" at bounding box center [256, 199] width 367 height 253
type textarea "o"
type textarea "@innovation"
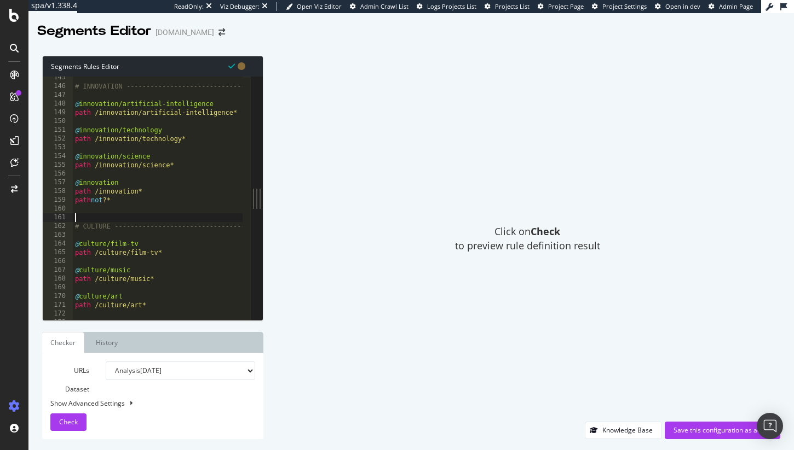
click at [87, 218] on div "# INNOVATION ----------------------------------- @ innovation/artificial-intell…" at bounding box center [256, 199] width 367 height 253
drag, startPoint x: 124, startPoint y: 202, endPoint x: 38, endPoint y: 203, distance: 85.4
click at [38, 203] on div "Segments Rules Editor 145 146 147 148 149 150 151 152 153 154 155 156 157 158 1…" at bounding box center [410, 248] width 765 height 406
type textarea "path not ?*"
type textarea "path /innovation*"
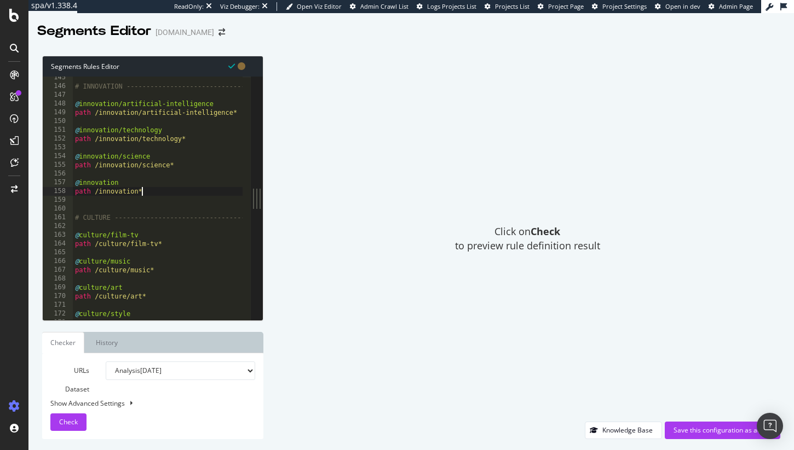
click at [101, 198] on div "# INNOVATION ----------------------------------- @ innovation/artificial-intell…" at bounding box center [256, 199] width 367 height 253
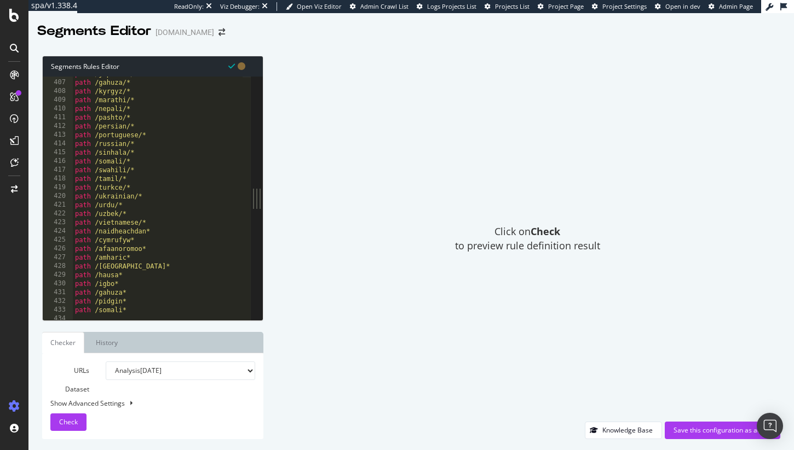
scroll to position [3877, 0]
click at [113, 245] on div "path /korean* path /thai* path /vietnamese* path /bengali* path /gujarati* path…" at bounding box center [256, 197] width 367 height 253
type textarea "path /portuguese*"
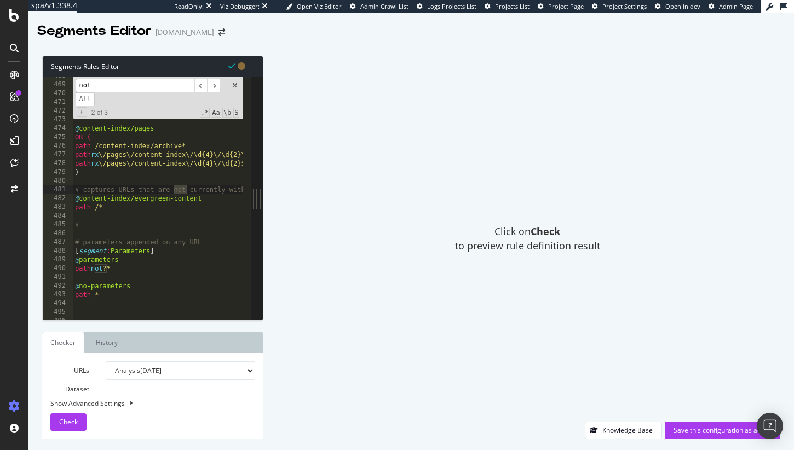
scroll to position [4095, 0]
type input "not"
drag, startPoint x: 127, startPoint y: 268, endPoint x: 75, endPoint y: 265, distance: 52.0
click at [75, 265] on div ") @ content-index/index-paginated path */content-index/* query page=* @ content…" at bounding box center [256, 198] width 367 height 253
click at [99, 268] on div ") @ content-index/index-paginated path */content-index/* query page=* @ content…" at bounding box center [256, 198] width 367 height 253
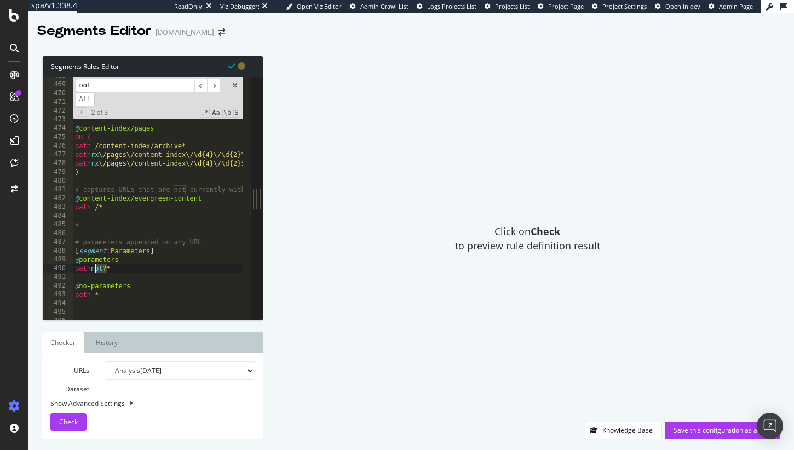
click at [99, 268] on div ") @ content-index/index-paginated path */content-index/* query page=* @ content…" at bounding box center [256, 198] width 367 height 253
type textarea "path ?*"
click at [345, 311] on div "Click on Check to preview rule definition result" at bounding box center [527, 239] width 506 height 366
click at [103, 338] on link "History" at bounding box center [106, 342] width 39 height 21
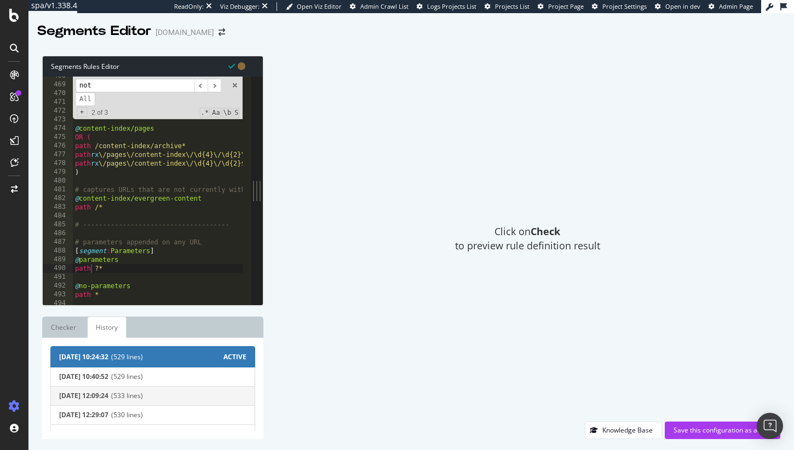
click at [165, 394] on span "(533 lines)" at bounding box center [178, 396] width 135 height 8
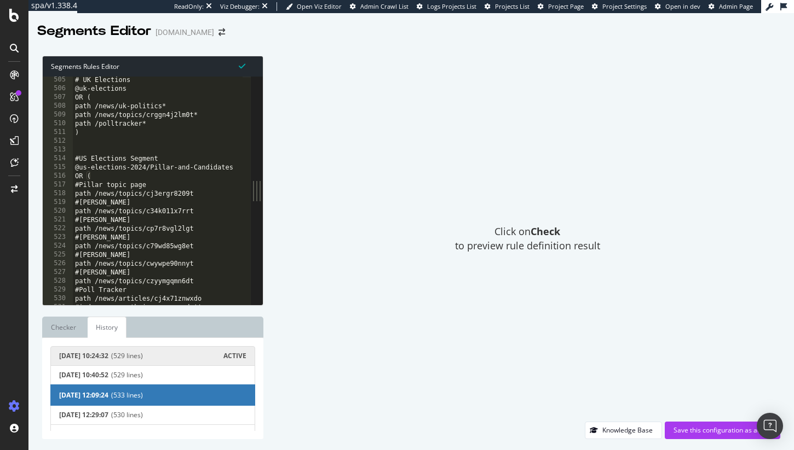
scroll to position [4447, 0]
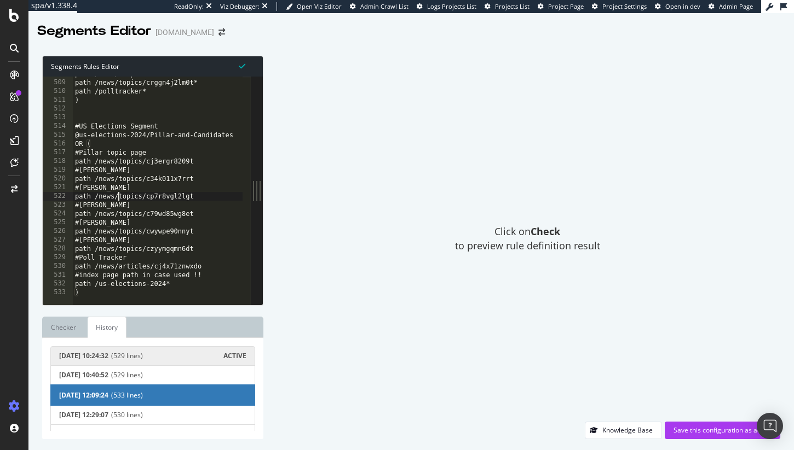
click at [117, 198] on div "path /news/uk-politics* path /news/topics/crggn4j2lm0t* path /polltracker* ) #U…" at bounding box center [256, 189] width 367 height 238
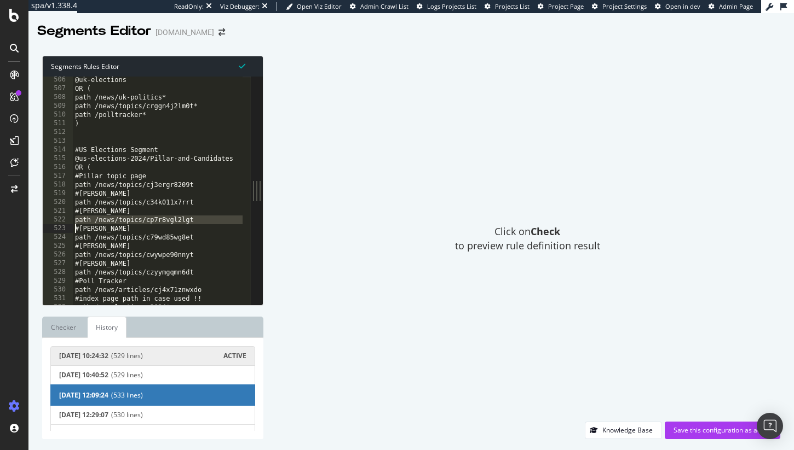
scroll to position [4358, 0]
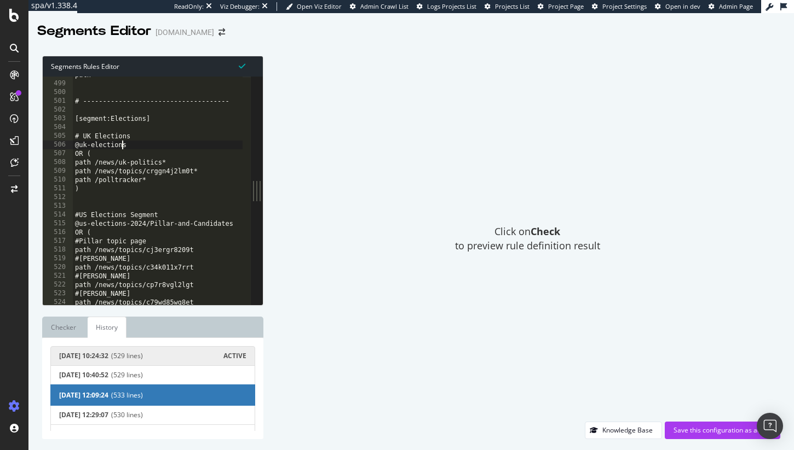
click at [120, 146] on div "path * # ------------------------------------- [segment:Elections] # [GEOGRAPHI…" at bounding box center [256, 190] width 367 height 238
click at [120, 165] on div "path * # ------------------------------------- [segment:Elections] # [GEOGRAPHI…" at bounding box center [256, 190] width 367 height 238
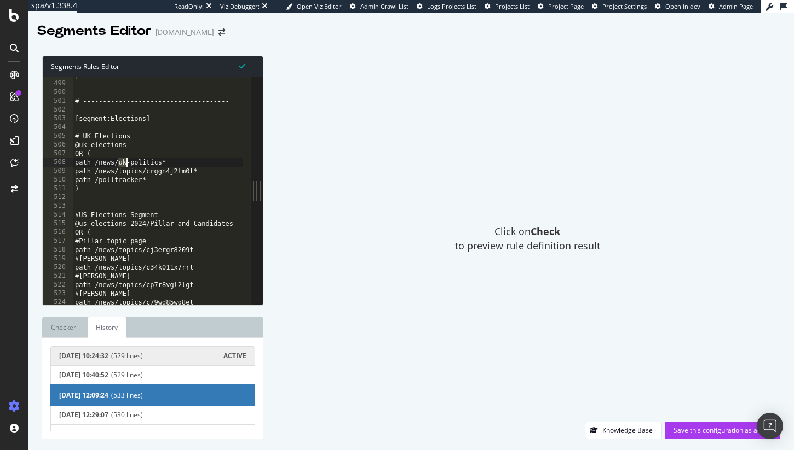
click at [120, 165] on div "path * # ------------------------------------- [segment:Elections] # [GEOGRAPHI…" at bounding box center [256, 190] width 367 height 238
click at [139, 174] on div "path * # ------------------------------------- [segment:Elections] # [GEOGRAPHI…" at bounding box center [256, 190] width 367 height 238
type textarea "path /news/topics/crggn4j2lm0t* path /polltracker*"
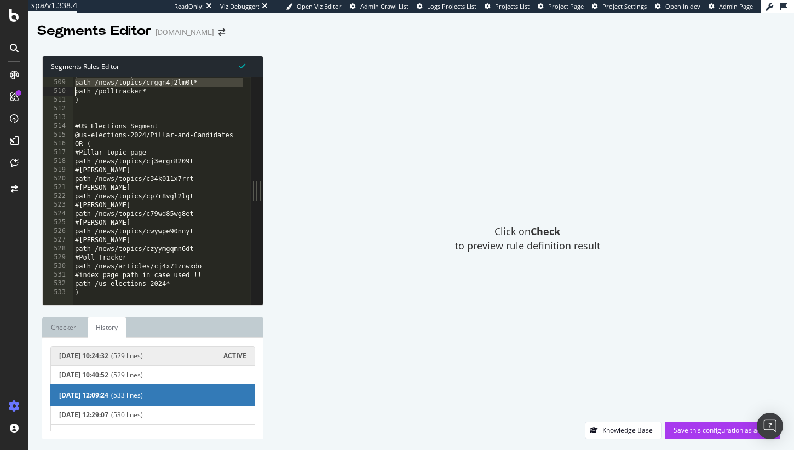
scroll to position [4447, 0]
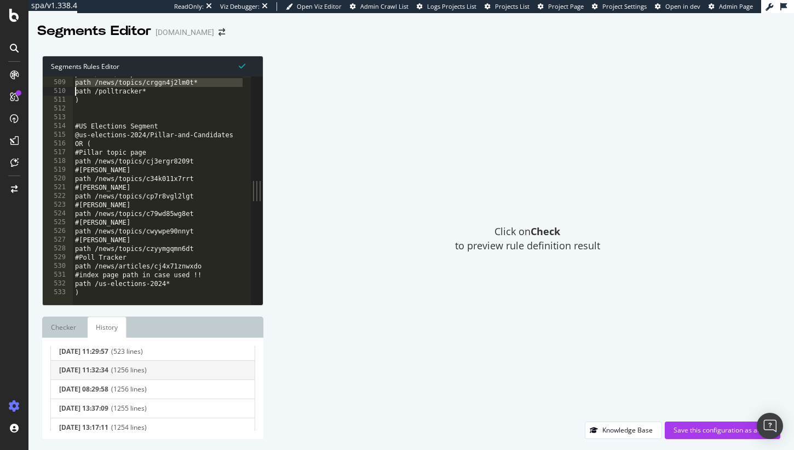
click at [162, 366] on button "[DATE] 11:32:34 (1256 lines)" at bounding box center [152, 371] width 205 height 20
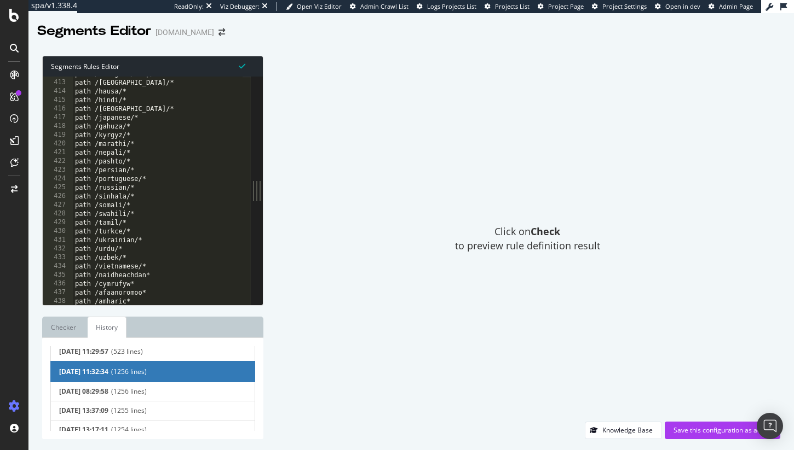
scroll to position [3648, 0]
click at [132, 373] on span "(1256 lines)" at bounding box center [178, 371] width 135 height 9
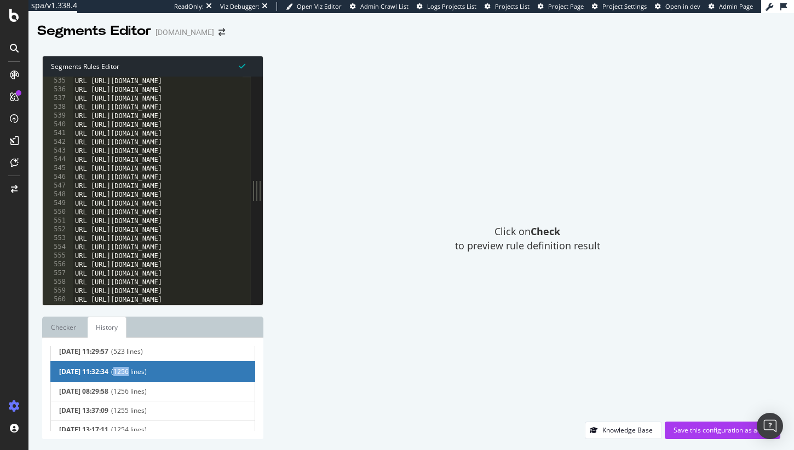
scroll to position [4526, 0]
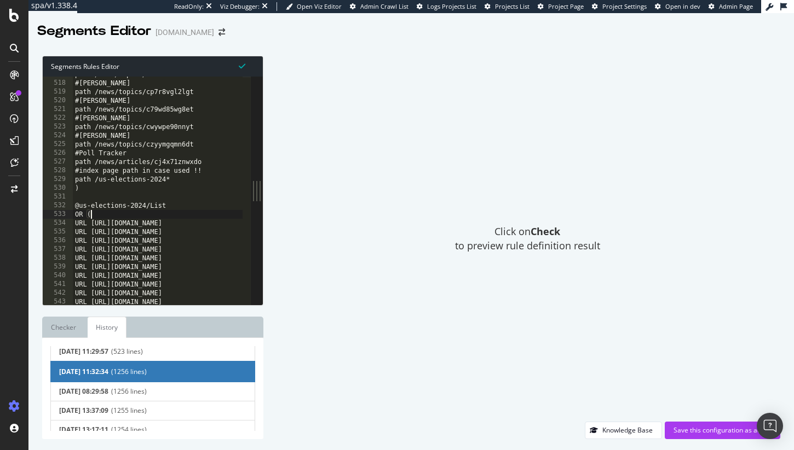
click at [176, 211] on div "path /news/topics/c34k011x7rrt #[PERSON_NAME] path /news/topics/cp7r8vgl2lgt #[…" at bounding box center [256, 189] width 367 height 238
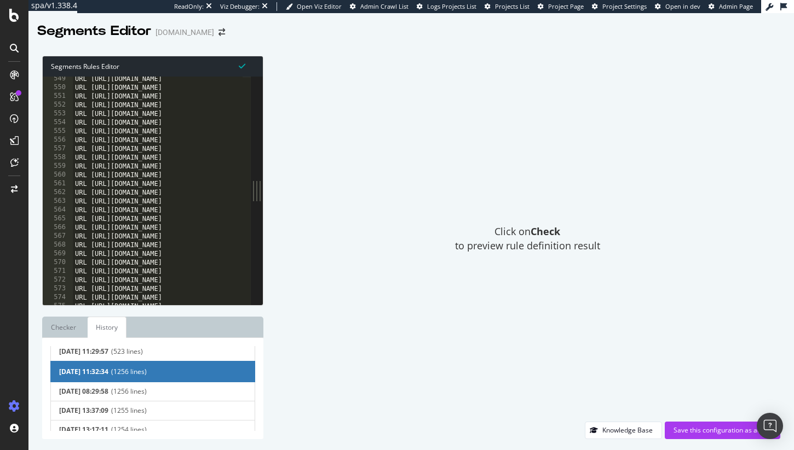
scroll to position [4802, 0]
drag, startPoint x: 225, startPoint y: 245, endPoint x: 166, endPoint y: 246, distance: 59.1
click at [166, 246] on div "URL [URL][DOMAIN_NAME] URL [URL][DOMAIN_NAME] URL [URL][DOMAIN_NAME] URL [URL][…" at bounding box center [256, 193] width 367 height 238
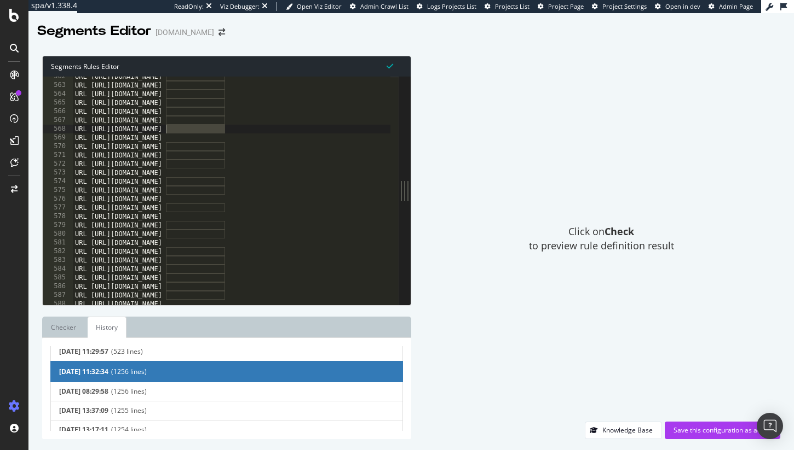
drag, startPoint x: 262, startPoint y: 192, endPoint x: 803, endPoint y: 210, distance: 541.7
click at [793, 210] on html "spa/v1.338.4 ReadOnly: Viz Debugger: Open Viz Editor Admin Crawl List Logs Proj…" at bounding box center [397, 225] width 794 height 450
drag, startPoint x: 76, startPoint y: 205, endPoint x: 280, endPoint y: 206, distance: 204.2
click at [280, 206] on div "URL [URL][DOMAIN_NAME] URL [URL][DOMAIN_NAME] URL [URL][DOMAIN_NAME] URL [URL][…" at bounding box center [256, 190] width 367 height 238
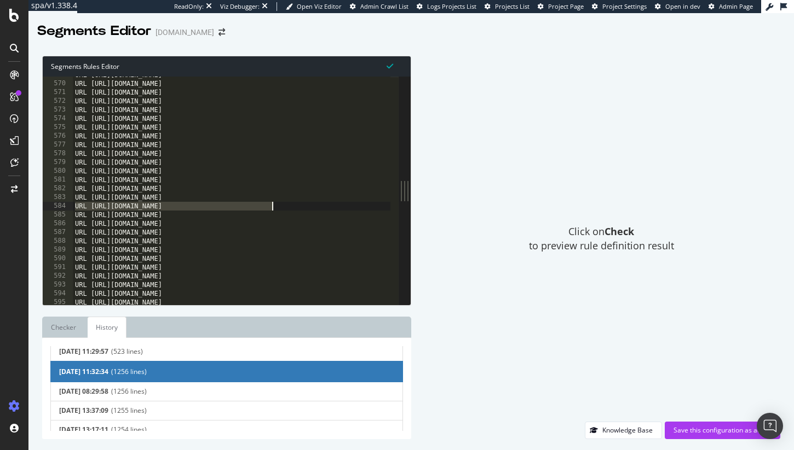
click at [170, 207] on div "URL [URL][DOMAIN_NAME] URL [URL][DOMAIN_NAME] URL [URL][DOMAIN_NAME] URL [URL][…" at bounding box center [256, 190] width 367 height 238
drag, startPoint x: 167, startPoint y: 208, endPoint x: 223, endPoint y: 207, distance: 55.8
click at [223, 207] on div "URL [URL][DOMAIN_NAME] URL [URL][DOMAIN_NAME] URL [URL][DOMAIN_NAME] URL [URL][…" at bounding box center [256, 190] width 367 height 238
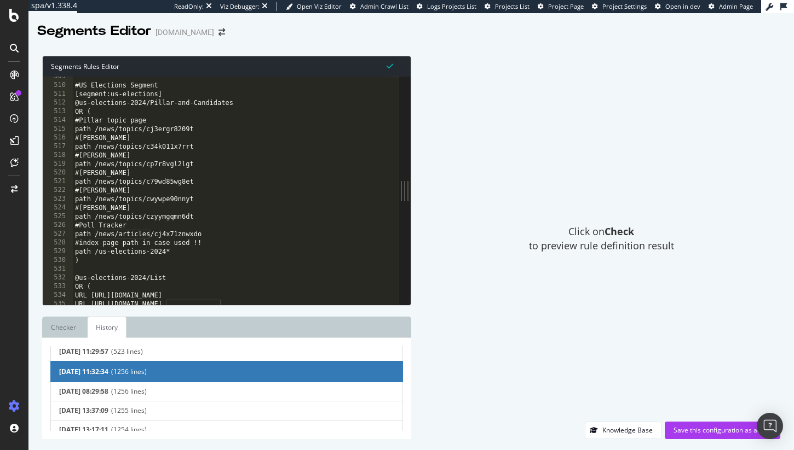
scroll to position [4519, 0]
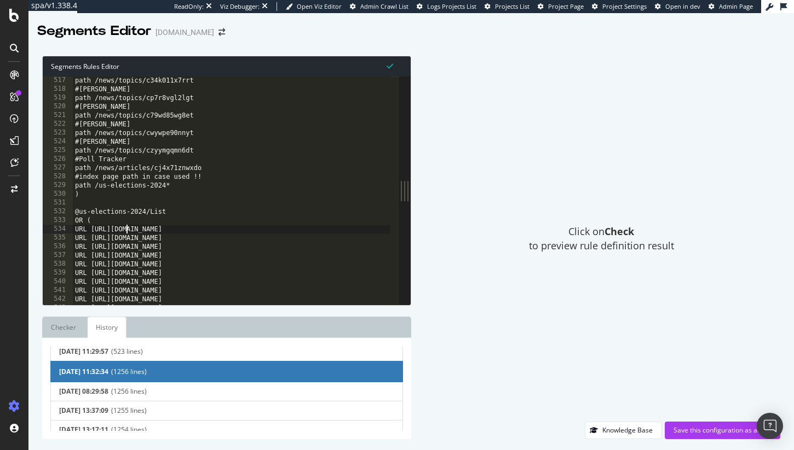
click at [125, 233] on div "path /news/topics/c34k011x7rrt #[PERSON_NAME] path /news/topics/cp7r8vgl2lgt #[…" at bounding box center [256, 195] width 367 height 238
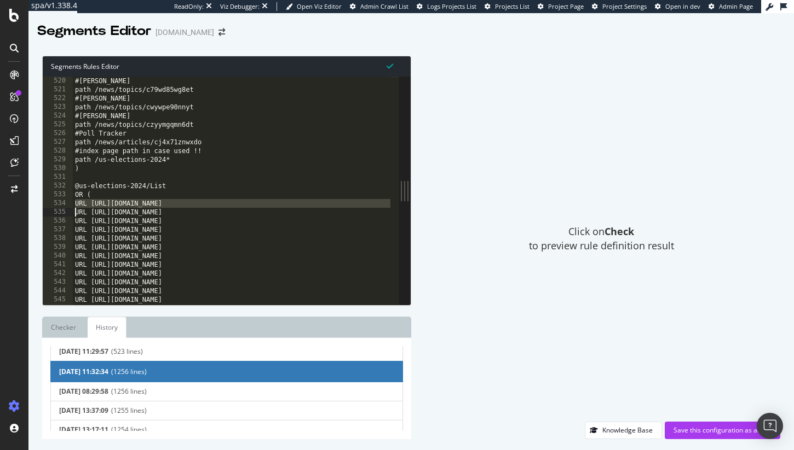
scroll to position [4545, 0]
click at [238, 221] on div "#[PERSON_NAME] path /news/topics/c79wd85wg8et #[PERSON_NAME] path /news/topics/…" at bounding box center [256, 196] width 367 height 238
click at [283, 228] on div "#[PERSON_NAME] path /news/topics/c79wd85wg8et #[PERSON_NAME] path /news/topics/…" at bounding box center [256, 196] width 367 height 238
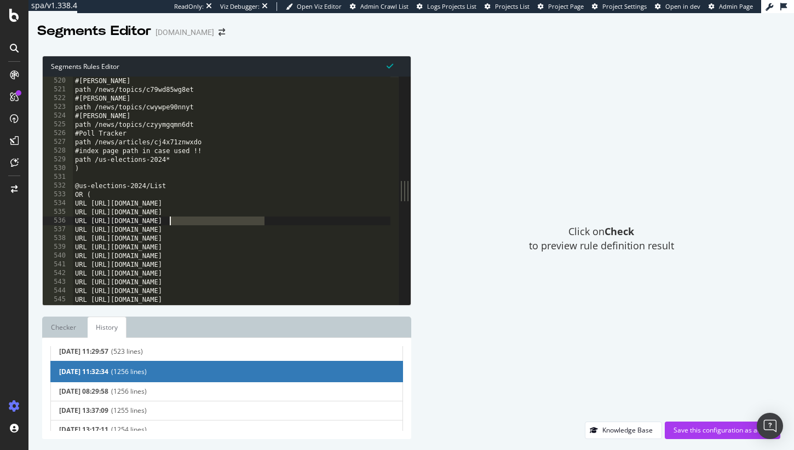
drag, startPoint x: 282, startPoint y: 223, endPoint x: 169, endPoint y: 222, distance: 113.3
click at [169, 222] on div "#[PERSON_NAME] path /news/topics/c79wd85wg8et #[PERSON_NAME] path /news/topics/…" at bounding box center [256, 196] width 367 height 238
drag, startPoint x: 165, startPoint y: 220, endPoint x: 216, endPoint y: 220, distance: 50.4
click at [216, 220] on div "#[PERSON_NAME] path /news/topics/c79wd85wg8et #[PERSON_NAME] path /news/topics/…" at bounding box center [256, 196] width 367 height 238
drag, startPoint x: 165, startPoint y: 210, endPoint x: 224, endPoint y: 213, distance: 59.2
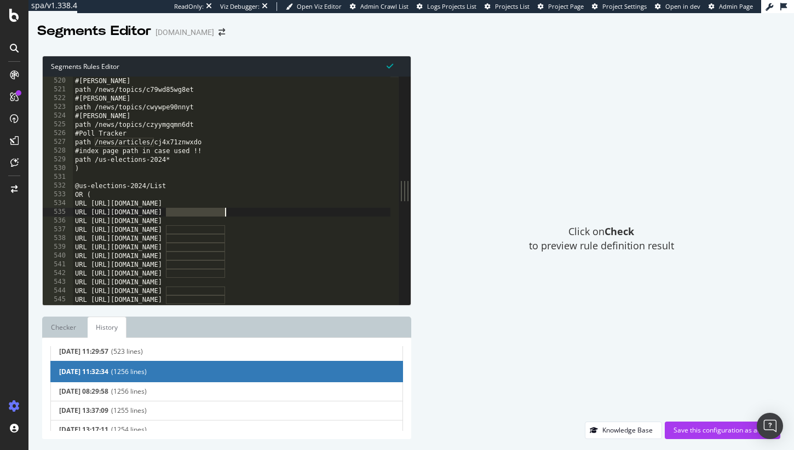
click at [224, 213] on div "#[PERSON_NAME] path /news/topics/c79wd85wg8et #[PERSON_NAME] path /news/topics/…" at bounding box center [256, 196] width 367 height 238
click at [222, 212] on div "#[PERSON_NAME] path /news/topics/c79wd85wg8et #[PERSON_NAME] path /news/topics/…" at bounding box center [256, 196] width 367 height 238
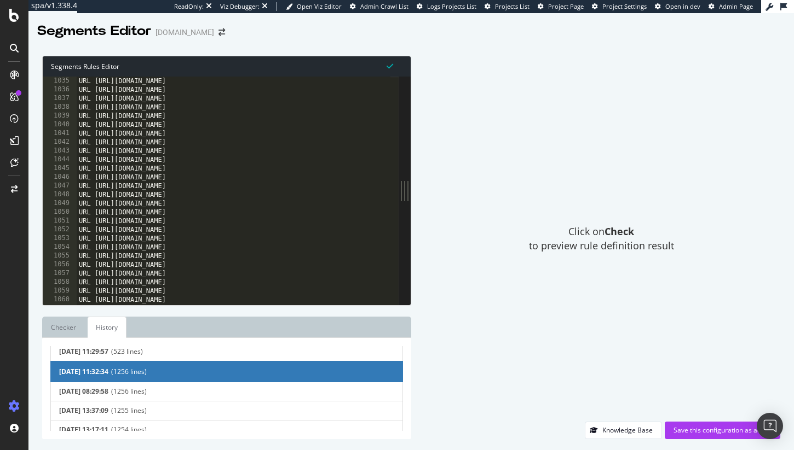
scroll to position [9364, 0]
drag, startPoint x: 229, startPoint y: 279, endPoint x: 169, endPoint y: 282, distance: 59.8
click at [169, 282] on div "URL [URL][DOMAIN_NAME] URL [URL][DOMAIN_NAME] URL [URL][DOMAIN_NAME] URL [URL][…" at bounding box center [260, 194] width 367 height 238
type textarea "URL [URL][DOMAIN_NAME]"
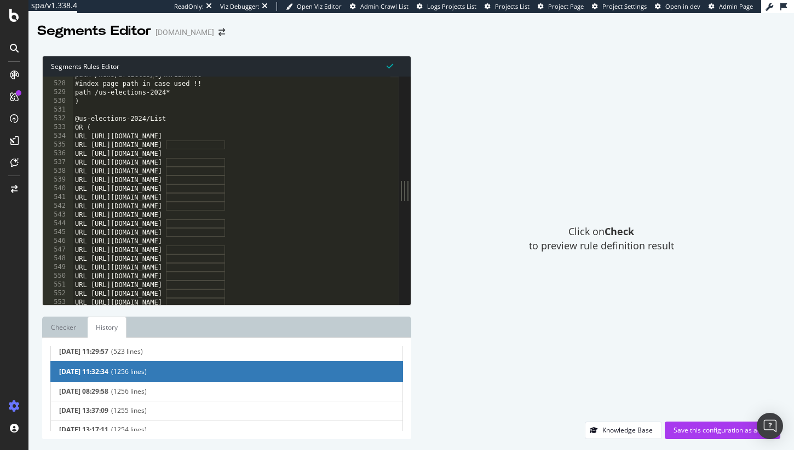
scroll to position [4608, 0]
click at [132, 118] on div "path /news/articles/cj4x71znwxdo #index page path in case used !! path /us-elec…" at bounding box center [256, 193] width 367 height 238
click at [146, 125] on div "path /news/articles/cj4x71znwxdo #index page path in case used !! path /us-elec…" at bounding box center [256, 193] width 367 height 238
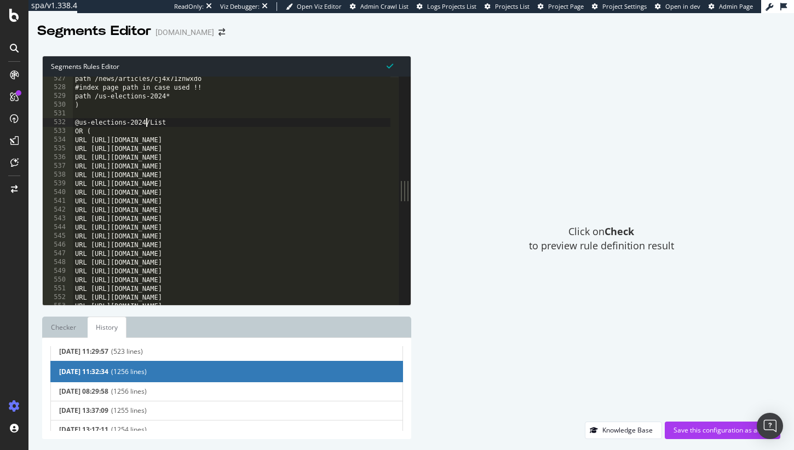
click at [146, 125] on div "path /news/articles/cj4x71znwxdo #index page path in case used !! path /us-elec…" at bounding box center [256, 193] width 367 height 238
click at [317, 151] on div "path /news/articles/cj4x71znwxdo #index page path in case used !! path /us-elec…" at bounding box center [256, 193] width 367 height 238
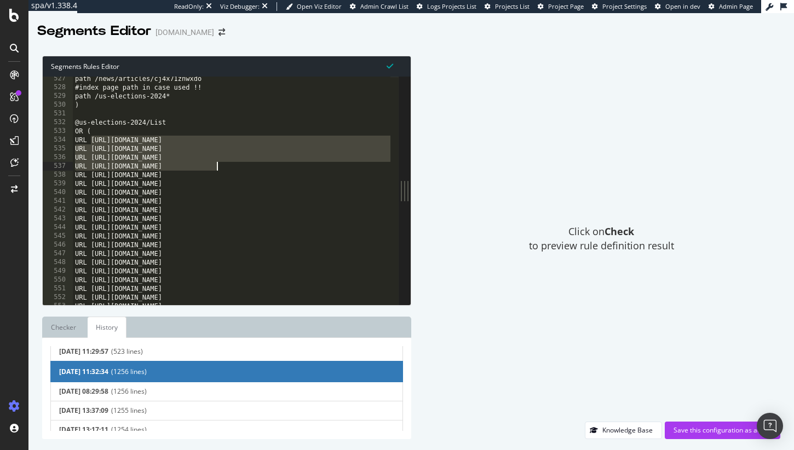
drag, startPoint x: 91, startPoint y: 142, endPoint x: 221, endPoint y: 173, distance: 133.8
click at [220, 172] on div "path /news/articles/cj4x71znwxdo #index page path in case used !! path /us-elec…" at bounding box center [256, 193] width 367 height 238
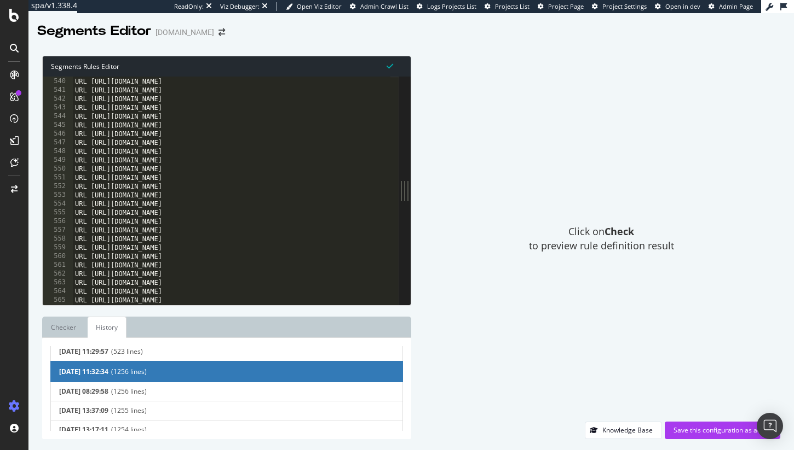
scroll to position [4752, 0]
click at [250, 251] on div "URL [URL][DOMAIN_NAME] URL [URL][DOMAIN_NAME] URL [URL][DOMAIN_NAME] URL [URL][…" at bounding box center [256, 191] width 367 height 238
click at [208, 210] on div "URL [URL][DOMAIN_NAME] URL [URL][DOMAIN_NAME] URL [URL][DOMAIN_NAME] URL [URL][…" at bounding box center [256, 191] width 367 height 238
type textarea "URL [URL][DOMAIN_NAME]"
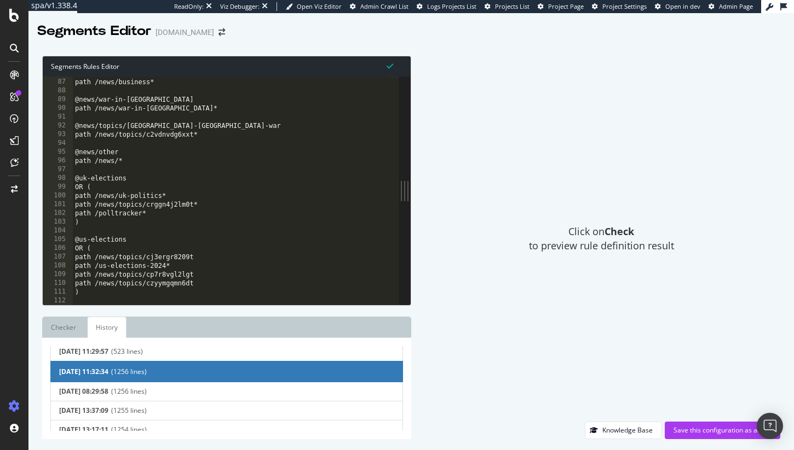
scroll to position [0, 0]
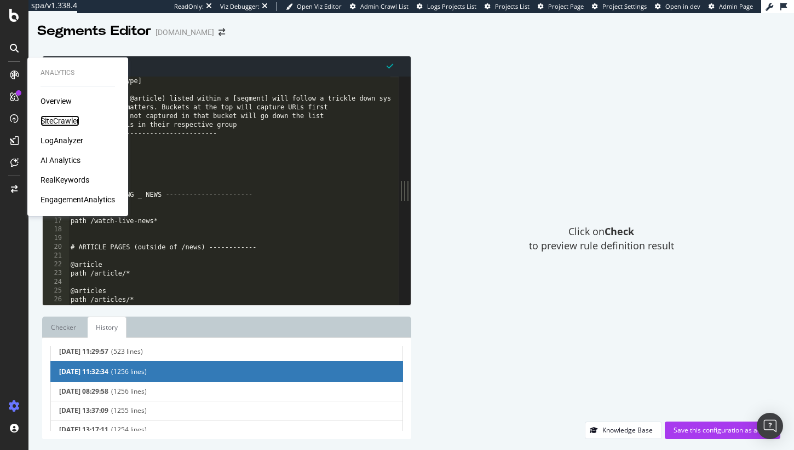
click at [67, 120] on div "SiteCrawler" at bounding box center [60, 120] width 39 height 11
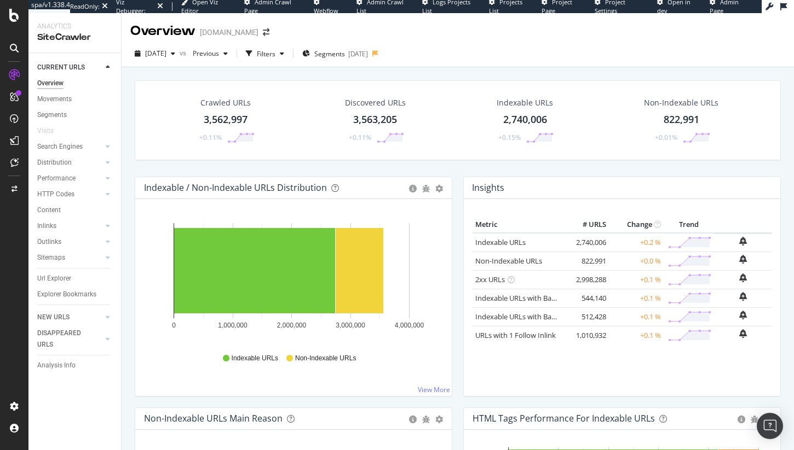
click at [56, 273] on div "Url Explorer" at bounding box center [54, 278] width 34 height 11
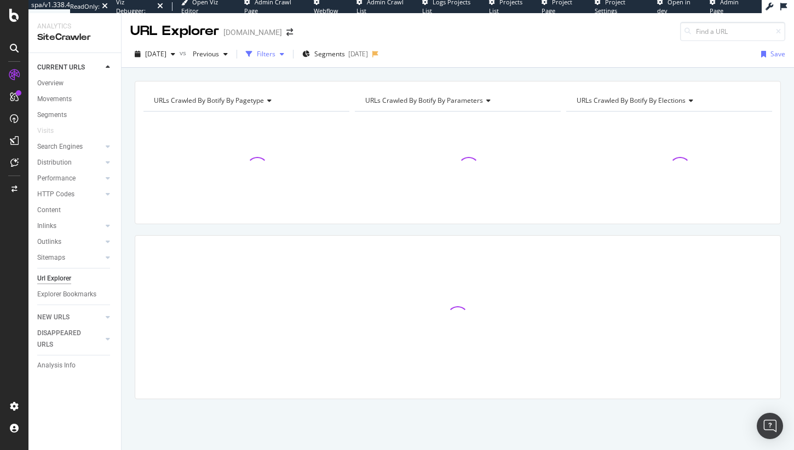
click at [275, 59] on div "Filters" at bounding box center [266, 53] width 19 height 9
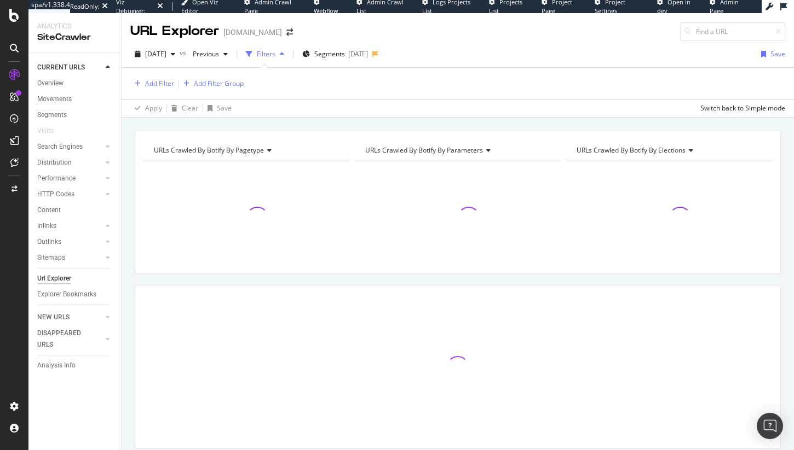
click at [656, 278] on div "URLs Crawled By Botify By pagetype Chart (by Value) Table Expand Export as CSV …" at bounding box center [458, 309] width 672 height 357
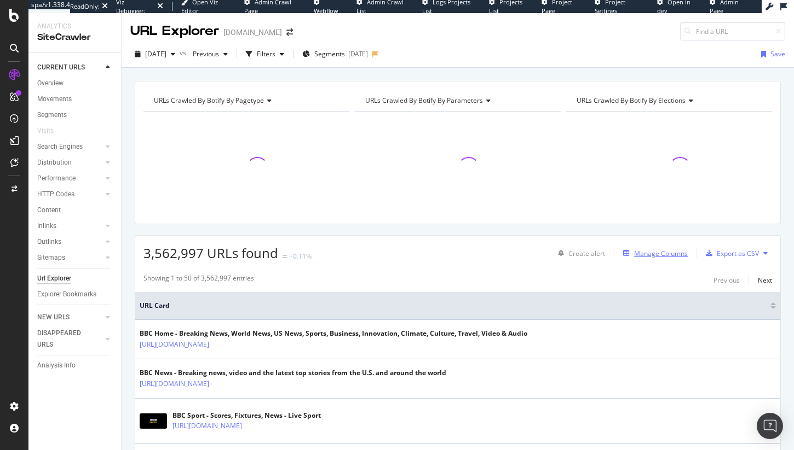
click at [650, 247] on button "Manage Columns" at bounding box center [653, 253] width 69 height 13
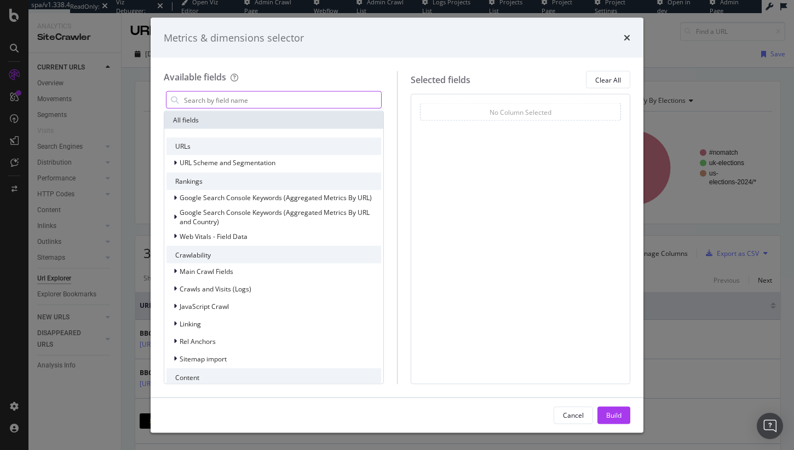
click at [264, 99] on input "modal" at bounding box center [282, 100] width 198 height 16
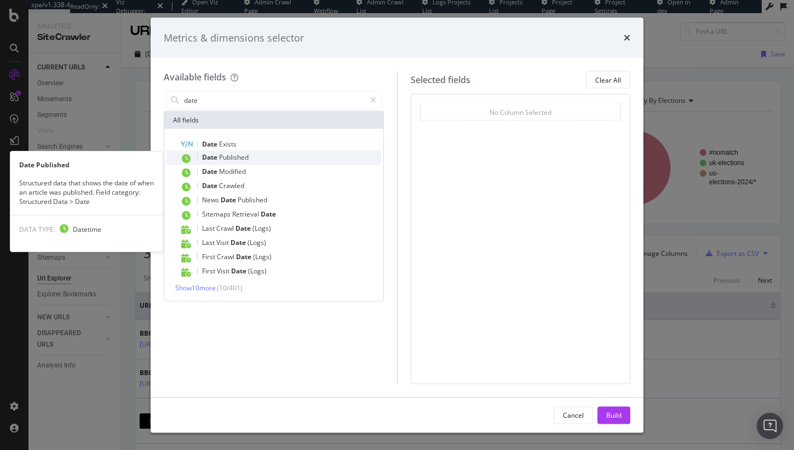
type input "date"
click at [299, 163] on div "Date Published" at bounding box center [280, 158] width 201 height 14
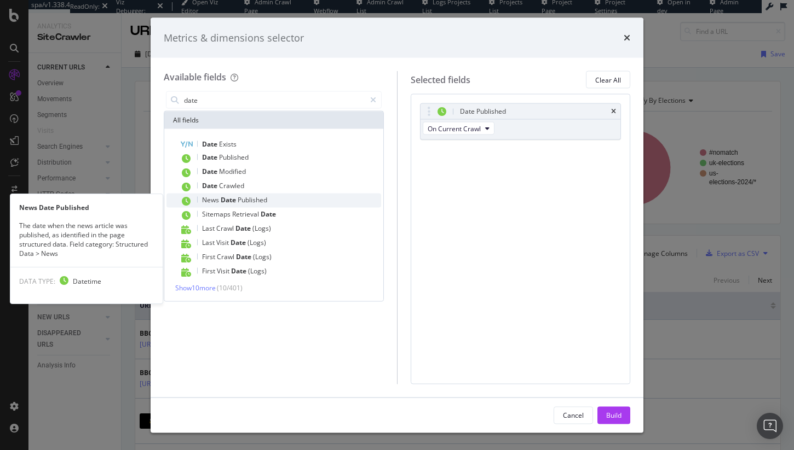
click at [281, 204] on div "News Date Published" at bounding box center [280, 201] width 201 height 14
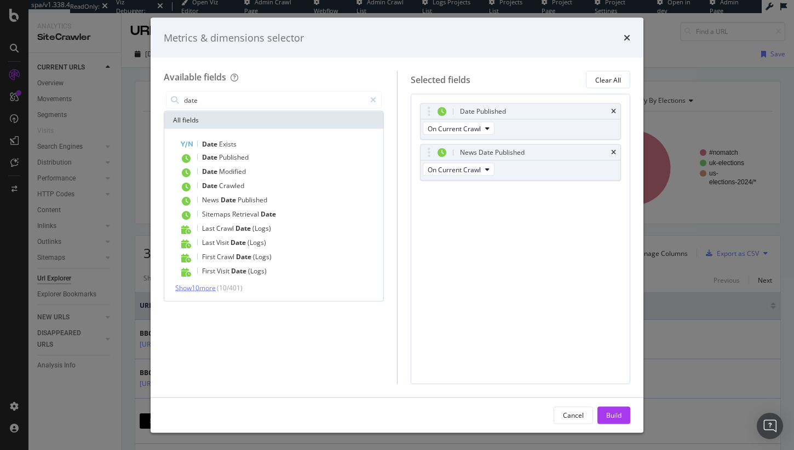
click at [207, 291] on span "Show 10 more" at bounding box center [195, 288] width 41 height 9
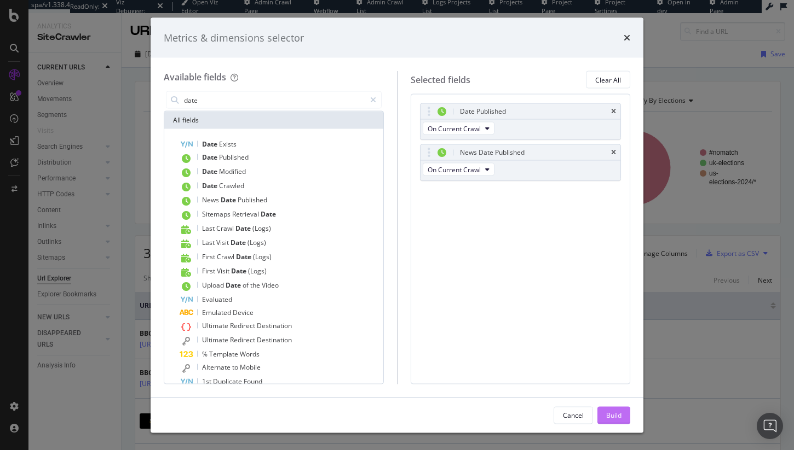
click at [612, 417] on div "Build" at bounding box center [613, 415] width 15 height 9
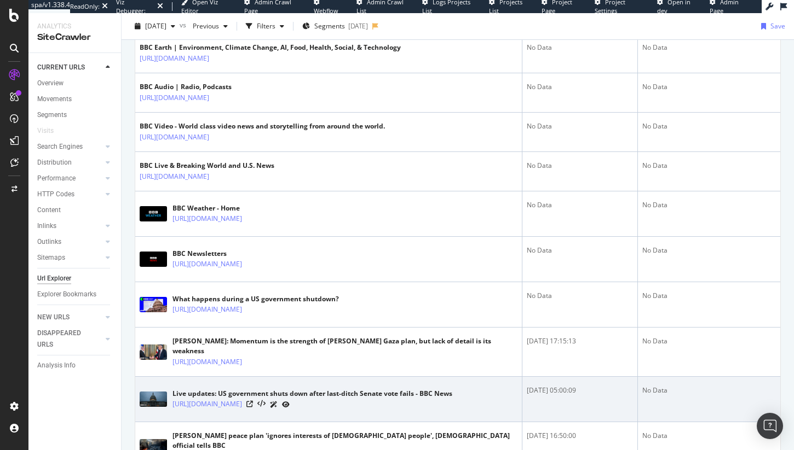
scroll to position [654, 0]
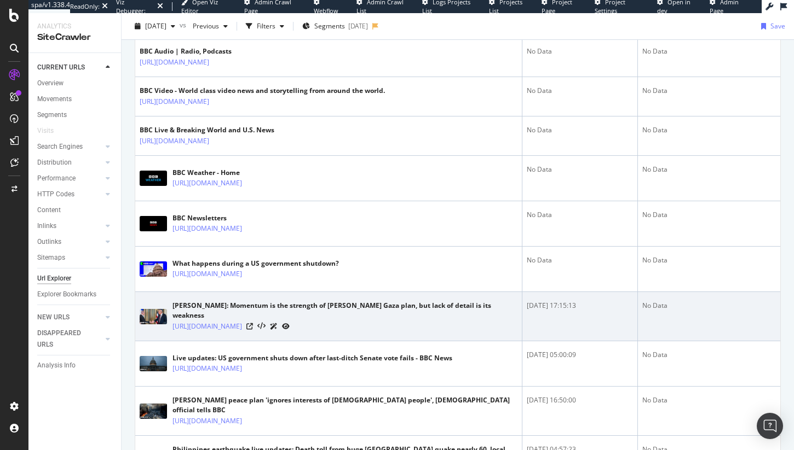
click at [568, 307] on div "[DATE] 17:15:13" at bounding box center [580, 306] width 106 height 10
click at [253, 324] on icon at bounding box center [249, 327] width 7 height 7
click at [554, 305] on div "[DATE] 17:15:13" at bounding box center [580, 306] width 106 height 10
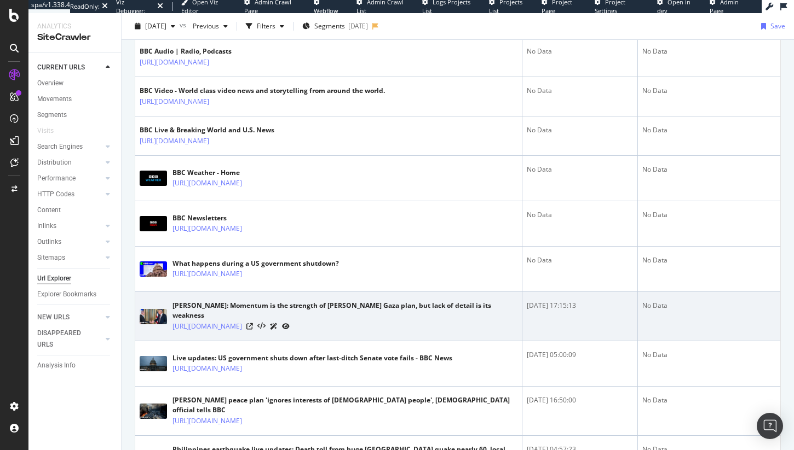
click at [556, 307] on div "[DATE] 17:15:13" at bounding box center [580, 306] width 106 height 10
drag, startPoint x: 556, startPoint y: 307, endPoint x: 544, endPoint y: 310, distance: 12.0
click at [556, 307] on div "[DATE] 17:15:13" at bounding box center [580, 306] width 106 height 10
click at [551, 308] on div "[DATE] 17:15:13" at bounding box center [580, 306] width 106 height 10
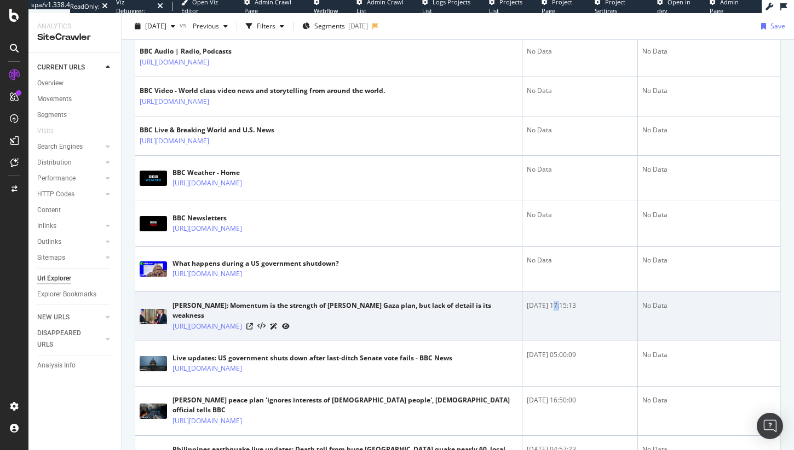
click at [551, 308] on div "[DATE] 17:15:13" at bounding box center [580, 306] width 106 height 10
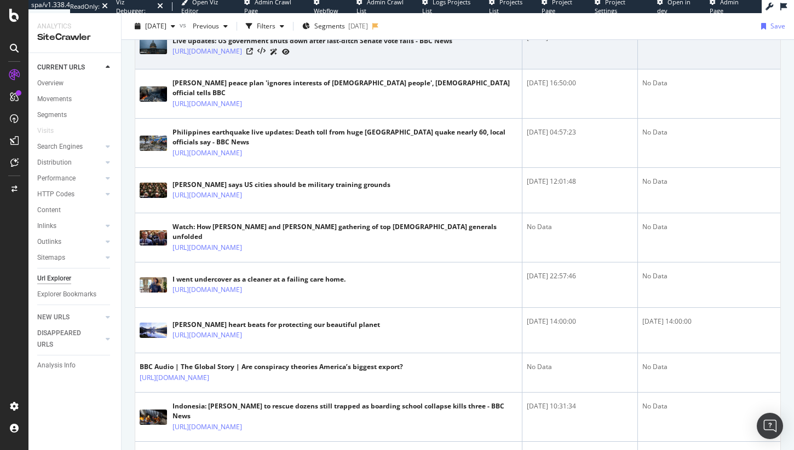
scroll to position [1126, 0]
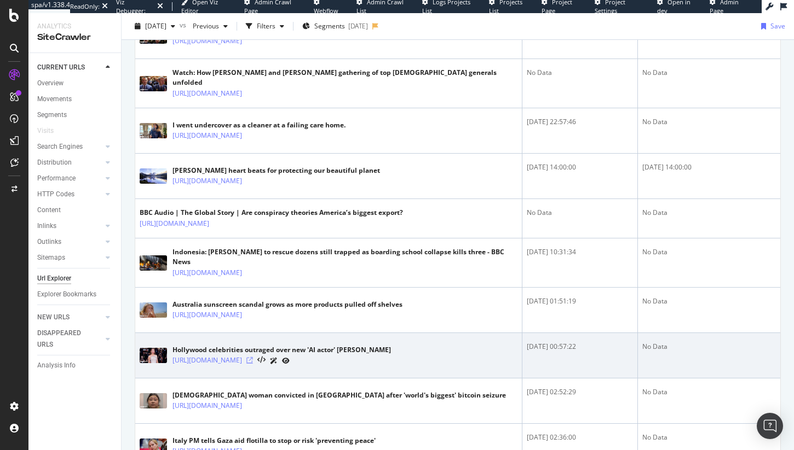
click at [253, 357] on icon at bounding box center [249, 360] width 7 height 7
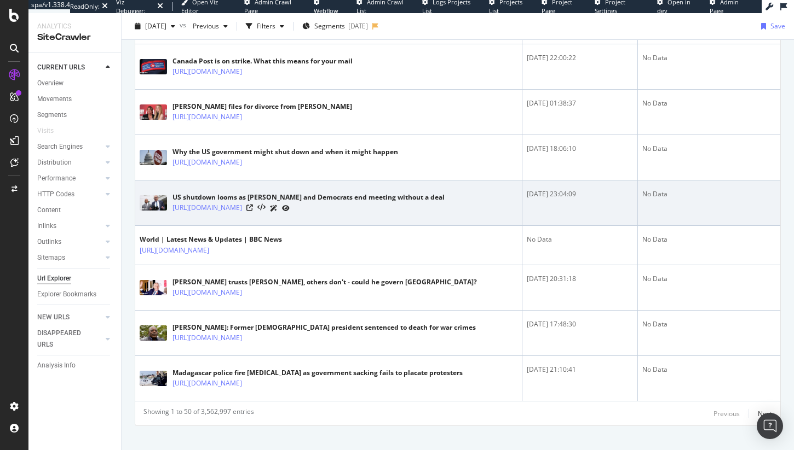
scroll to position [2133, 0]
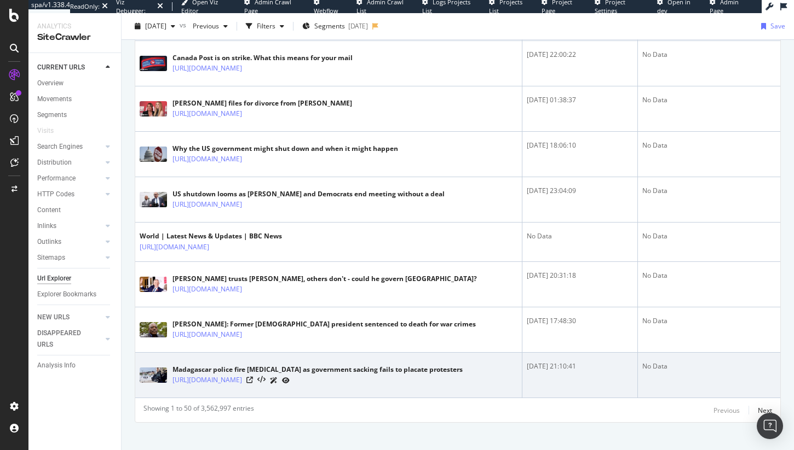
click at [552, 362] on div "[DATE] 21:10:41" at bounding box center [580, 367] width 106 height 10
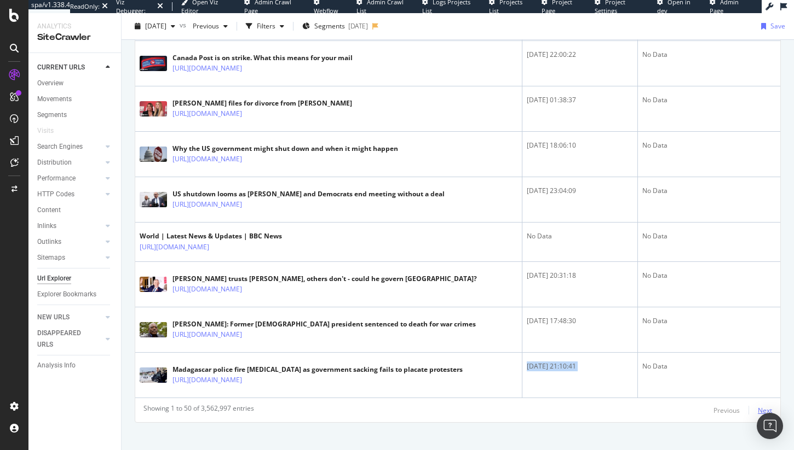
click at [758, 406] on div "Next" at bounding box center [765, 410] width 14 height 9
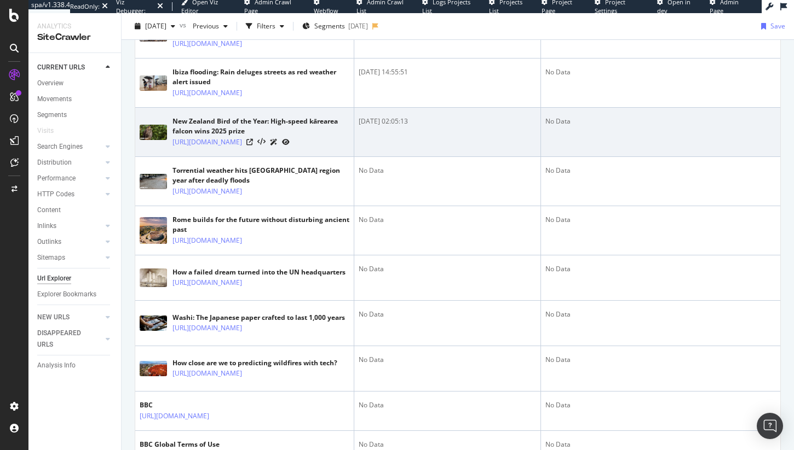
scroll to position [2255, 0]
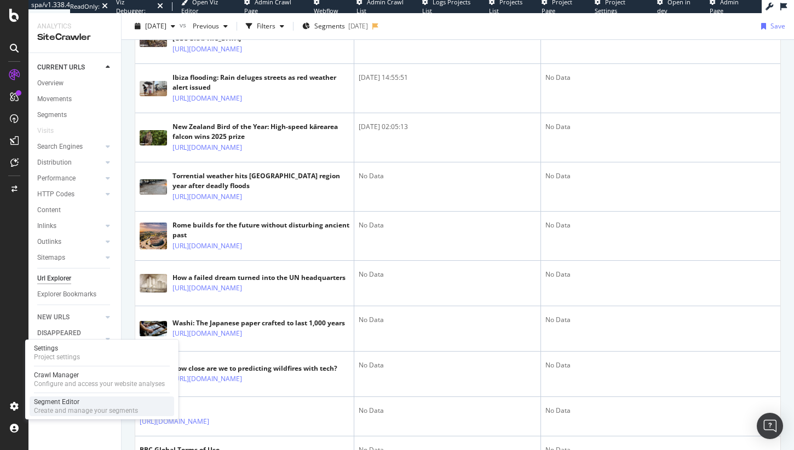
click at [68, 402] on div "Segment Editor" at bounding box center [86, 402] width 104 height 9
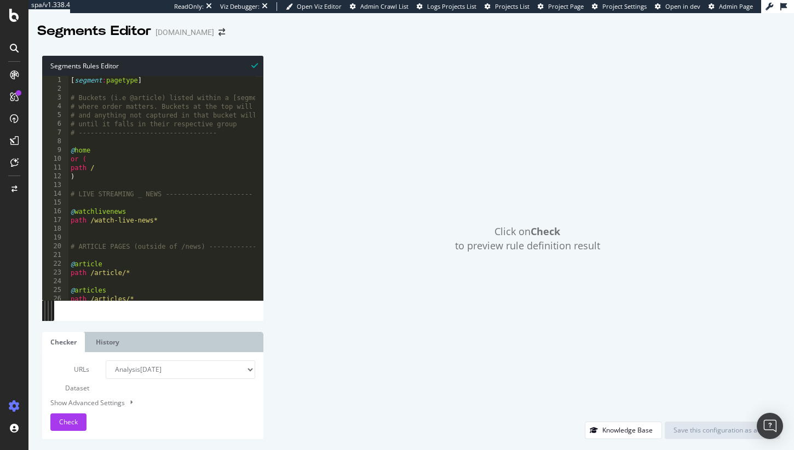
click at [126, 266] on div "[ segment : pagetype ] # Buckets (i.e @article) listed within a [segment] will …" at bounding box center [251, 193] width 367 height 234
click at [148, 271] on div "[ segment : pagetype ] # Buckets (i.e @article) listed within a [segment] will …" at bounding box center [251, 193] width 367 height 234
click at [119, 175] on div "[ segment : pagetype ] # Buckets (i.e @article) listed within a [segment] will …" at bounding box center [251, 193] width 367 height 234
type textarea ")"
click at [356, 193] on div "Click on Check to preview rule definition result" at bounding box center [527, 239] width 506 height 366
